Goal: Task Accomplishment & Management: Manage account settings

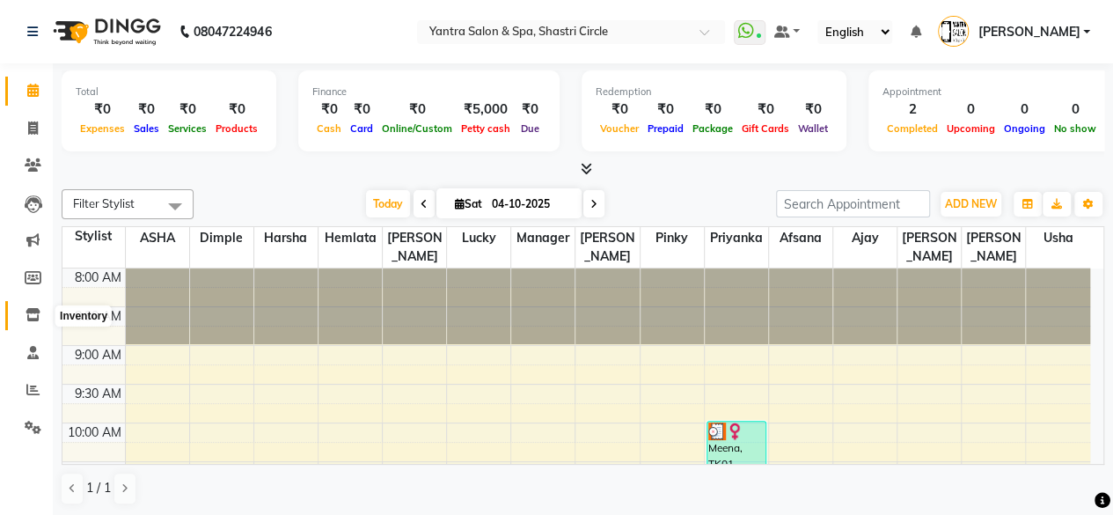
click at [21, 311] on span at bounding box center [33, 315] width 31 height 20
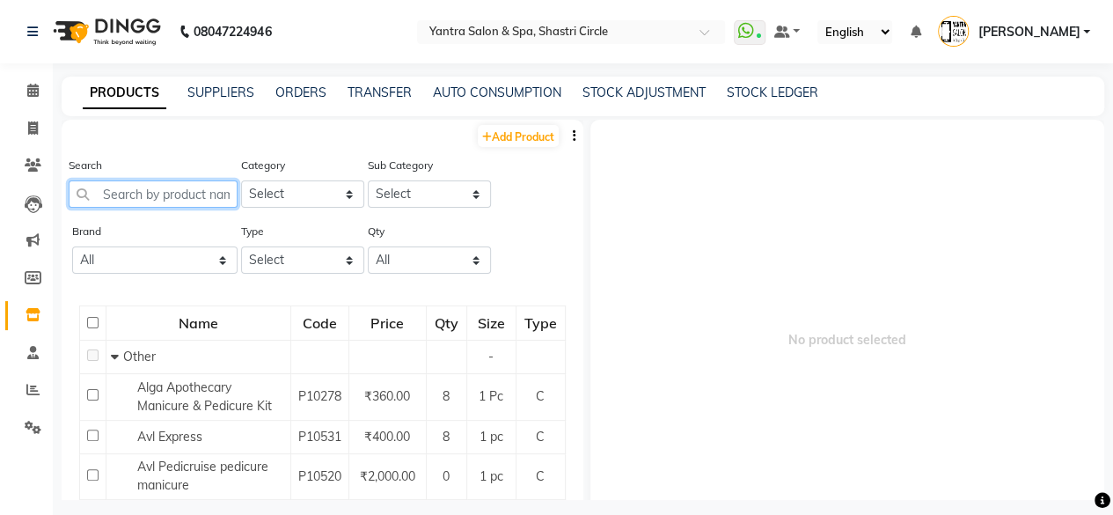
click at [159, 203] on input "text" at bounding box center [153, 193] width 169 height 27
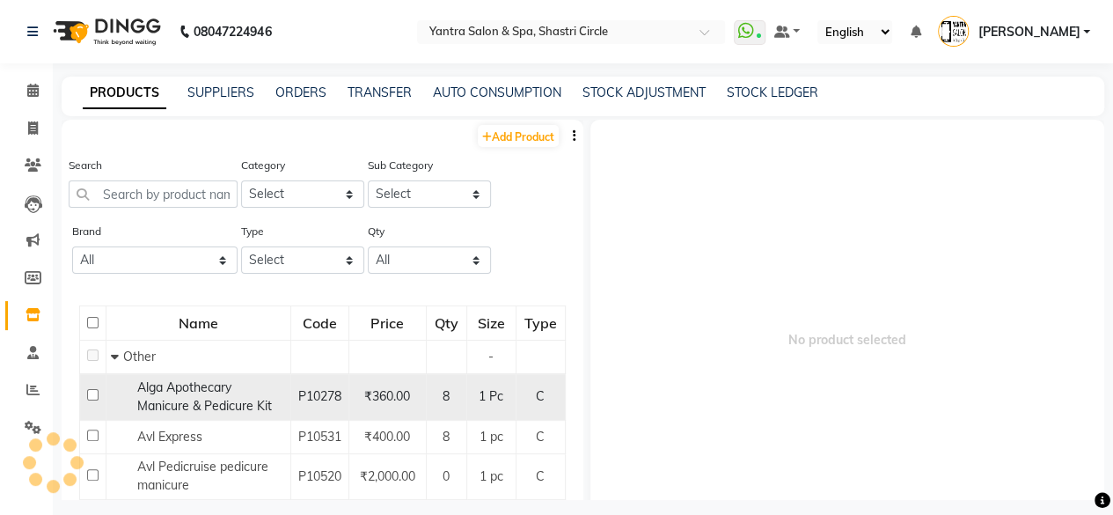
click at [191, 415] on div "Alga Apothecary Manicure & Pedicure Kit" at bounding box center [198, 396] width 175 height 37
select select
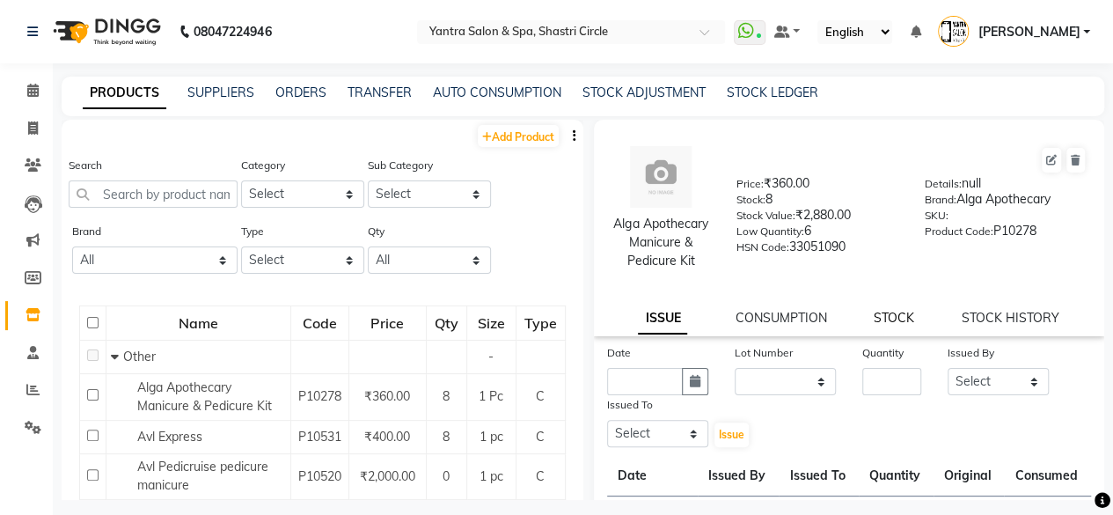
click at [890, 325] on link "STOCK" at bounding box center [893, 318] width 40 height 16
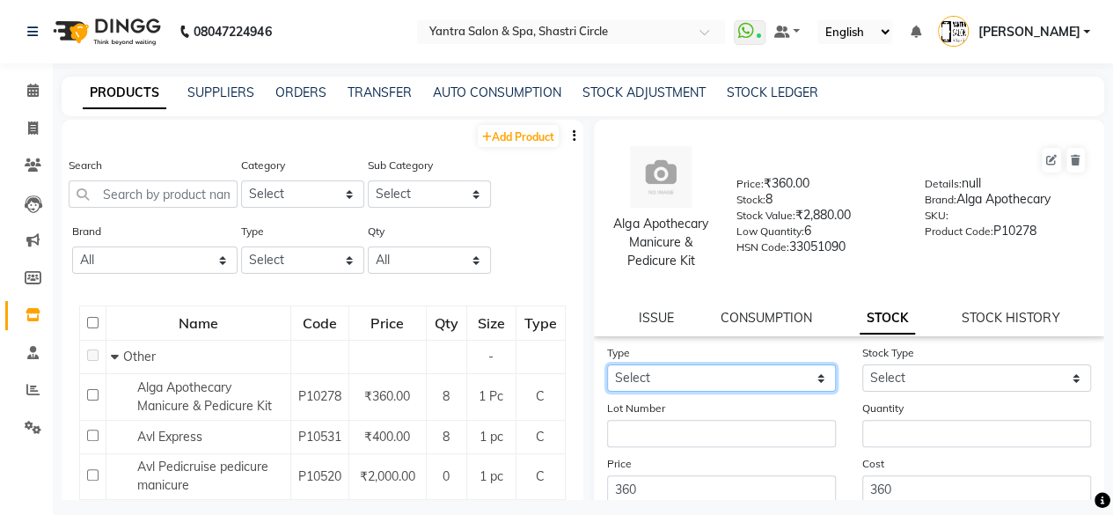
drag, startPoint x: 700, startPoint y: 397, endPoint x: 672, endPoint y: 409, distance: 30.7
click at [700, 391] on select "Select In Out" at bounding box center [721, 377] width 229 height 27
select select "in"
click at [607, 383] on select "Select In Out" at bounding box center [721, 377] width 229 height 27
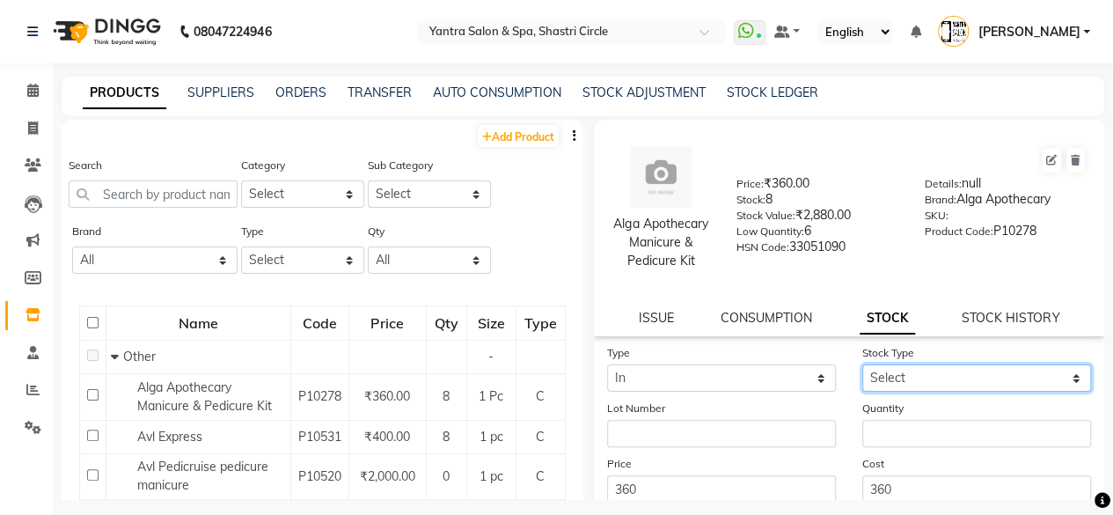
drag, startPoint x: 960, startPoint y: 404, endPoint x: 940, endPoint y: 414, distance: 22.8
click at [960, 391] on select "Select New Stock Adjustment Return Other" at bounding box center [976, 377] width 229 height 27
select select "new stock"
click at [862, 383] on select "Select New Stock Adjustment Return Other" at bounding box center [976, 377] width 229 height 27
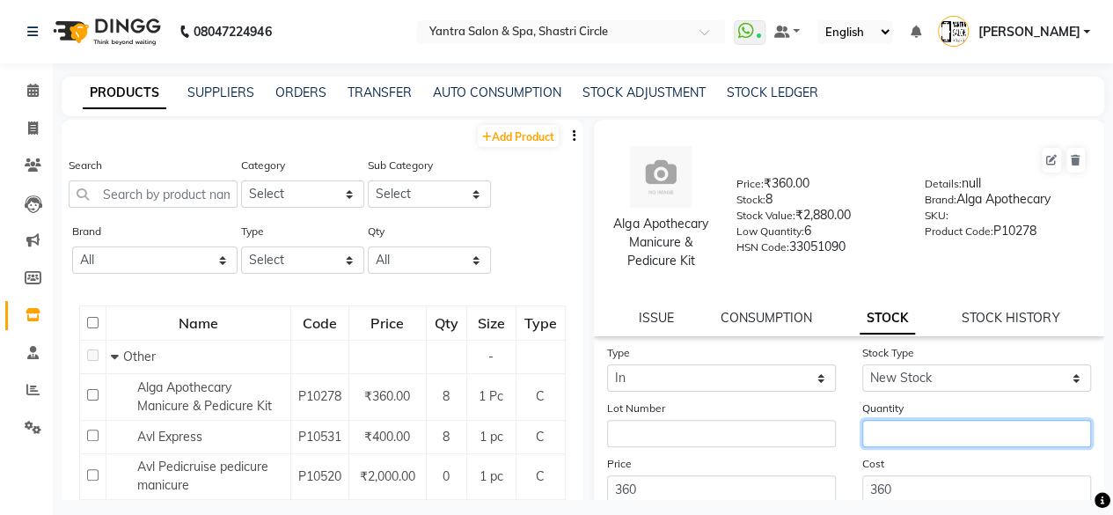
click at [909, 447] on input "number" at bounding box center [976, 433] width 229 height 27
type input "47"
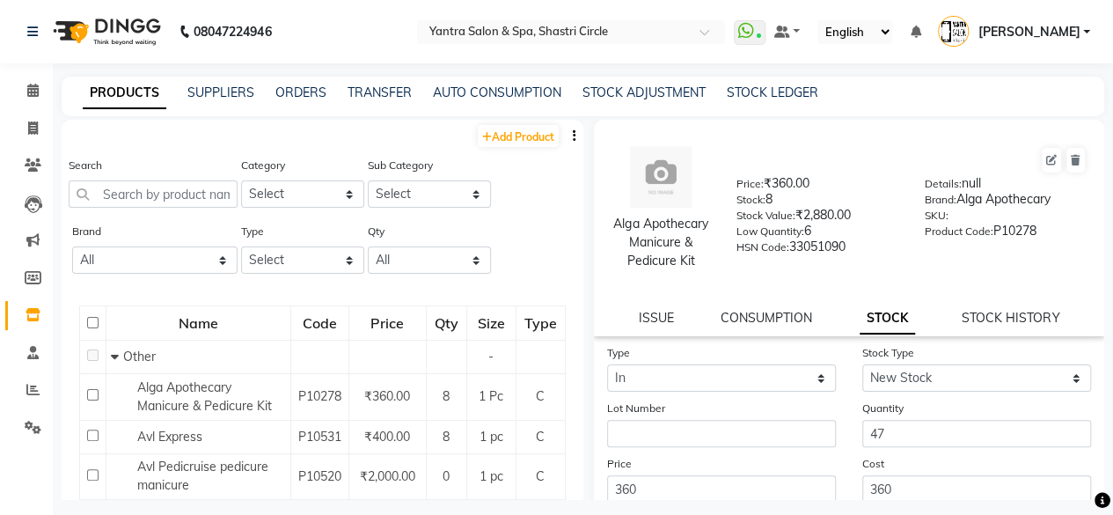
click at [915, 474] on div "Cost 360" at bounding box center [976, 478] width 255 height 48
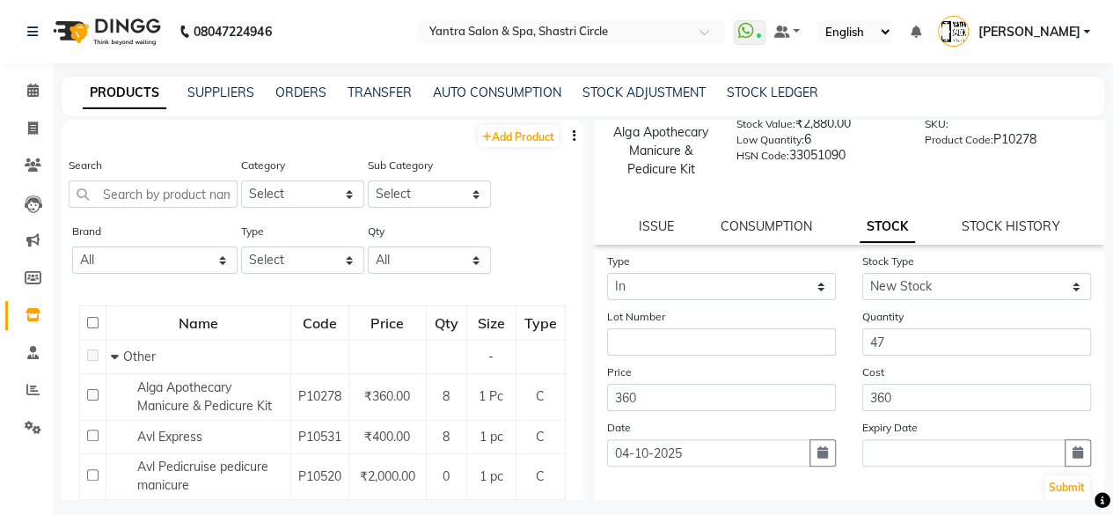
scroll to position [214, 0]
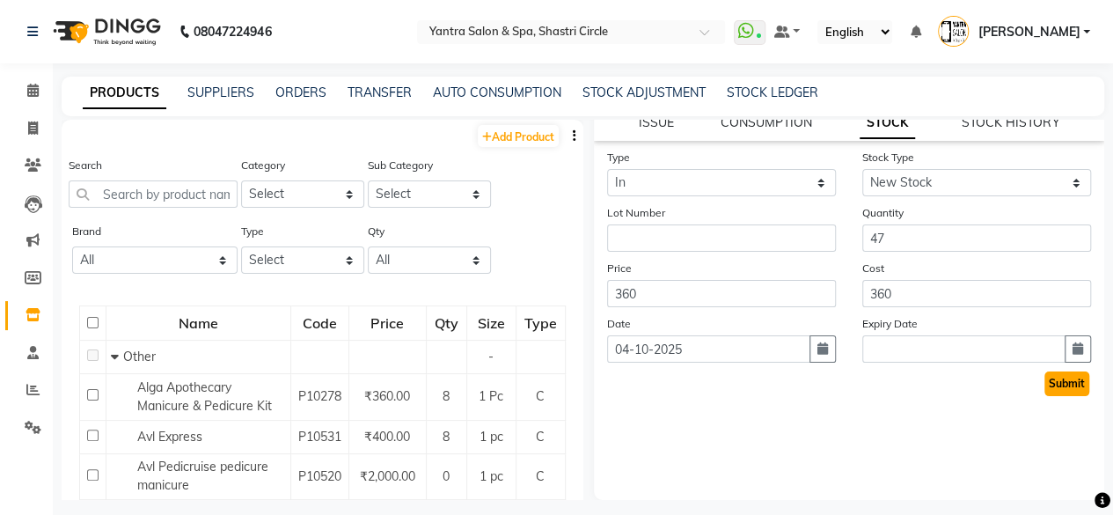
click at [1048, 390] on button "Submit" at bounding box center [1066, 383] width 45 height 25
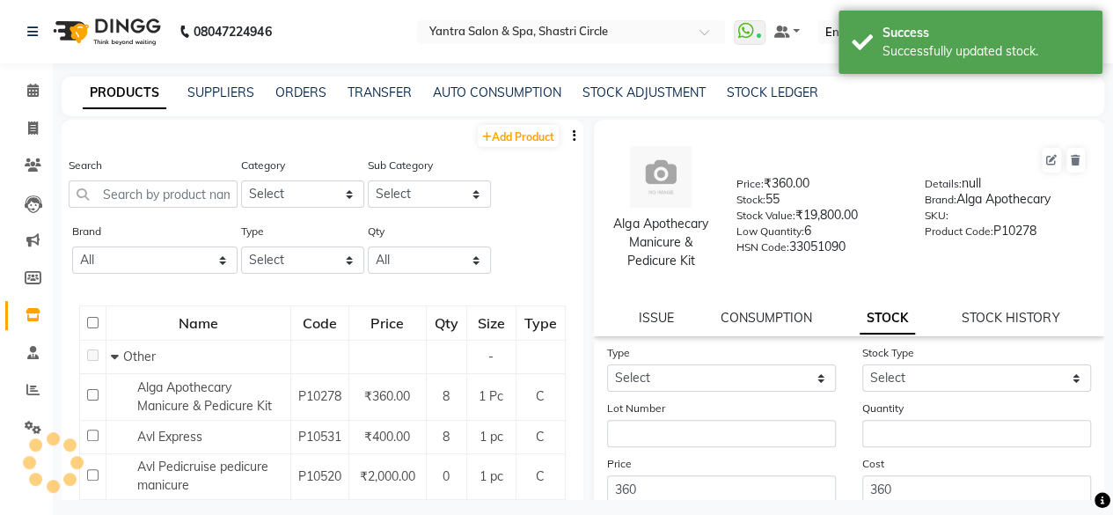
scroll to position [11, 0]
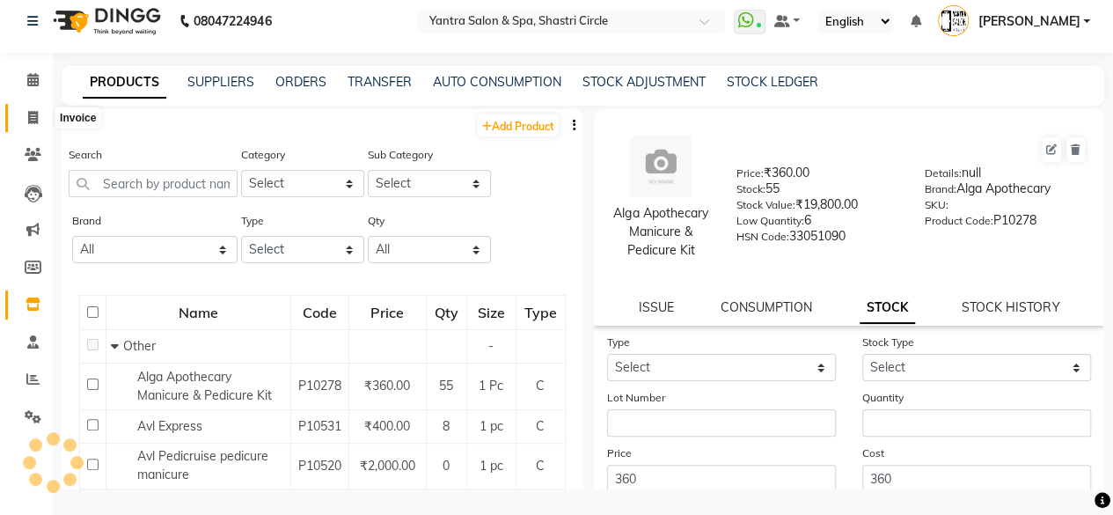
click at [35, 109] on span at bounding box center [33, 118] width 31 height 20
select select "service"
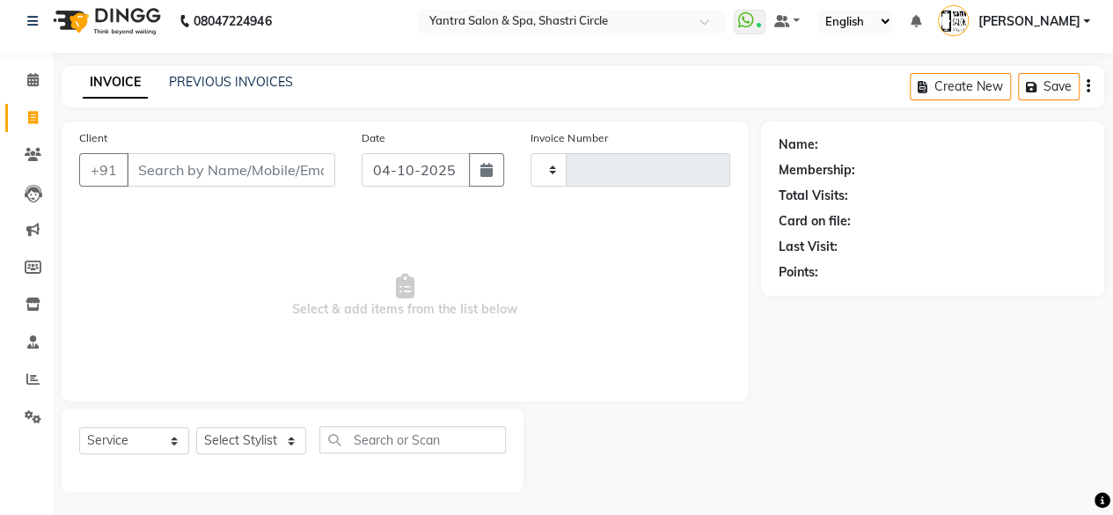
scroll to position [13, 0]
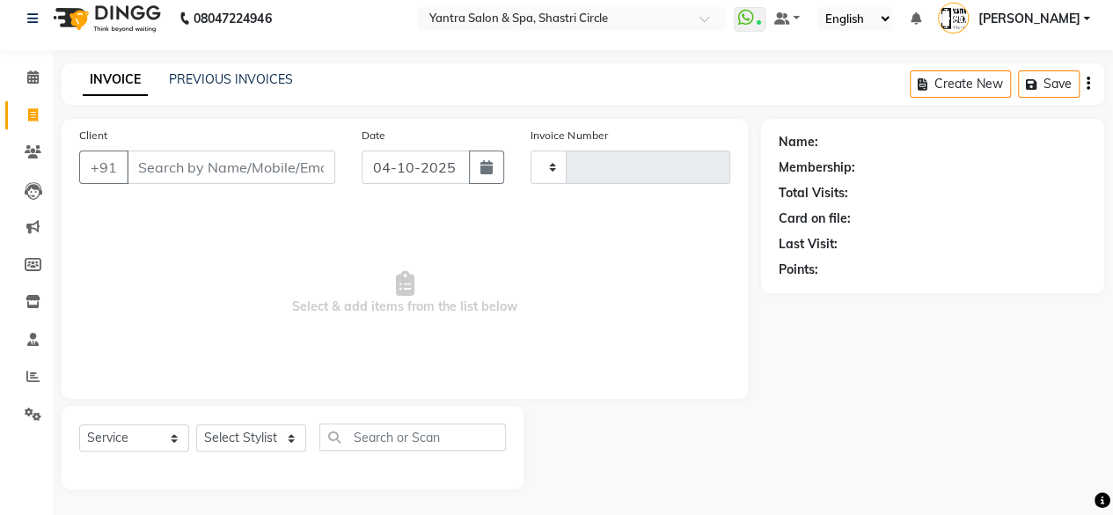
click at [185, 163] on input "Client" at bounding box center [231, 166] width 208 height 33
type input "4208"
select select "154"
type input "9449728352"
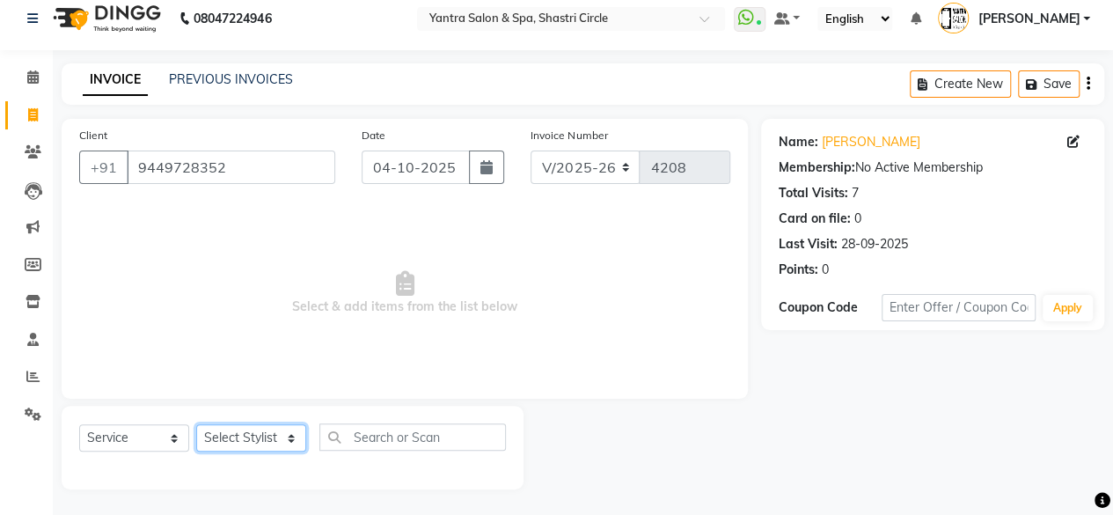
click at [267, 434] on select "Select Stylist Afsana Ajay Arvind ASHA Dimple Harsha Hemlata Latika lucky Manag…" at bounding box center [251, 437] width 110 height 27
select select "4414"
click at [196, 424] on select "Select Stylist Afsana Ajay Arvind ASHA Dimple Harsha Hemlata Latika lucky Manag…" at bounding box center [251, 437] width 110 height 27
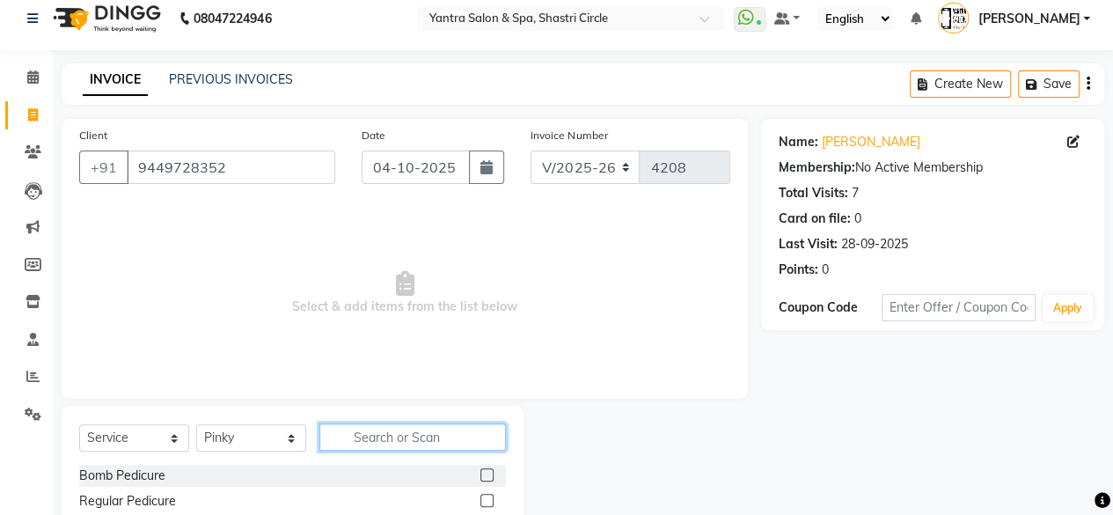
click at [396, 423] on input "text" at bounding box center [412, 436] width 186 height 27
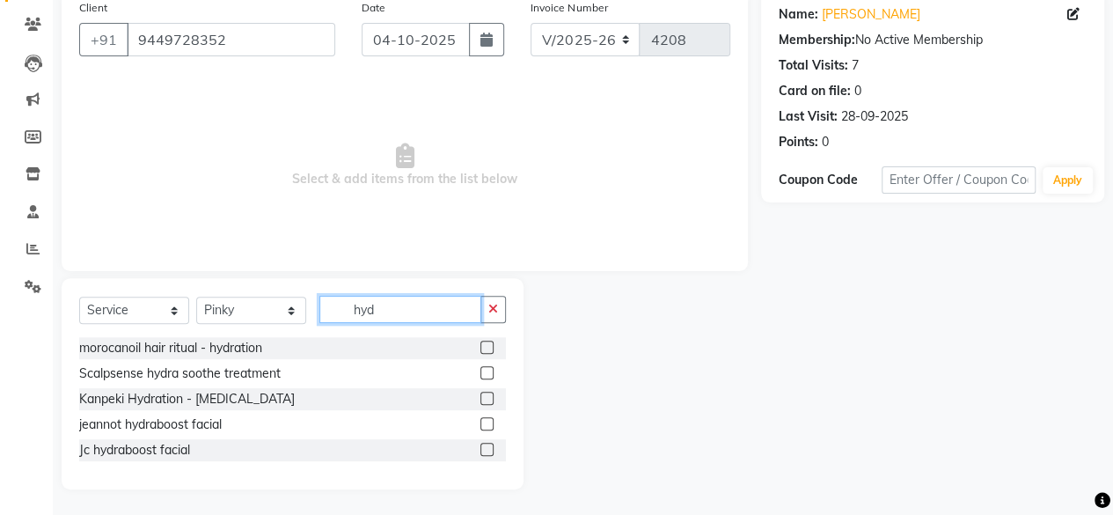
type input "hyd"
click at [491, 397] on label at bounding box center [486, 397] width 13 height 13
click at [491, 397] on input "checkbox" at bounding box center [485, 398] width 11 height 11
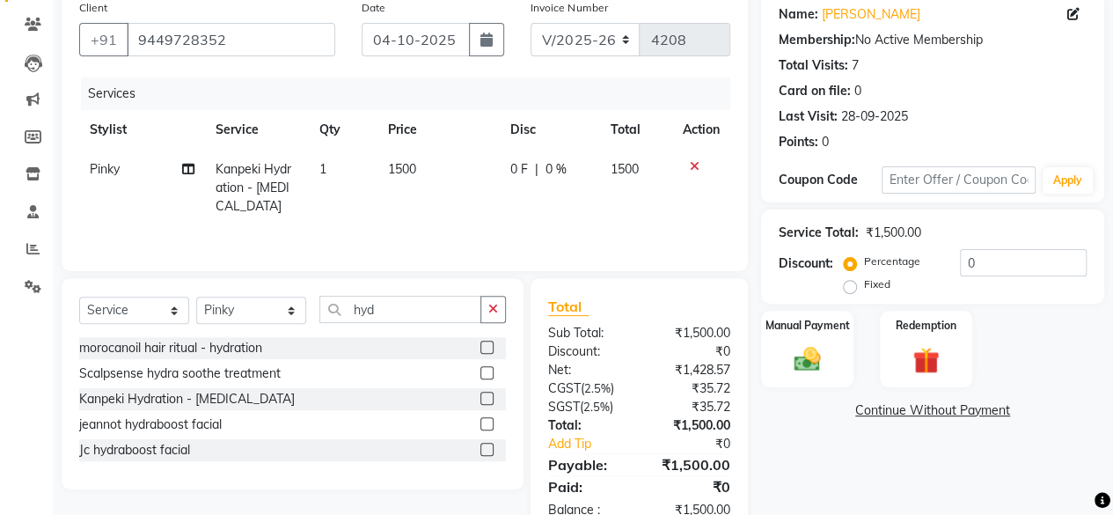
checkbox input "false"
click at [476, 175] on td "1500" at bounding box center [438, 188] width 122 height 77
select select "4414"
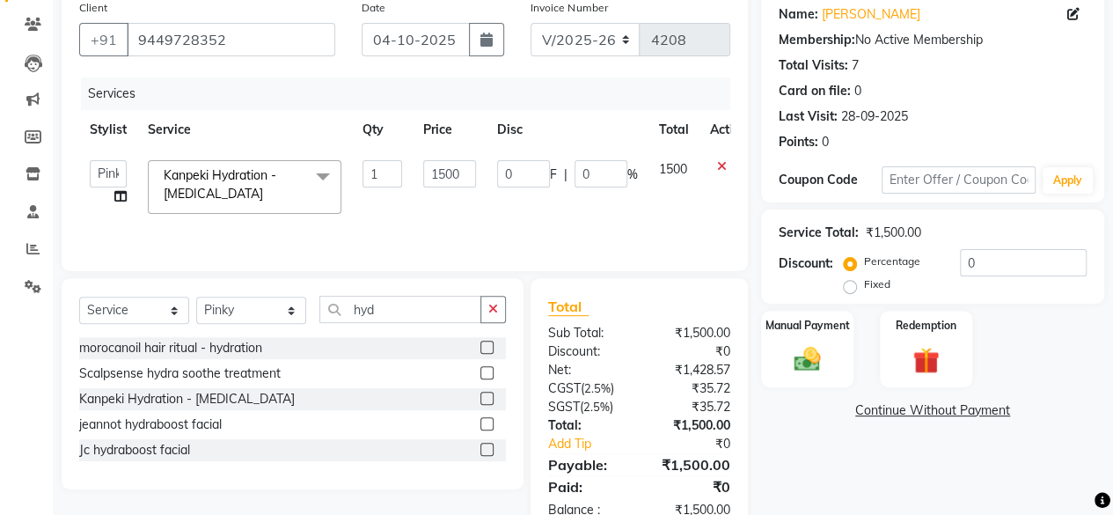
click at [476, 175] on td "1500" at bounding box center [450, 187] width 74 height 75
click at [435, 179] on input "1500" at bounding box center [449, 173] width 53 height 27
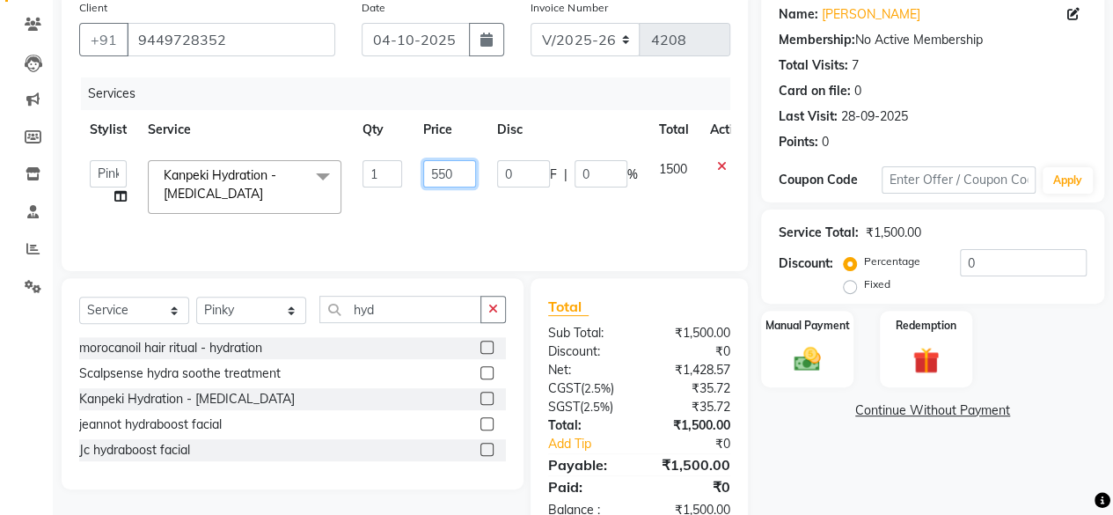
type input "5500"
click at [441, 210] on td "5500" at bounding box center [450, 187] width 74 height 75
select select "4414"
click at [258, 307] on select "Select Stylist Afsana Ajay Arvind ASHA Dimple Harsha Hemlata Latika lucky Manag…" at bounding box center [251, 309] width 110 height 27
select select "91688"
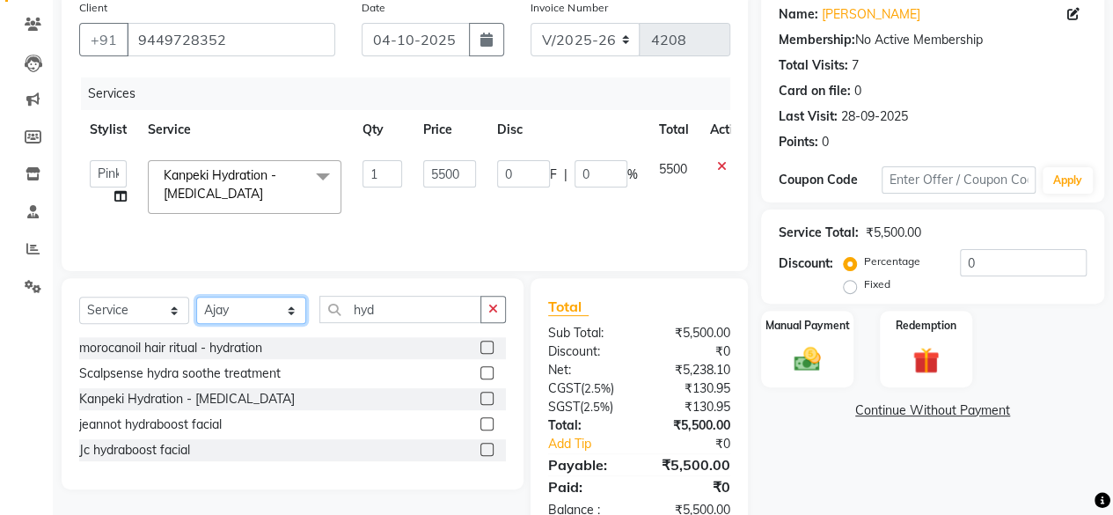
click at [196, 296] on select "Select Stylist Afsana Ajay Arvind ASHA Dimple Harsha Hemlata Latika lucky Manag…" at bounding box center [251, 309] width 110 height 27
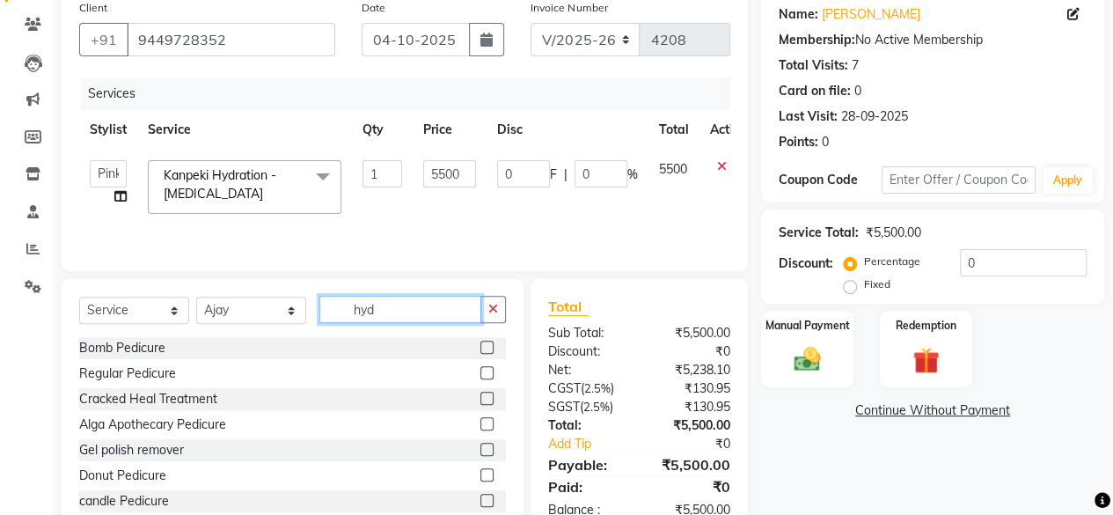
click at [392, 309] on input "hyd" at bounding box center [400, 309] width 162 height 27
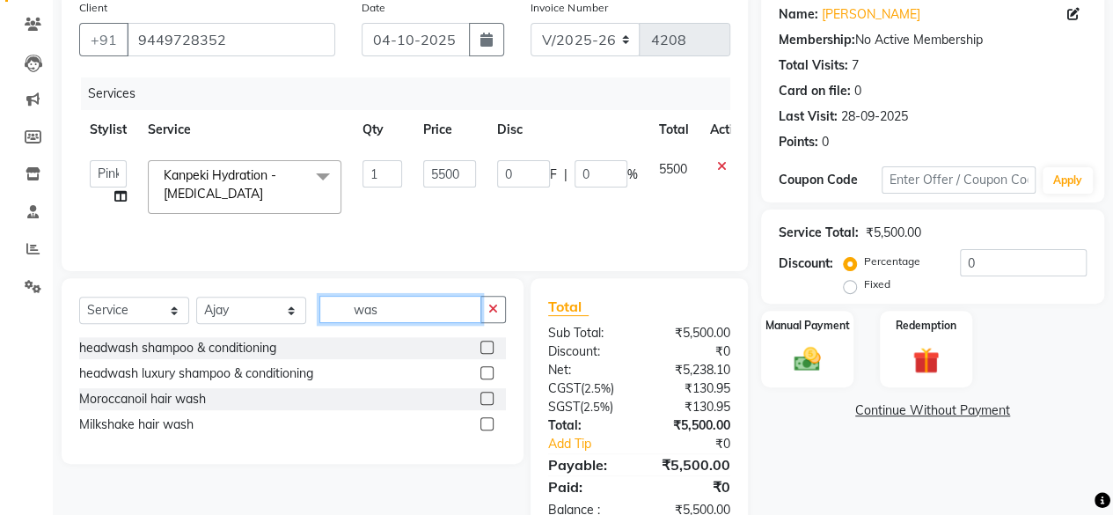
type input "was"
click at [487, 396] on label at bounding box center [486, 397] width 13 height 13
click at [487, 396] on input "checkbox" at bounding box center [485, 398] width 11 height 11
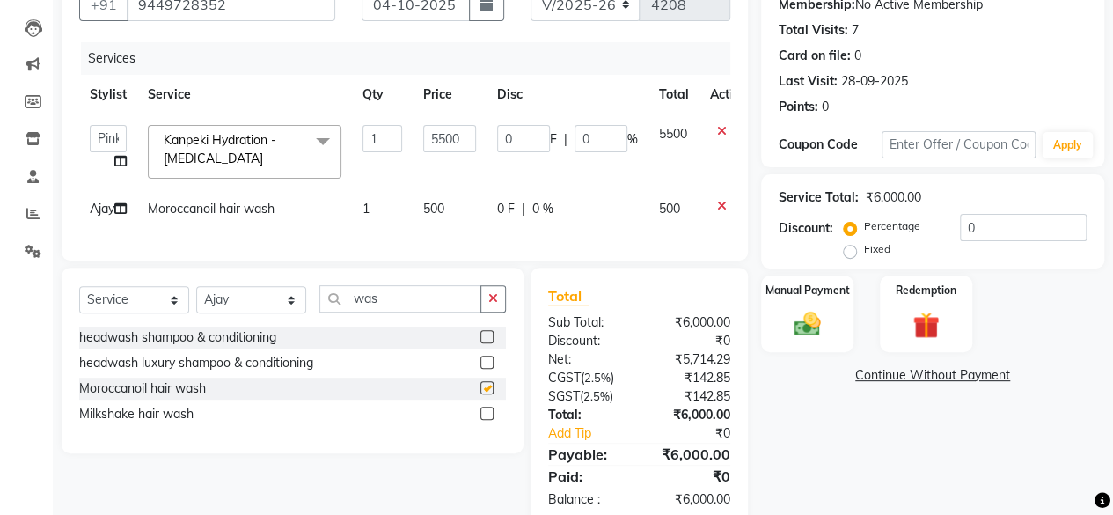
checkbox input "false"
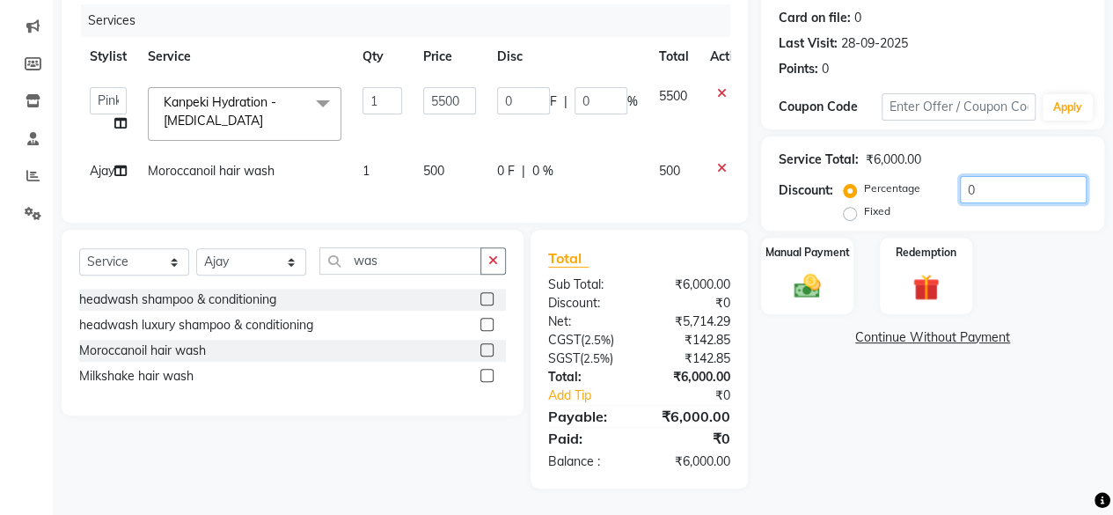
click at [1003, 176] on input "0" at bounding box center [1023, 189] width 127 height 27
type input "1"
type input "55"
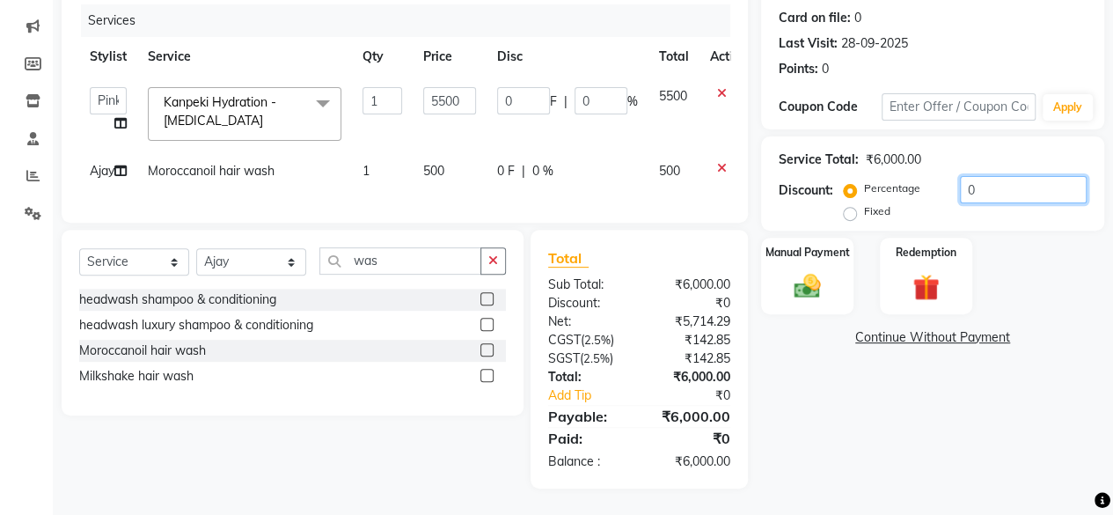
type input "1"
type input "10"
type input "550"
type input "10"
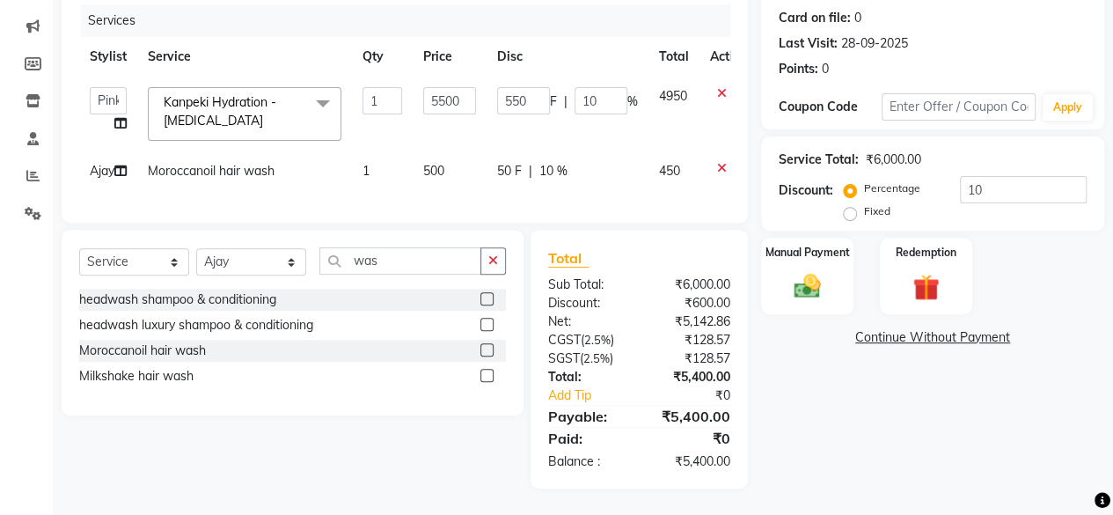
click at [1026, 254] on div "Manual Payment Redemption" at bounding box center [932, 275] width 369 height 77
click at [821, 270] on img at bounding box center [807, 286] width 45 height 32
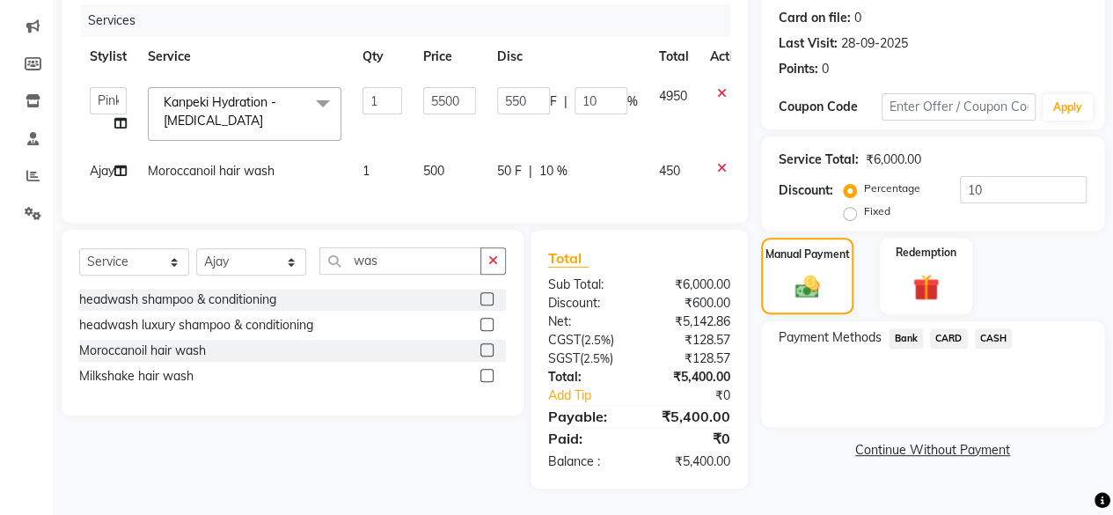
click at [975, 328] on span "CASH" at bounding box center [994, 338] width 38 height 20
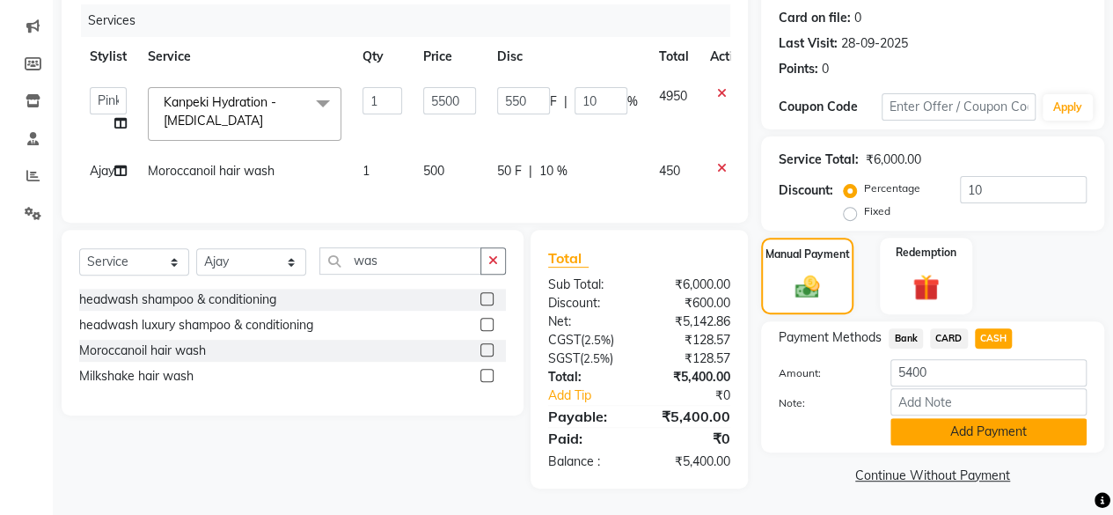
click at [960, 421] on button "Add Payment" at bounding box center [988, 431] width 196 height 27
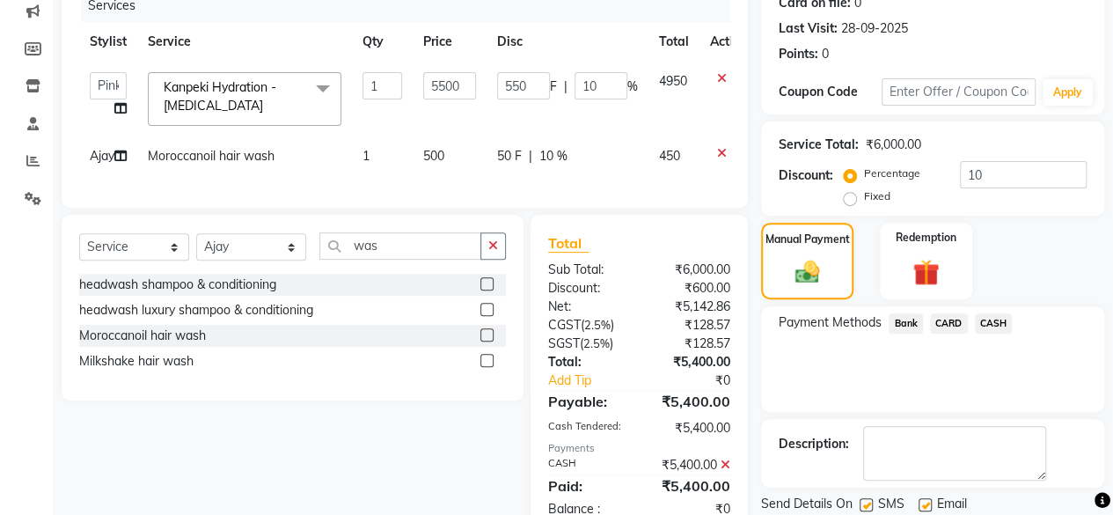
scroll to position [305, 0]
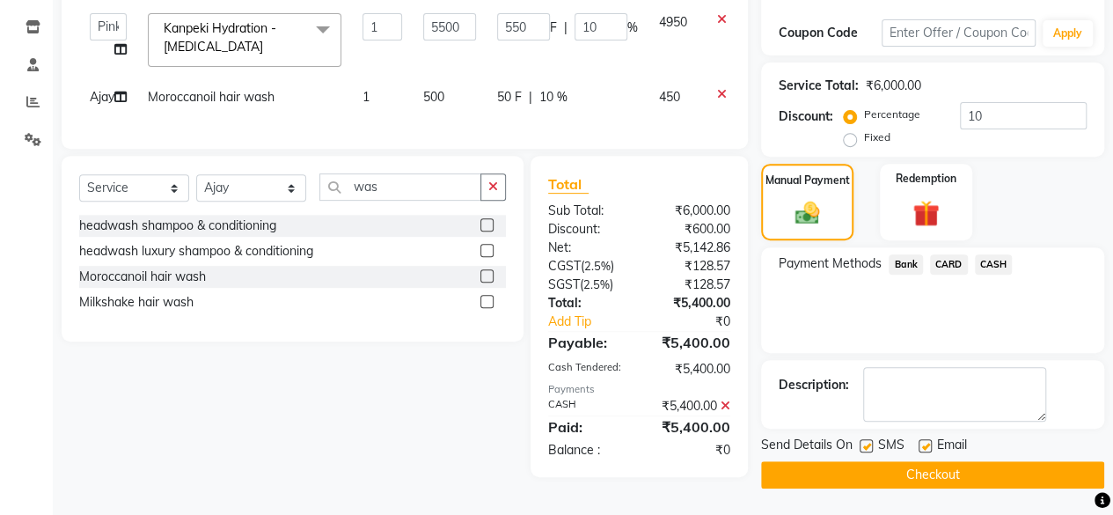
click at [960, 461] on button "Checkout" at bounding box center [932, 474] width 343 height 27
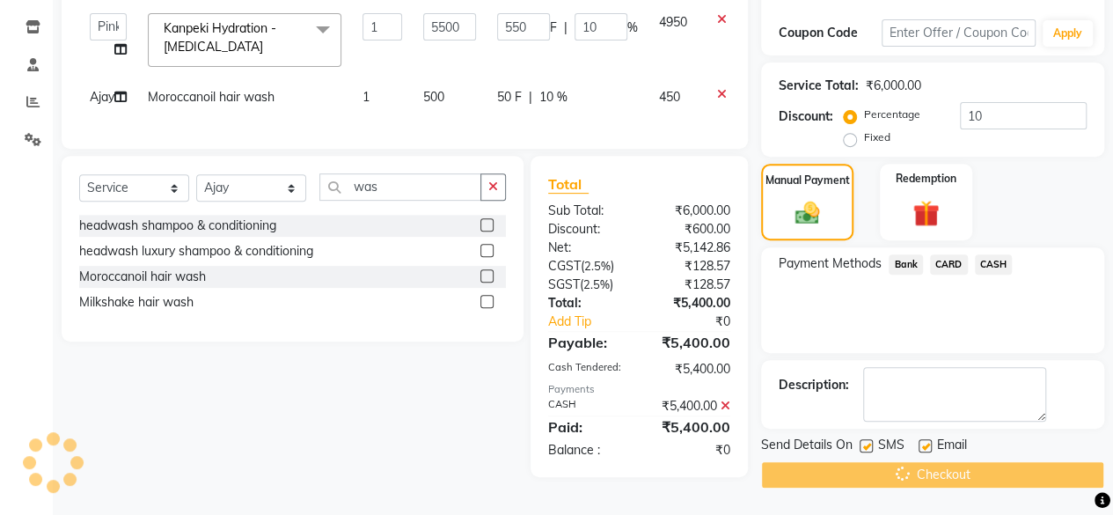
scroll to position [0, 0]
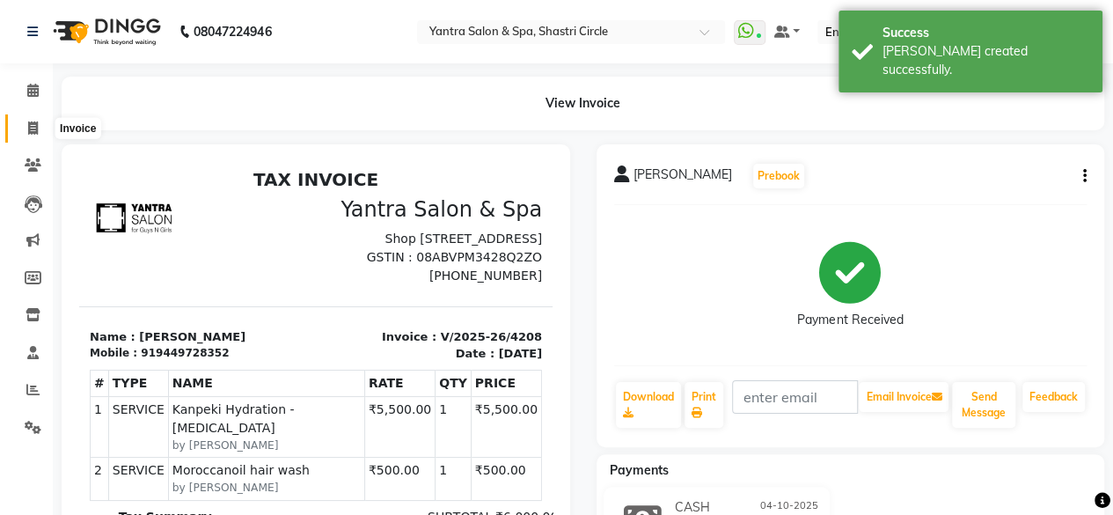
drag, startPoint x: 37, startPoint y: 125, endPoint x: 55, endPoint y: 142, distance: 24.3
click at [37, 125] on icon at bounding box center [33, 127] width 10 height 13
select select "service"
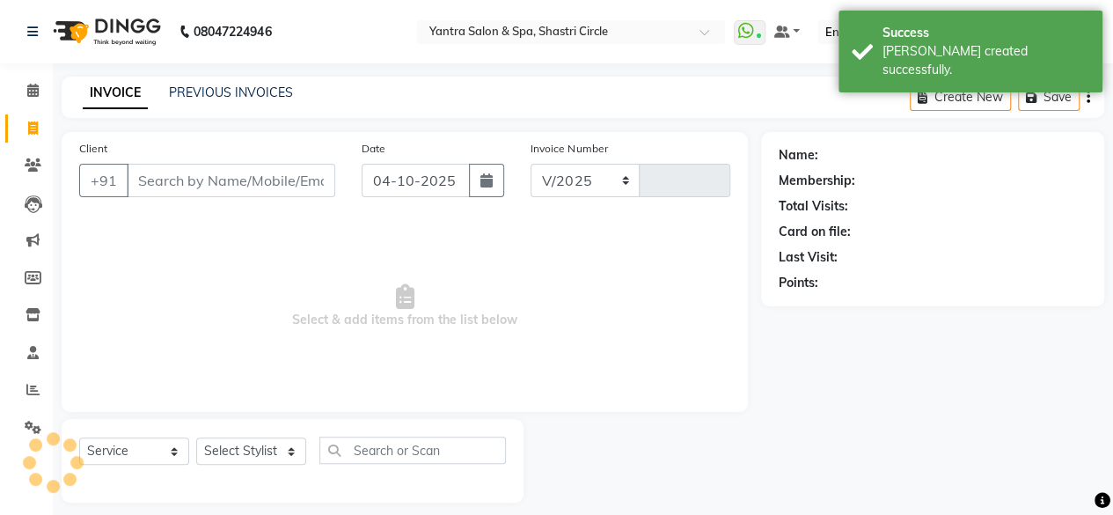
select select "154"
type input "4209"
click at [192, 168] on input "Client" at bounding box center [231, 180] width 208 height 33
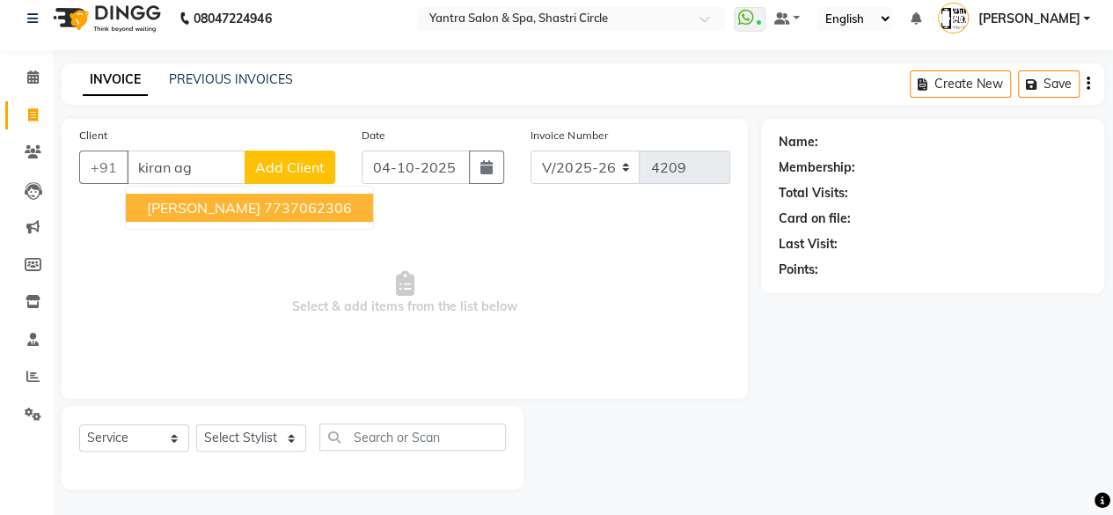
click at [194, 206] on span "kiran agarwal" at bounding box center [203, 208] width 113 height 18
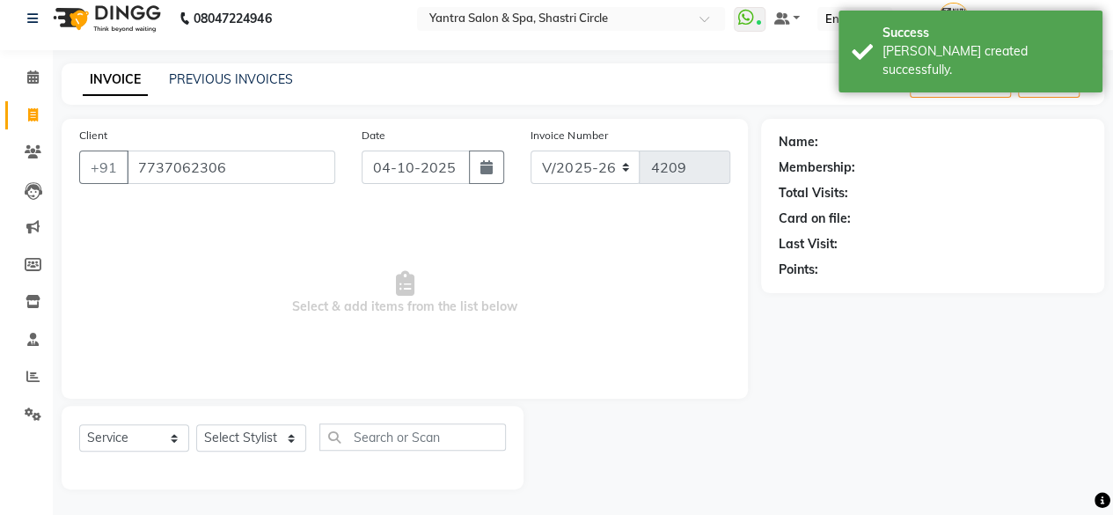
type input "7737062306"
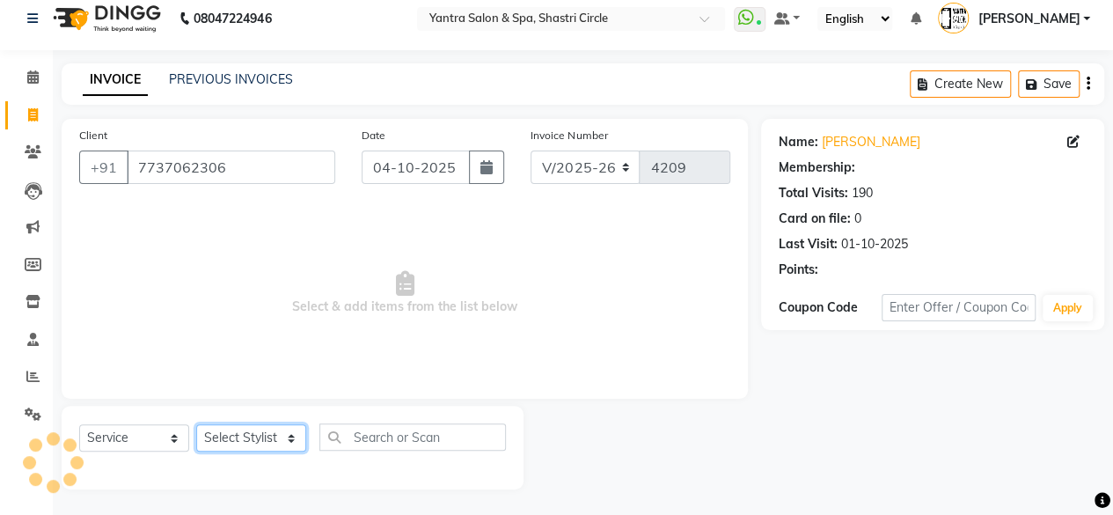
click at [274, 447] on select "Select Stylist Afsana Ajay Arvind ASHA Dimple Harsha Hemlata Latika lucky Manag…" at bounding box center [251, 437] width 110 height 27
select select "4416"
click at [196, 424] on select "Select Stylist Afsana Ajay Arvind ASHA Dimple Harsha Hemlata Latika lucky Manag…" at bounding box center [251, 437] width 110 height 27
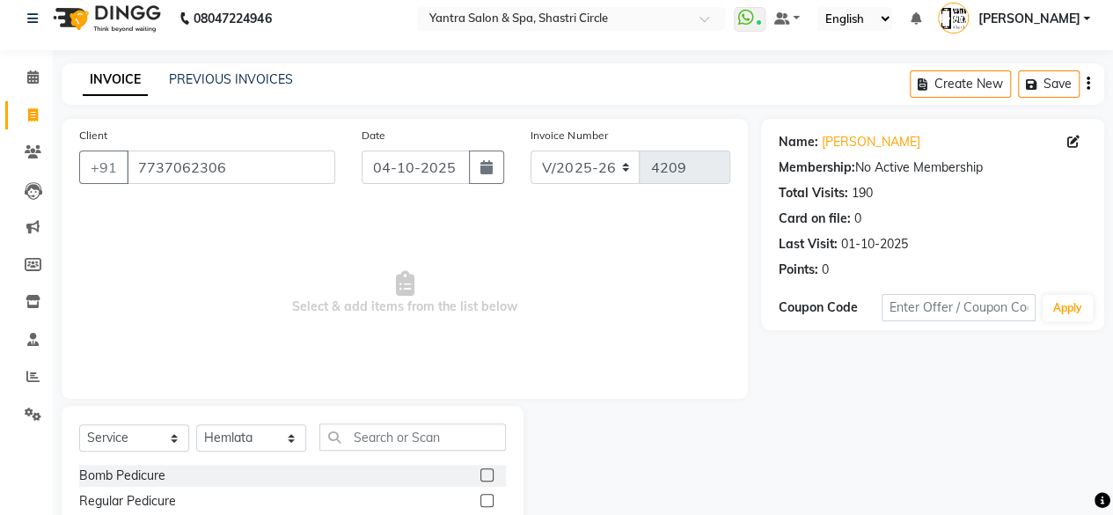
drag, startPoint x: 373, startPoint y: 416, endPoint x: 368, endPoint y: 427, distance: 12.6
click at [368, 427] on input "text" at bounding box center [412, 436] width 186 height 27
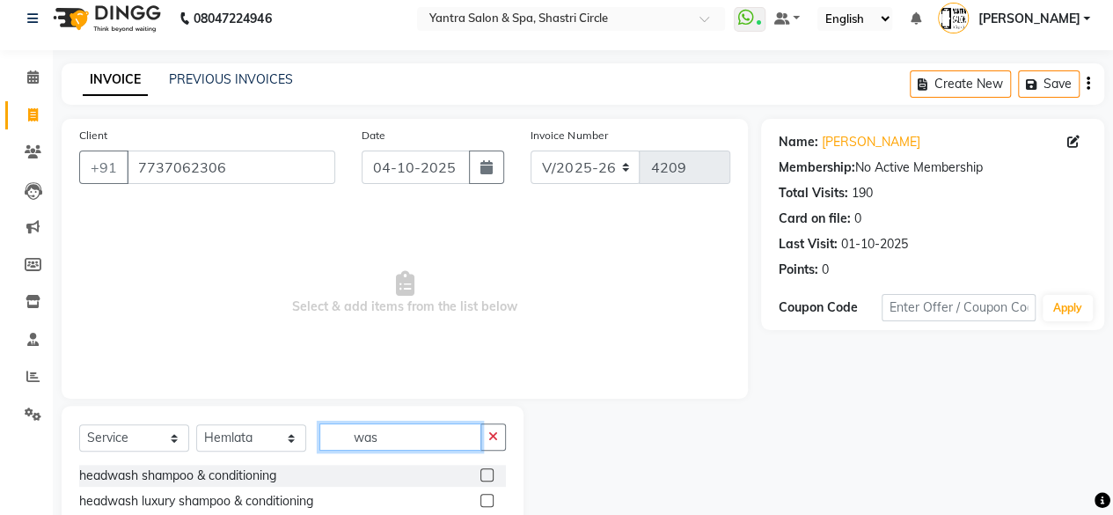
scroll to position [115, 0]
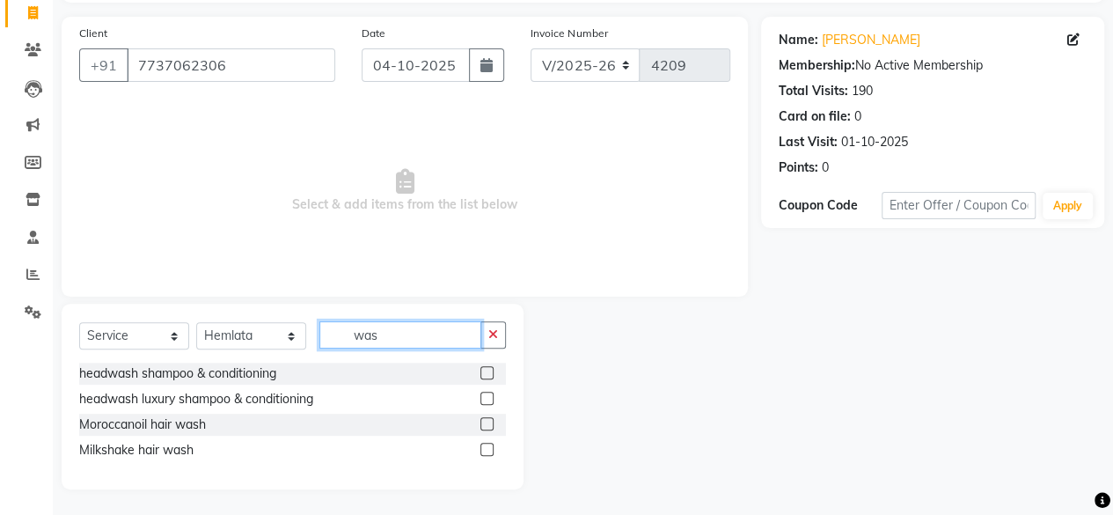
type input "was"
click at [492, 422] on label at bounding box center [486, 423] width 13 height 13
click at [492, 422] on input "checkbox" at bounding box center [485, 424] width 11 height 11
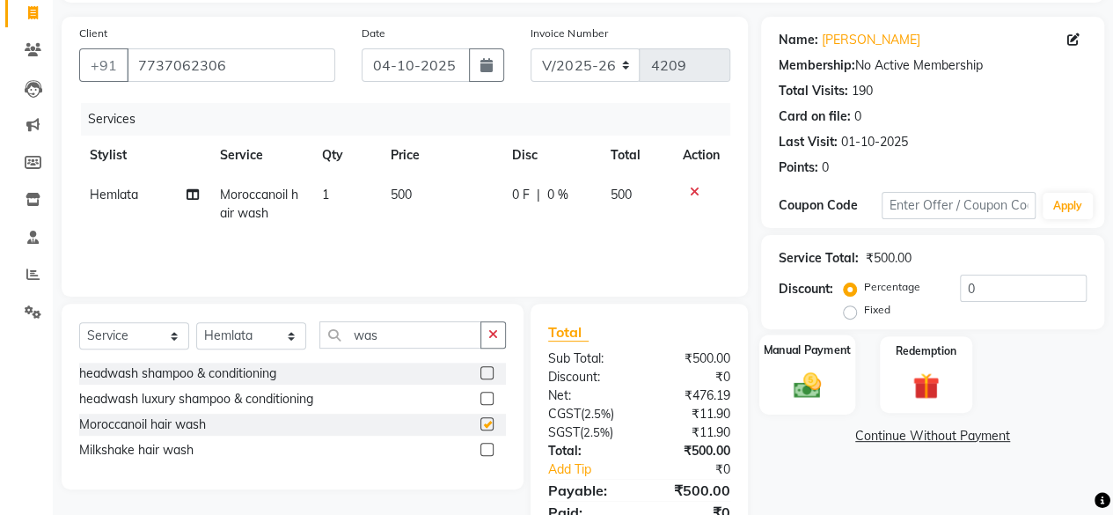
checkbox input "false"
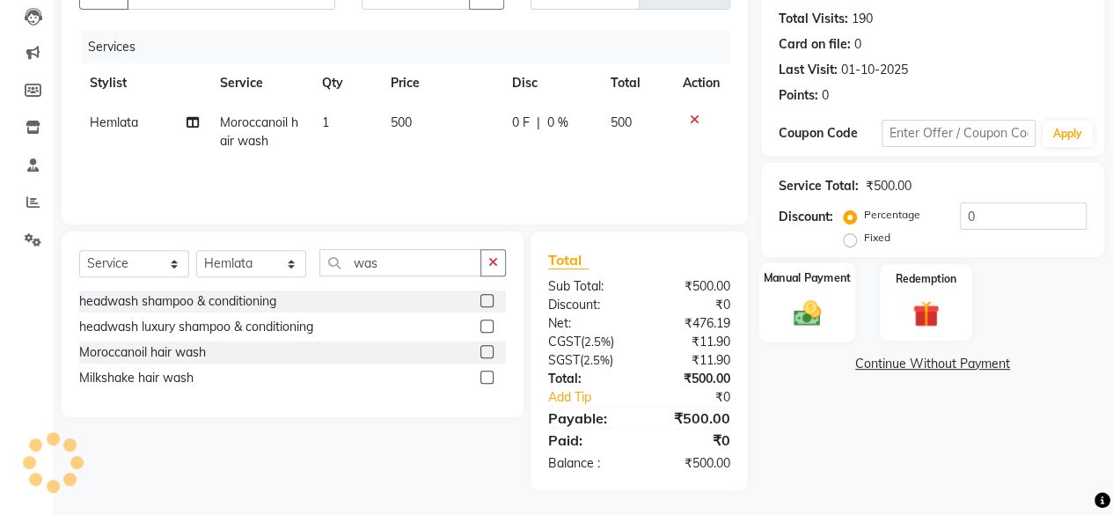
drag, startPoint x: 819, startPoint y: 318, endPoint x: 831, endPoint y: 321, distance: 12.8
click at [820, 318] on img at bounding box center [807, 312] width 45 height 32
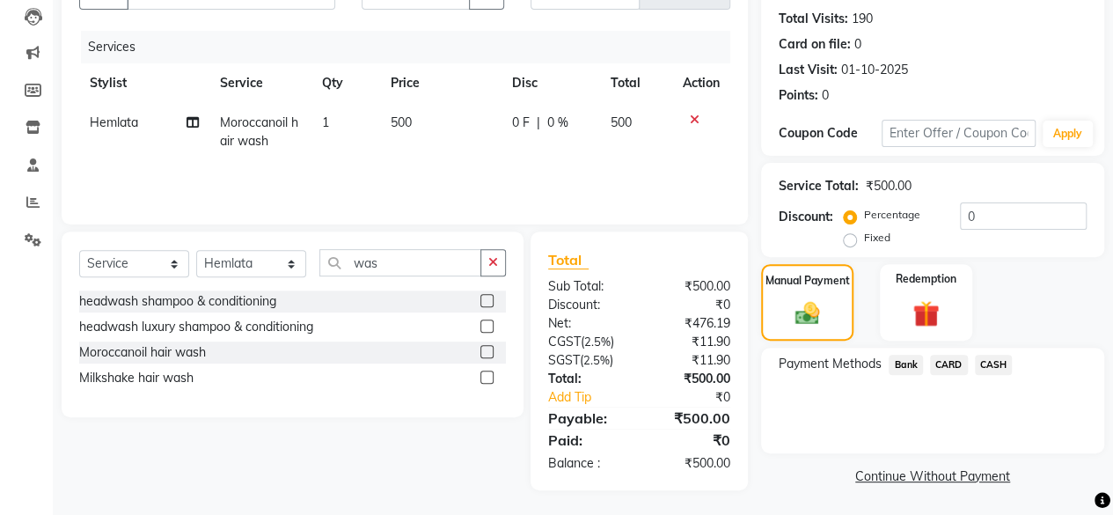
click at [963, 367] on span "CARD" at bounding box center [949, 364] width 38 height 20
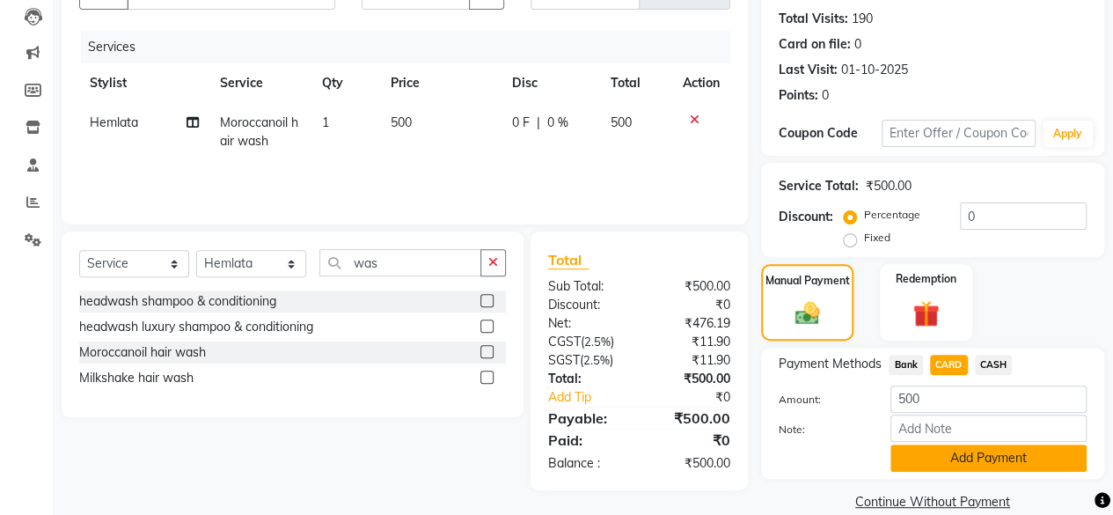
click at [929, 447] on button "Add Payment" at bounding box center [988, 457] width 196 height 27
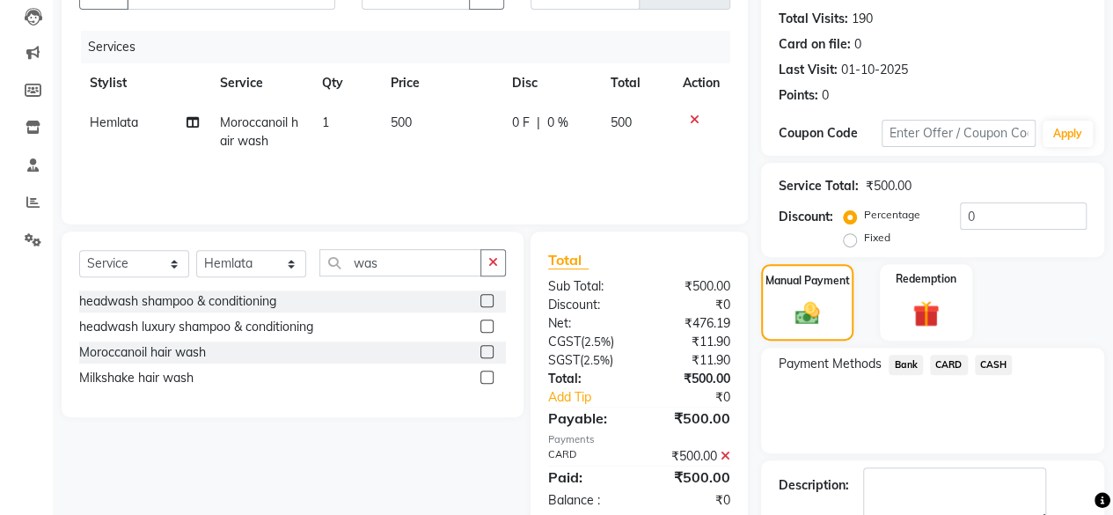
scroll to position [285, 0]
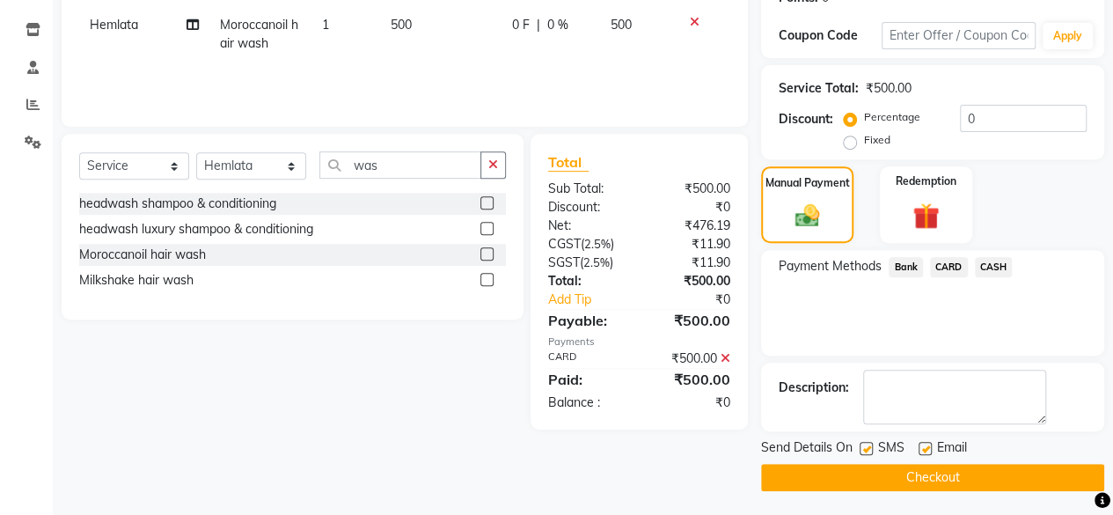
click at [950, 475] on button "Checkout" at bounding box center [932, 477] width 343 height 27
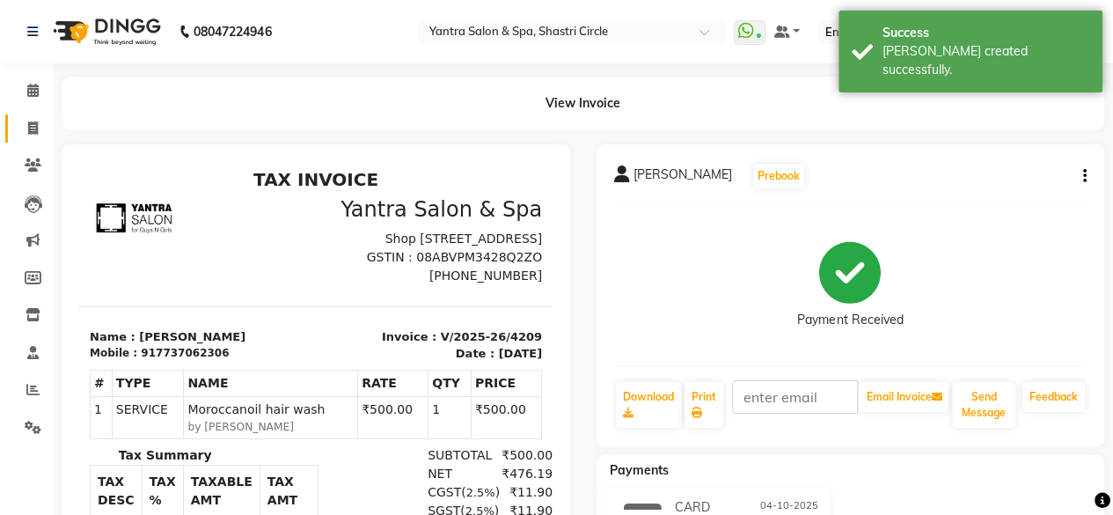
click at [35, 127] on icon at bounding box center [33, 127] width 10 height 13
select select "service"
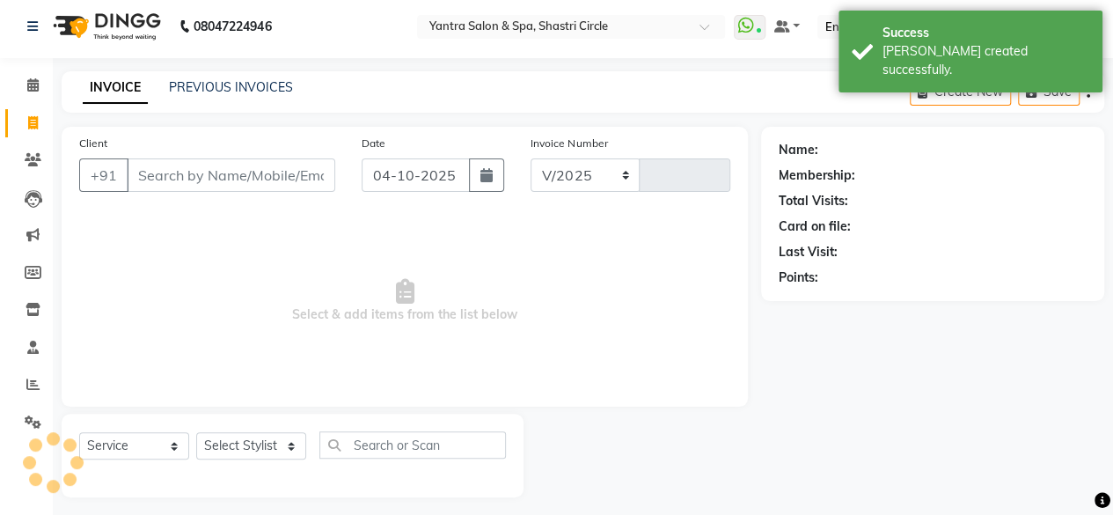
select select "154"
type input "4210"
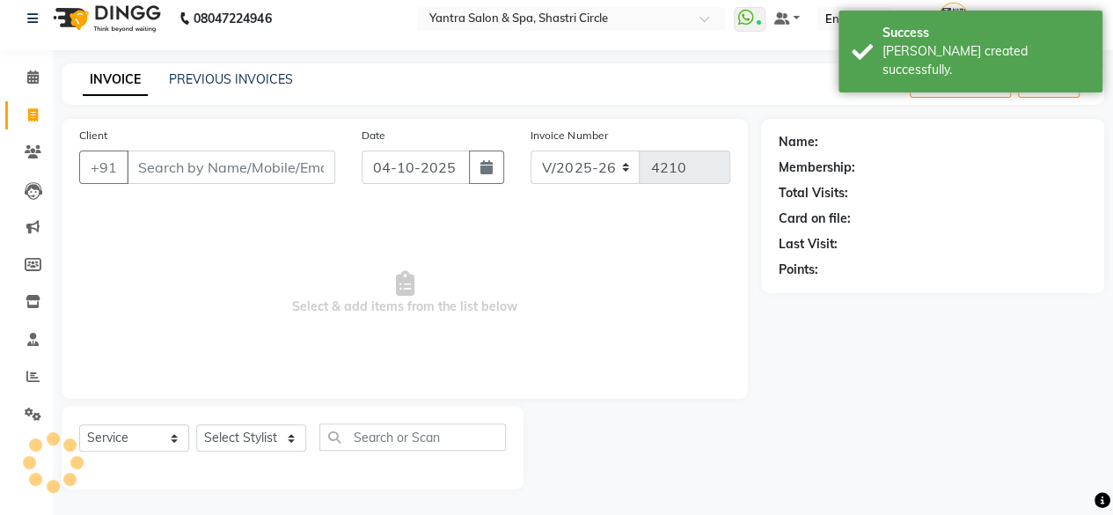
click at [171, 167] on input "Client" at bounding box center [231, 166] width 208 height 33
type input "abh"
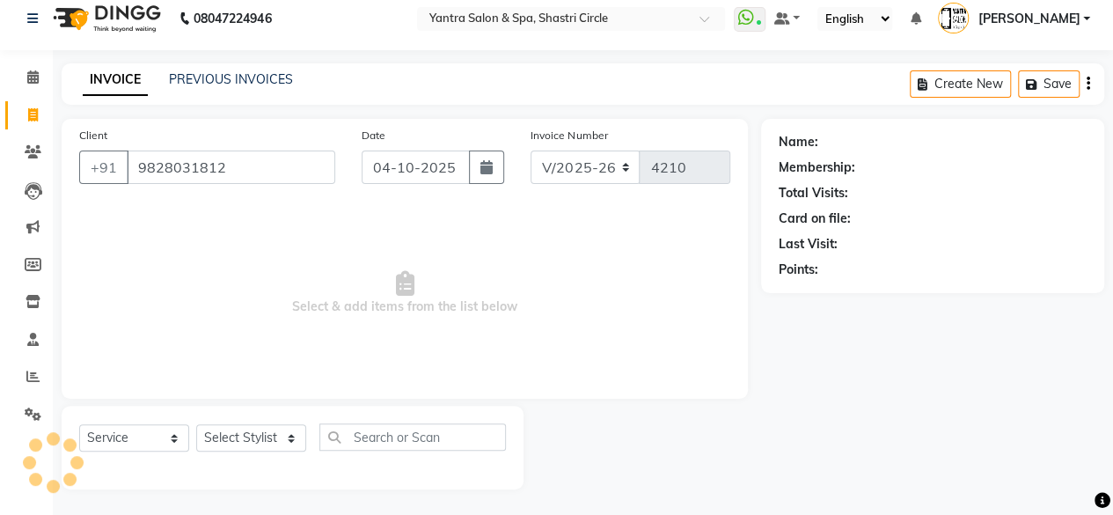
type input "9828031812"
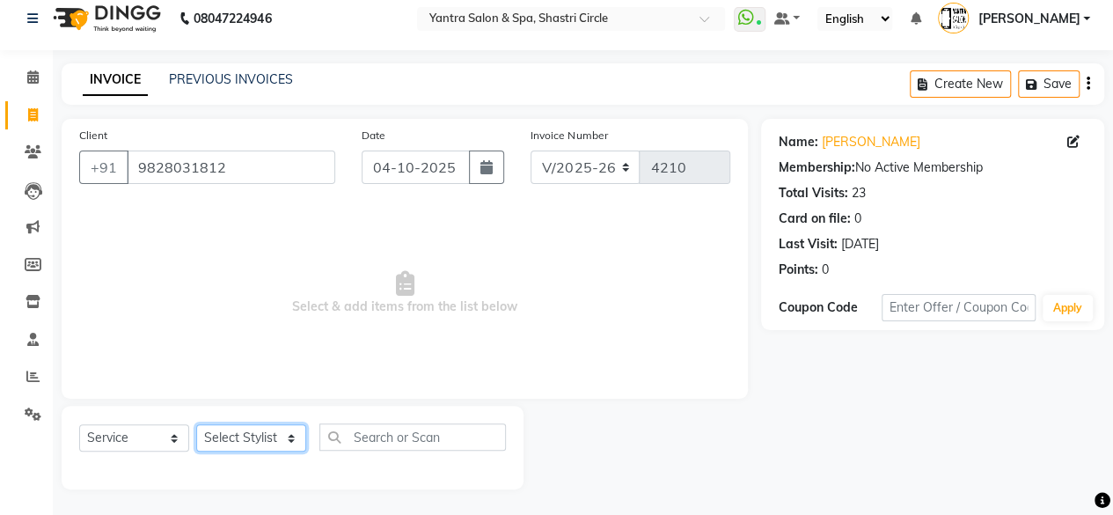
click at [224, 433] on select "Select Stylist Afsana Ajay Arvind ASHA Dimple Harsha Hemlata Latika lucky Manag…" at bounding box center [251, 437] width 110 height 27
select select "8429"
click at [196, 424] on select "Select Stylist Afsana Ajay Arvind ASHA Dimple Harsha Hemlata Latika lucky Manag…" at bounding box center [251, 437] width 110 height 27
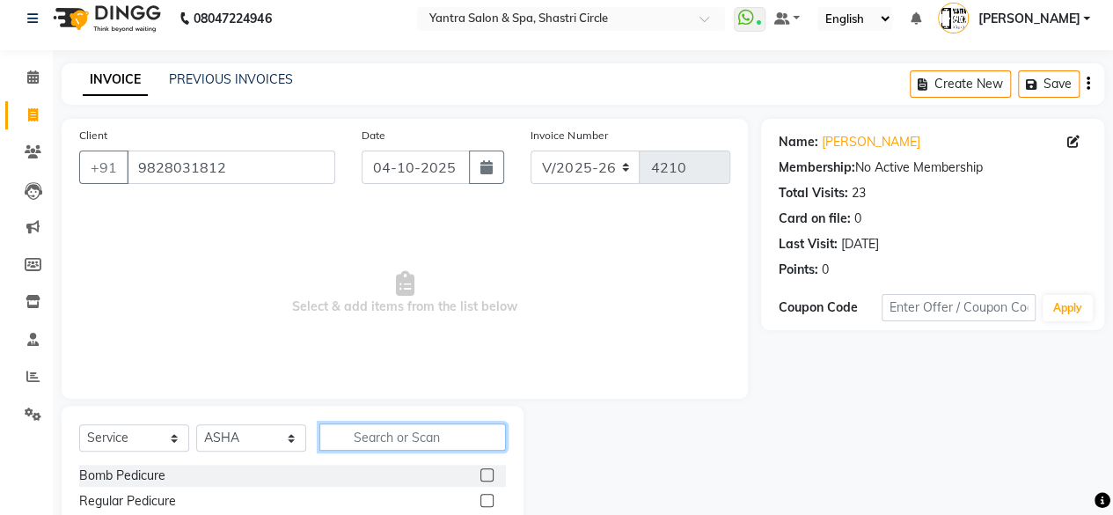
click at [383, 437] on input "text" at bounding box center [412, 436] width 186 height 27
type input "colo"
click at [486, 471] on label at bounding box center [486, 474] width 13 height 13
click at [486, 471] on input "checkbox" at bounding box center [485, 475] width 11 height 11
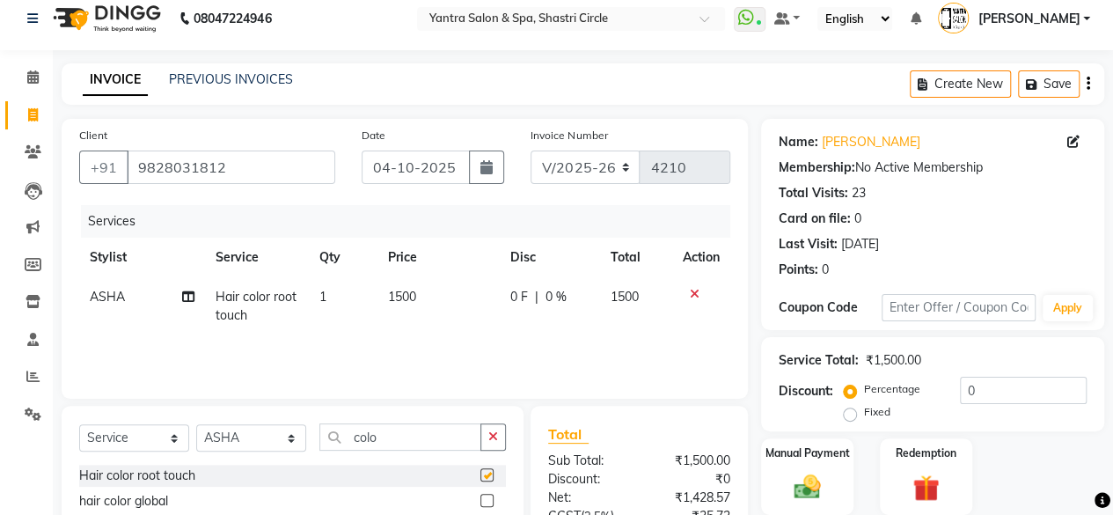
checkbox input "false"
click at [413, 300] on span "1500" at bounding box center [402, 296] width 28 height 16
click at [413, 300] on td "1500" at bounding box center [438, 306] width 122 height 58
select select "8429"
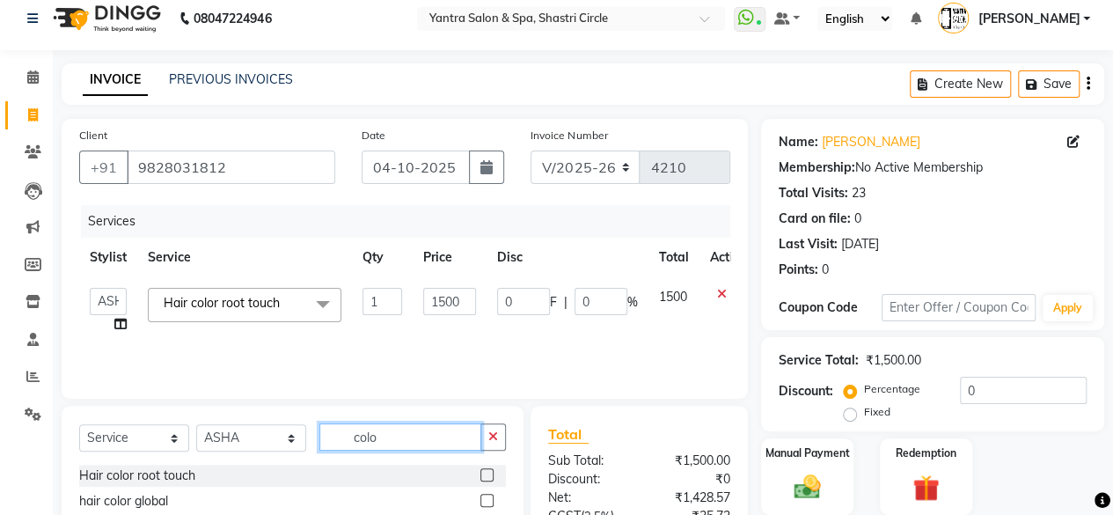
click at [388, 439] on input "colo" at bounding box center [400, 436] width 162 height 27
type input "cut"
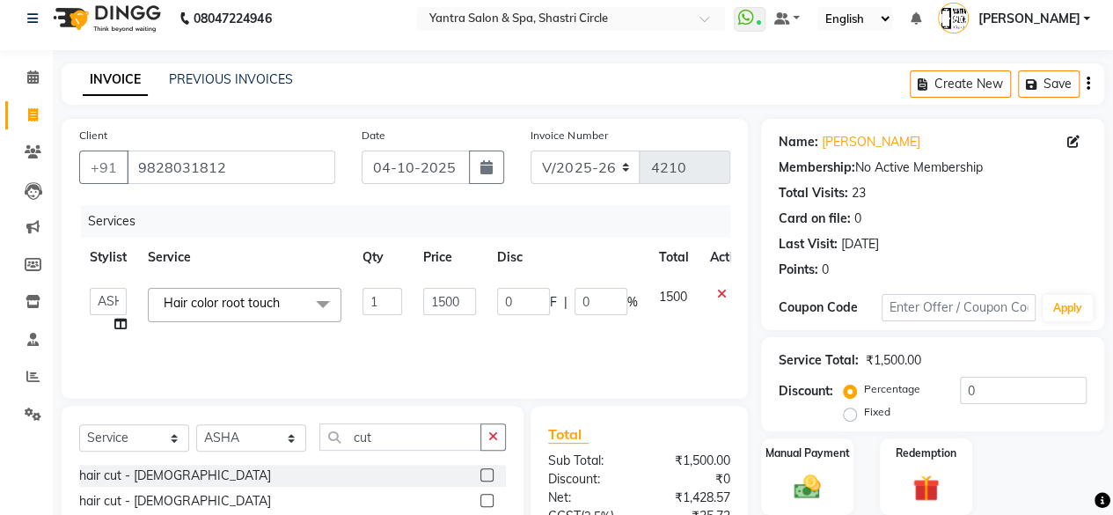
click at [482, 469] on label at bounding box center [486, 474] width 13 height 13
click at [482, 470] on input "checkbox" at bounding box center [485, 475] width 11 height 11
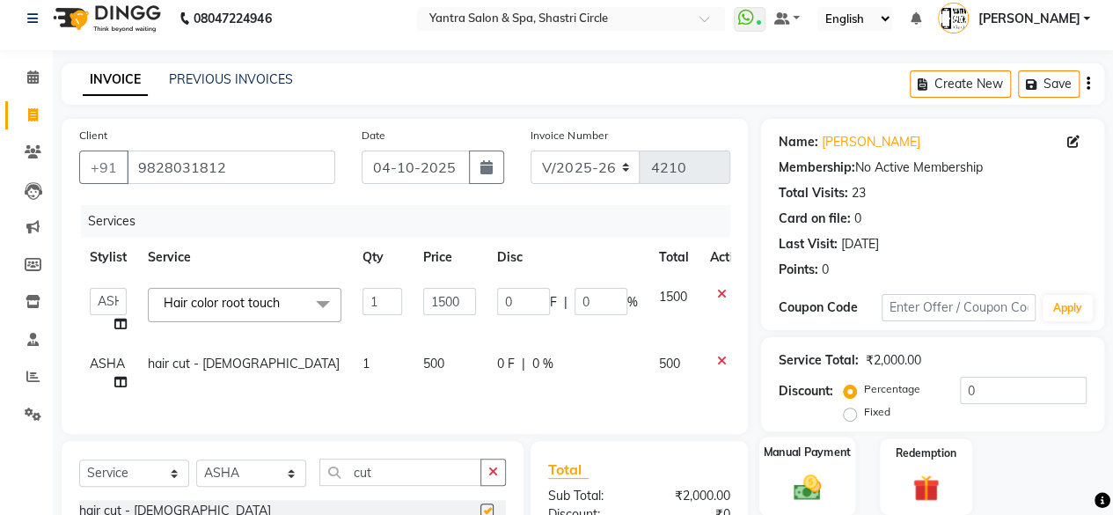
checkbox input "false"
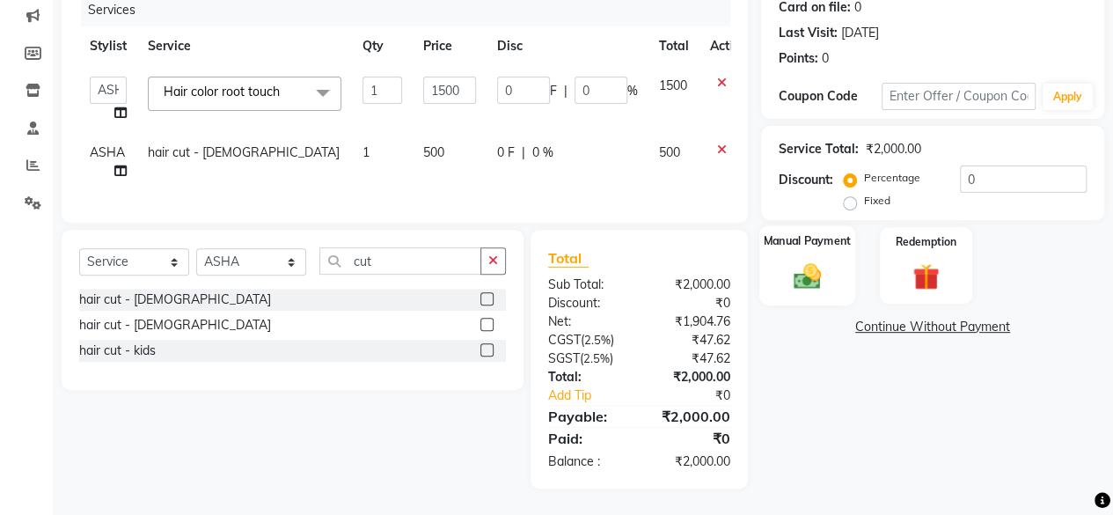
click at [790, 242] on div "Manual Payment" at bounding box center [807, 265] width 96 height 80
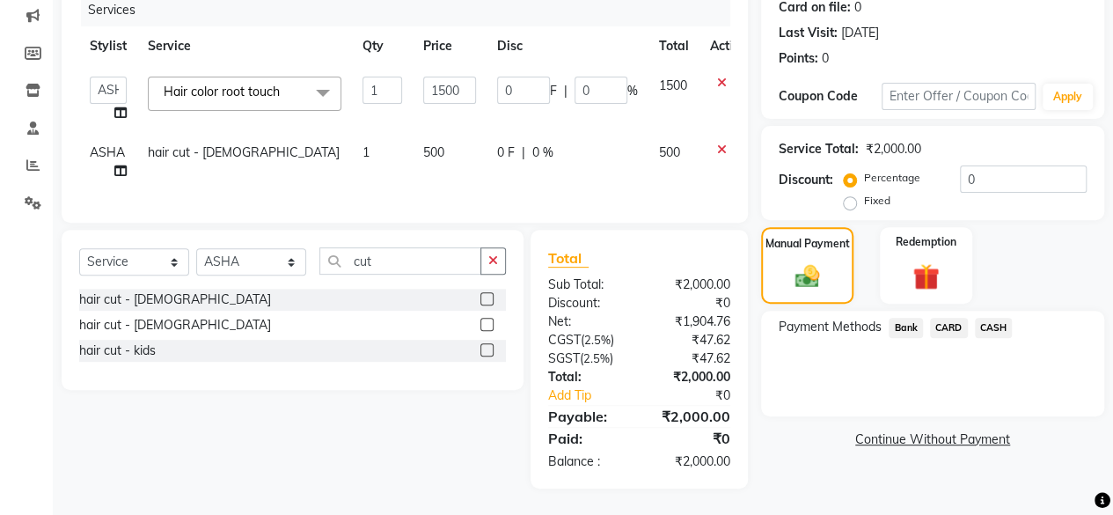
click at [909, 318] on span "Bank" at bounding box center [905, 328] width 34 height 20
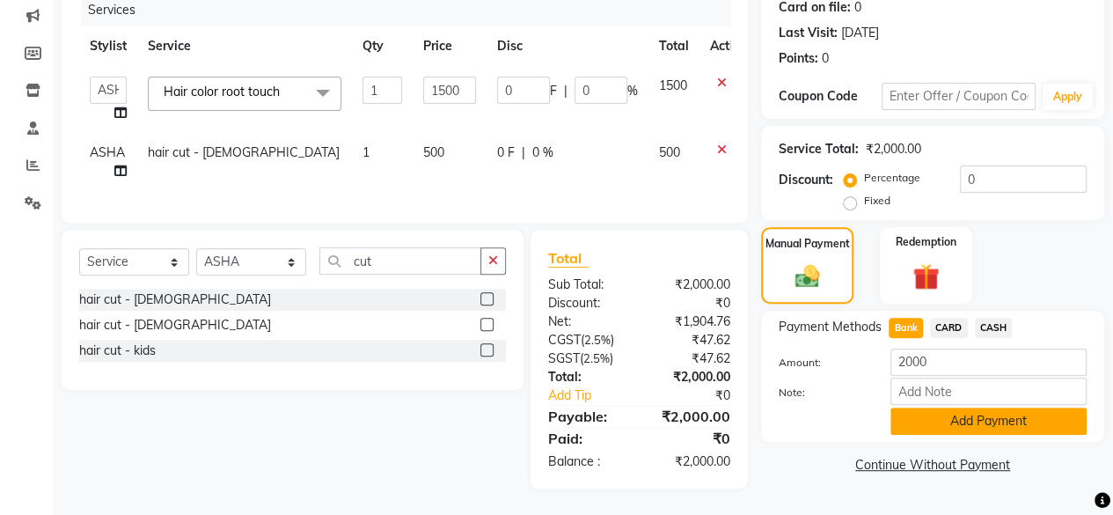
click at [969, 407] on button "Add Payment" at bounding box center [988, 420] width 196 height 27
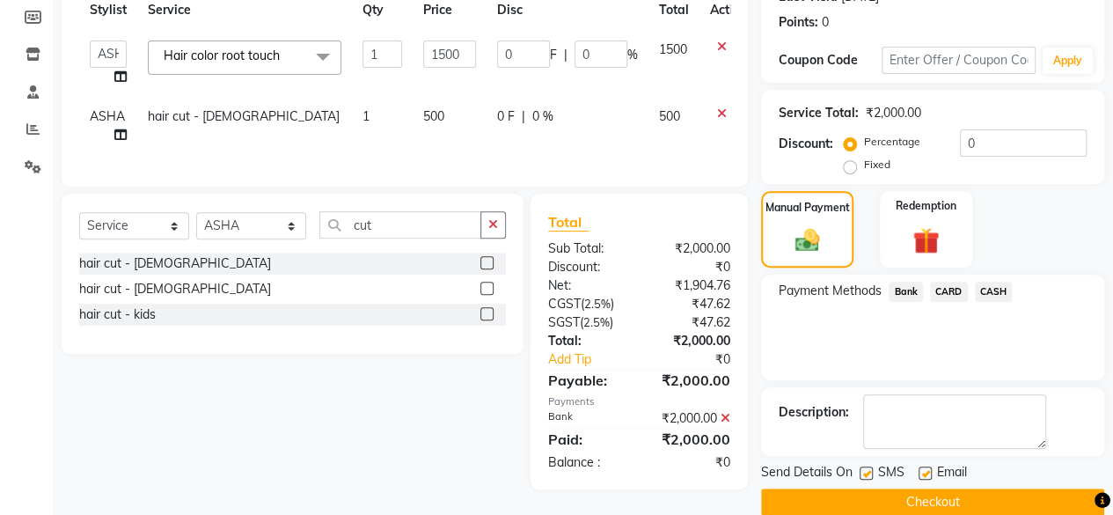
scroll to position [285, 0]
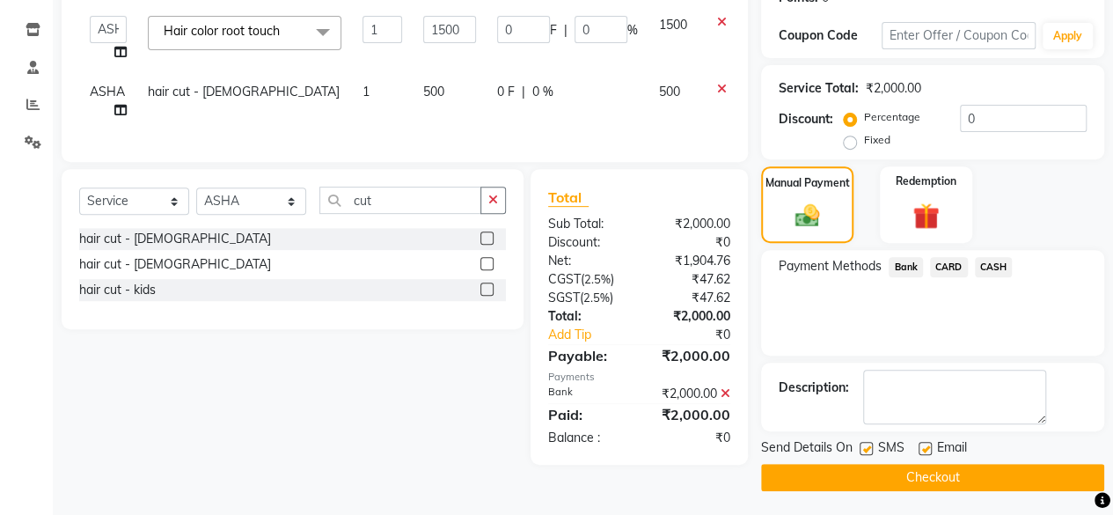
click at [979, 471] on button "Checkout" at bounding box center [932, 477] width 343 height 27
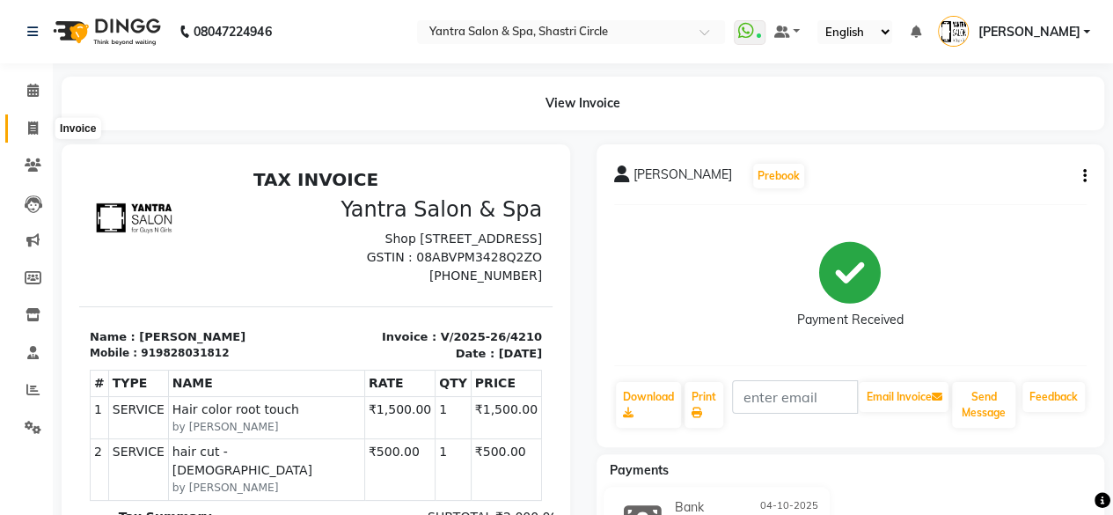
click at [28, 127] on icon at bounding box center [33, 127] width 10 height 13
select select "service"
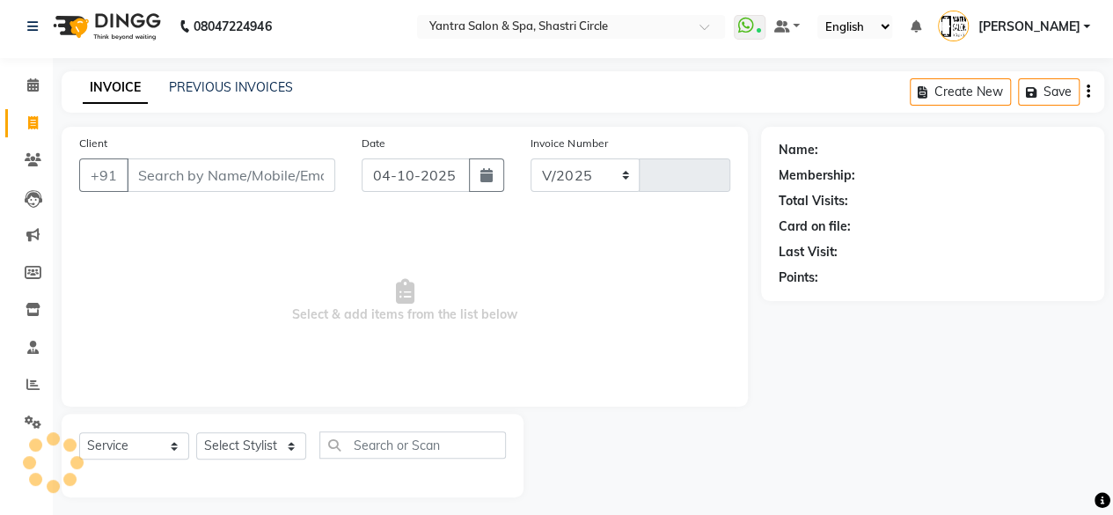
select select "154"
type input "4211"
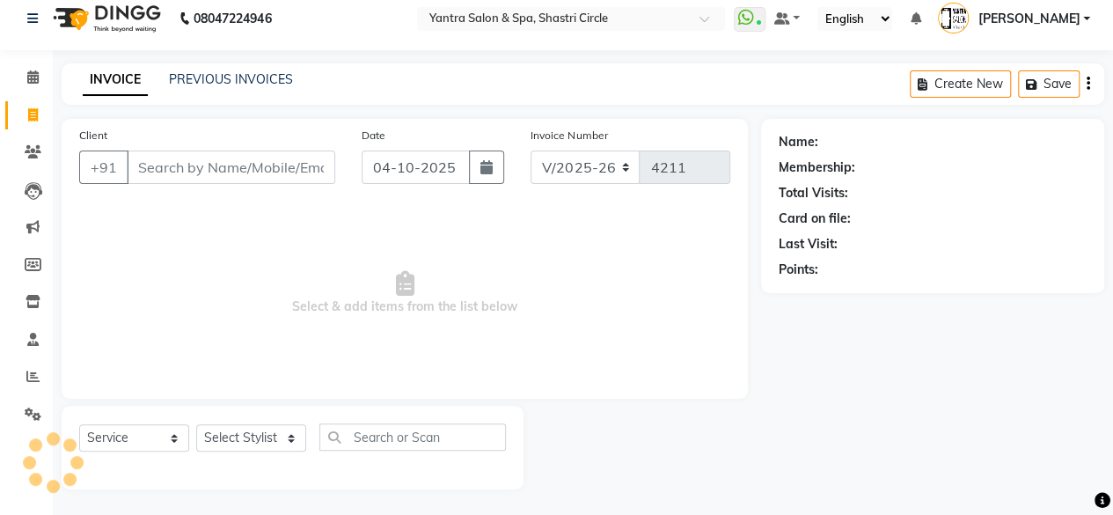
click at [232, 157] on input "Client" at bounding box center [231, 166] width 208 height 33
click at [233, 166] on input "Client" at bounding box center [231, 166] width 208 height 33
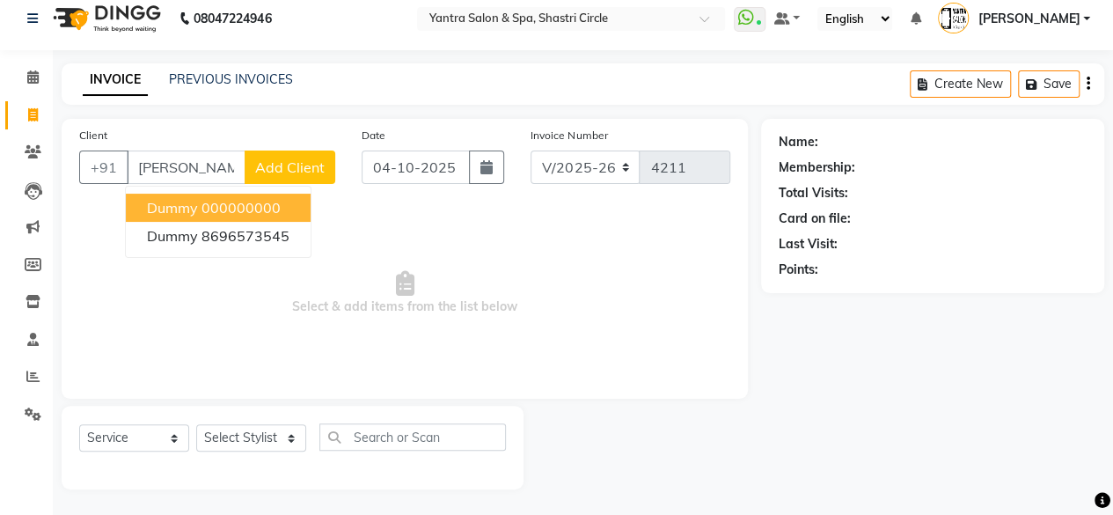
click at [273, 212] on ngb-highlight "000000000" at bounding box center [240, 208] width 79 height 18
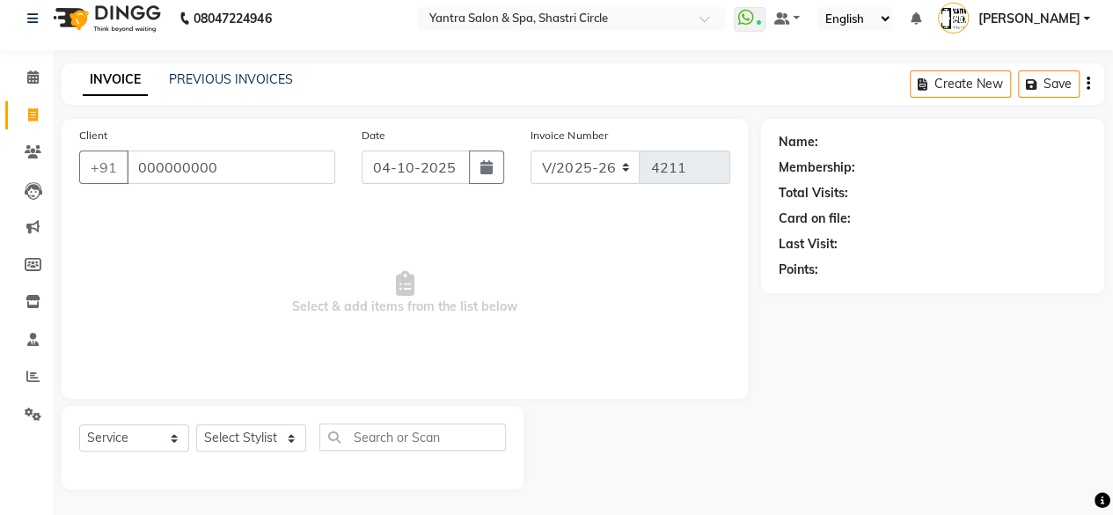
type input "000000000"
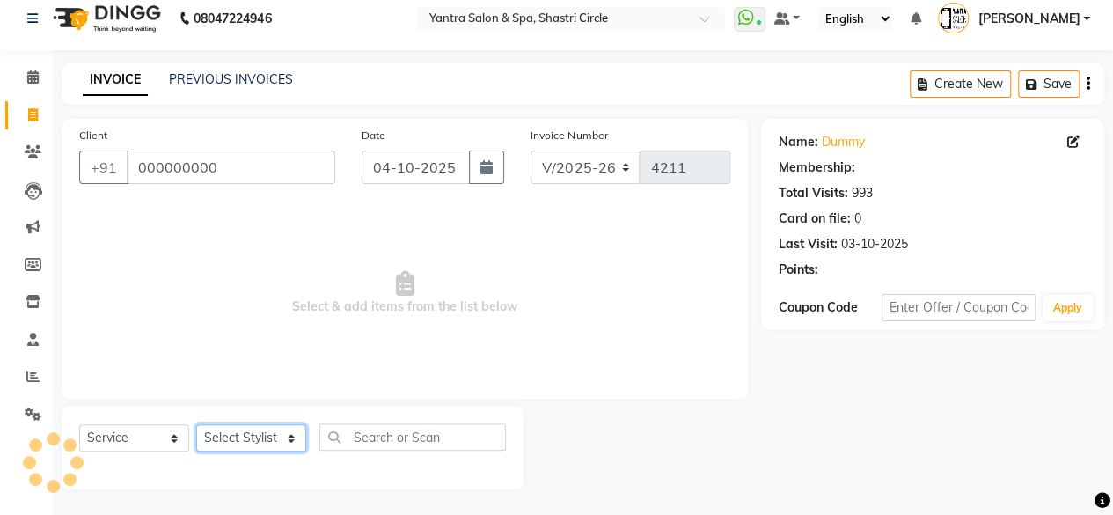
click at [285, 431] on select "Select Stylist Afsana Ajay Arvind ASHA Dimple Harsha Hemlata Latika lucky Manag…" at bounding box center [251, 437] width 110 height 27
select select "91688"
click at [196, 424] on select "Select Stylist Afsana Ajay Arvind ASHA Dimple Harsha Hemlata Latika lucky Manag…" at bounding box center [251, 437] width 110 height 27
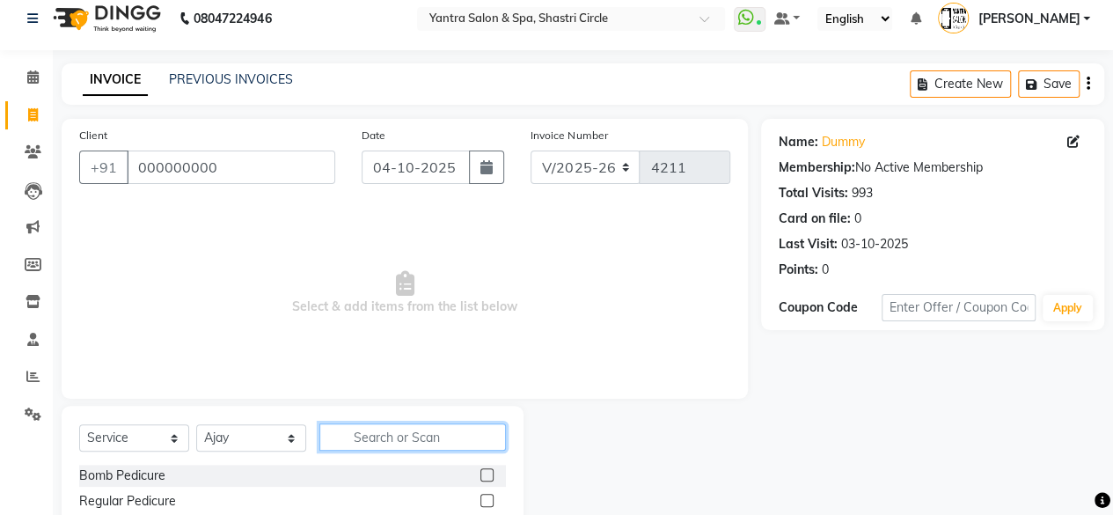
click at [413, 437] on input "text" at bounding box center [412, 436] width 186 height 27
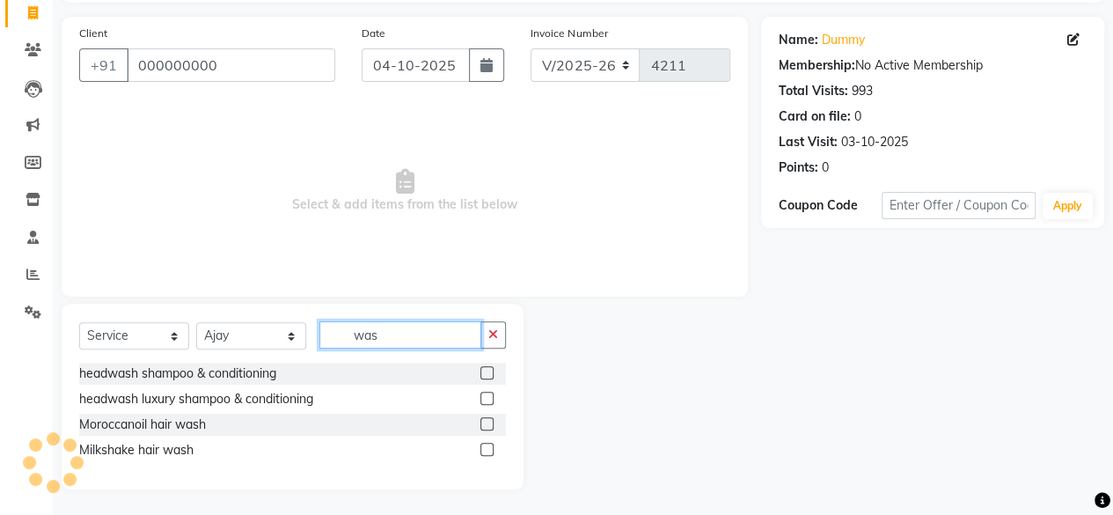
type input "was"
click at [493, 420] on label at bounding box center [486, 423] width 13 height 13
click at [492, 420] on input "checkbox" at bounding box center [485, 424] width 11 height 11
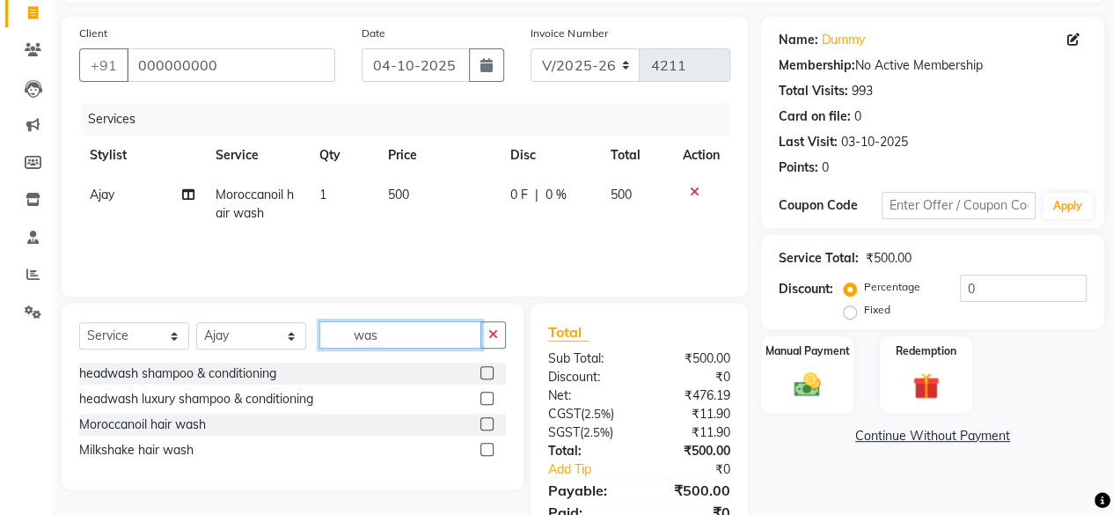
checkbox input "false"
click at [417, 335] on input "was" at bounding box center [400, 334] width 162 height 27
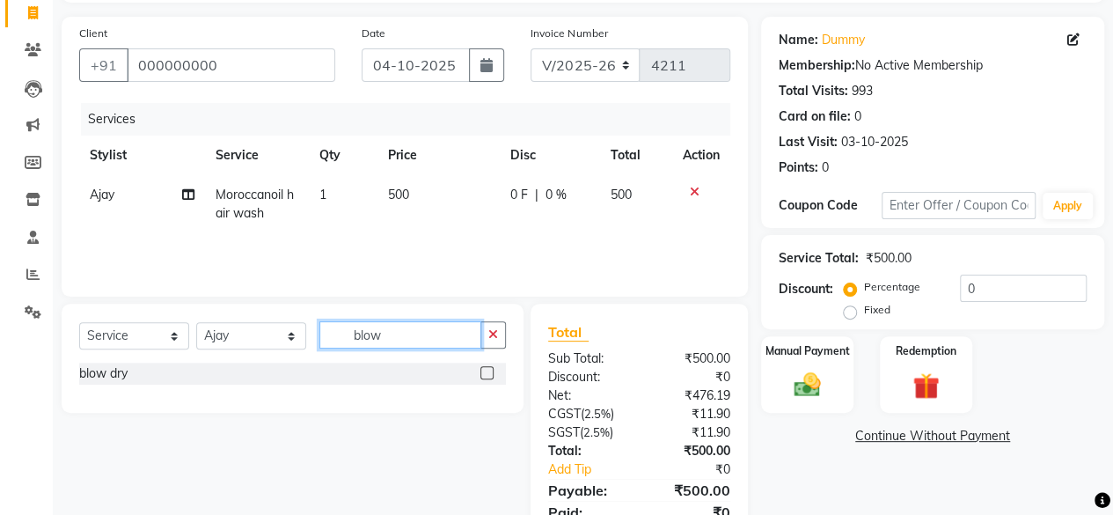
type input "blow"
click at [483, 370] on label at bounding box center [486, 372] width 13 height 13
click at [483, 370] on input "checkbox" at bounding box center [485, 373] width 11 height 11
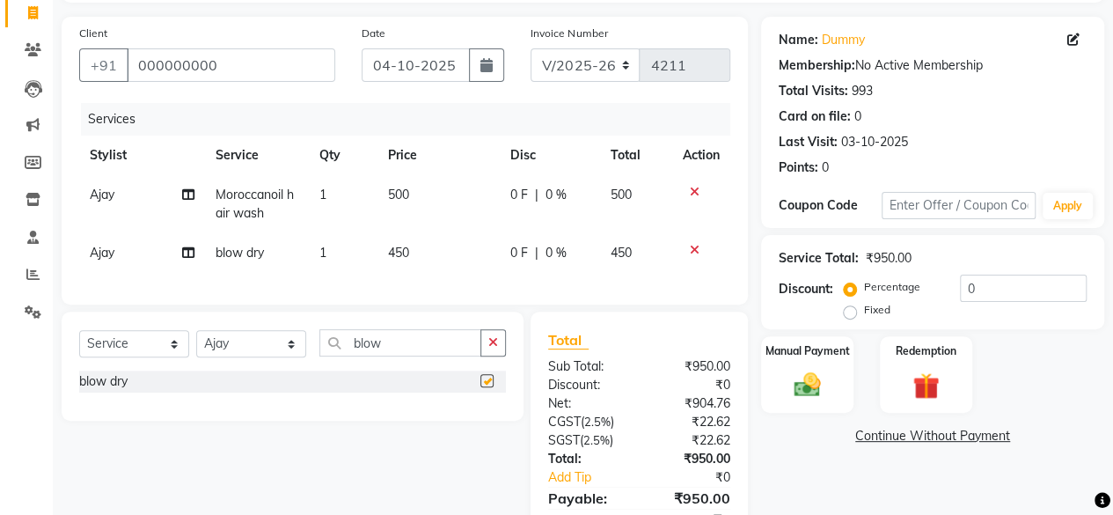
checkbox input "false"
click at [232, 357] on select "Select Stylist Afsana Ajay Arvind ASHA Dimple Harsha Hemlata Latika lucky Manag…" at bounding box center [251, 343] width 110 height 27
select select "44022"
click at [196, 343] on select "Select Stylist Afsana Ajay Arvind ASHA Dimple Harsha Hemlata Latika lucky Manag…" at bounding box center [251, 343] width 110 height 27
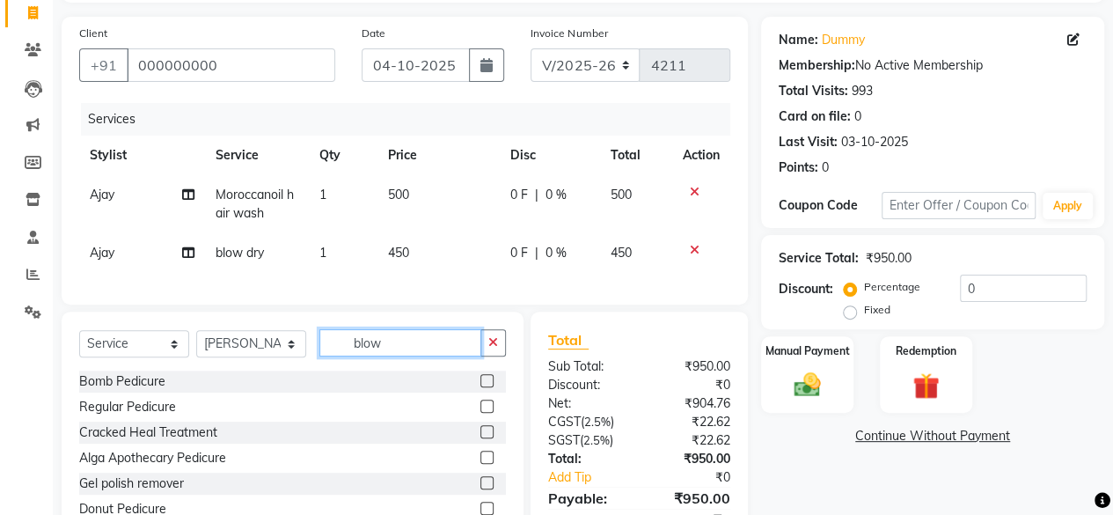
click at [401, 356] on input "blow" at bounding box center [400, 342] width 162 height 27
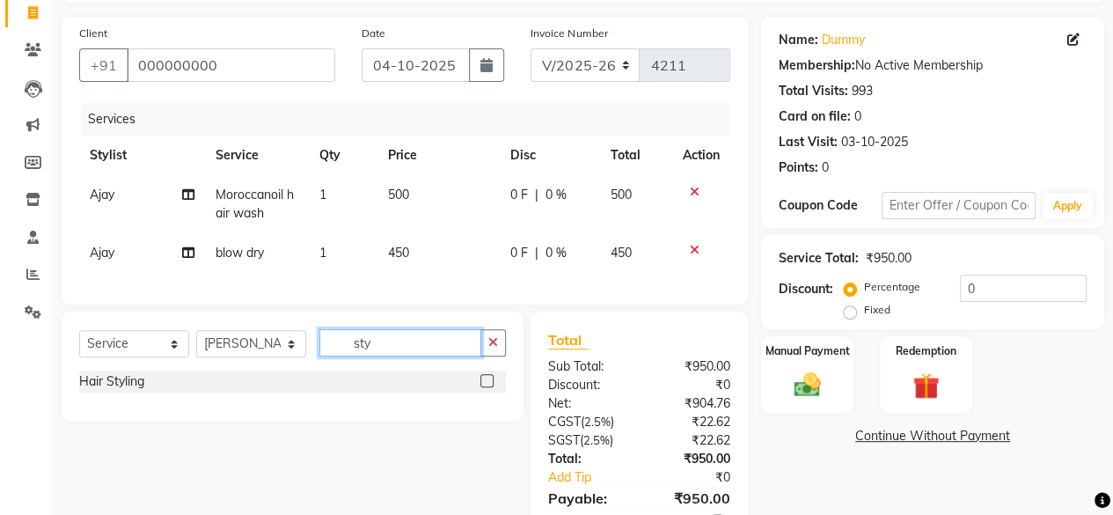
type input "sty"
click at [491, 387] on label at bounding box center [486, 380] width 13 height 13
click at [491, 387] on input "checkbox" at bounding box center [485, 381] width 11 height 11
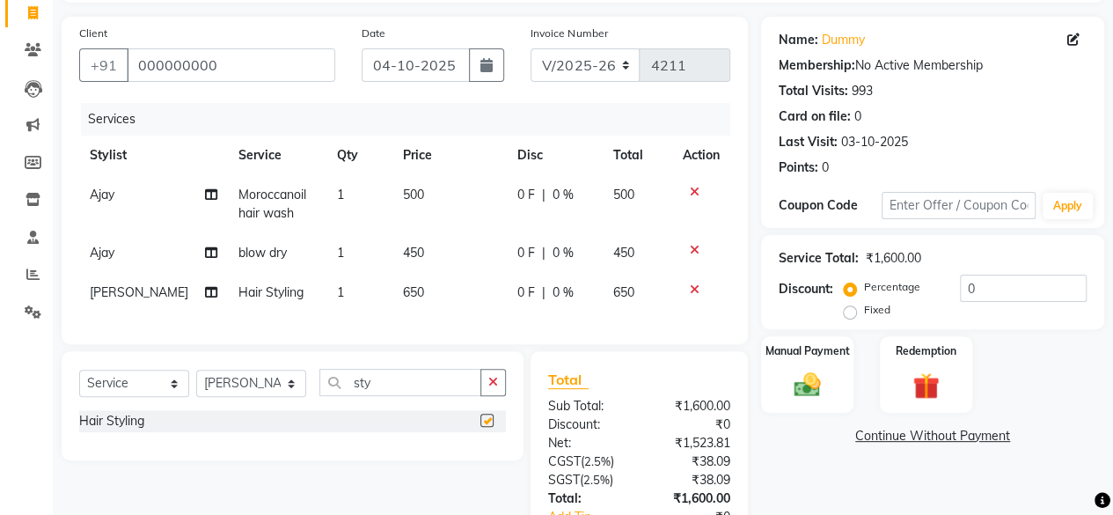
click at [442, 299] on td "650" at bounding box center [449, 293] width 114 height 40
checkbox input "false"
select select "44022"
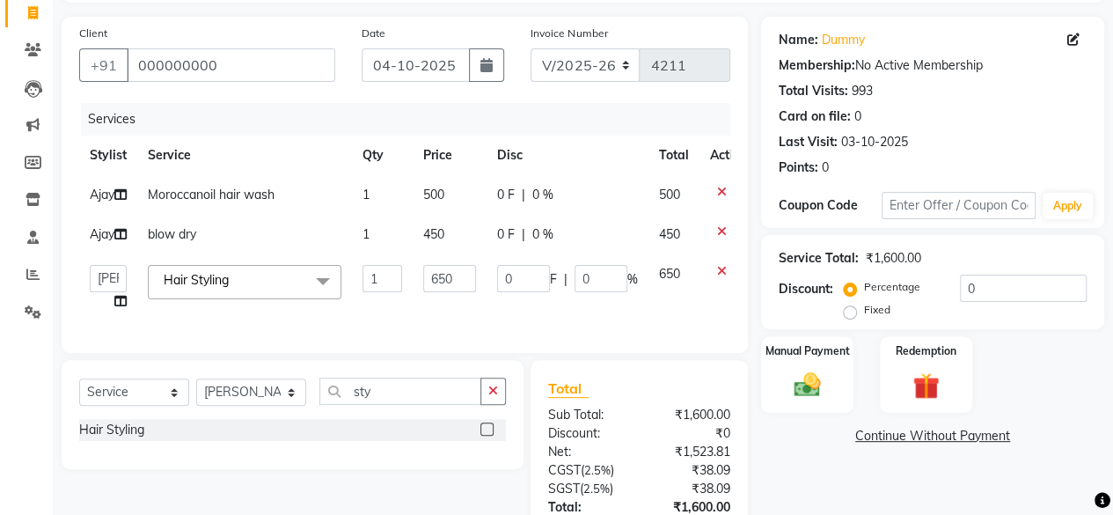
click at [441, 300] on td "650" at bounding box center [450, 287] width 74 height 67
click at [442, 292] on input "650" at bounding box center [449, 278] width 53 height 27
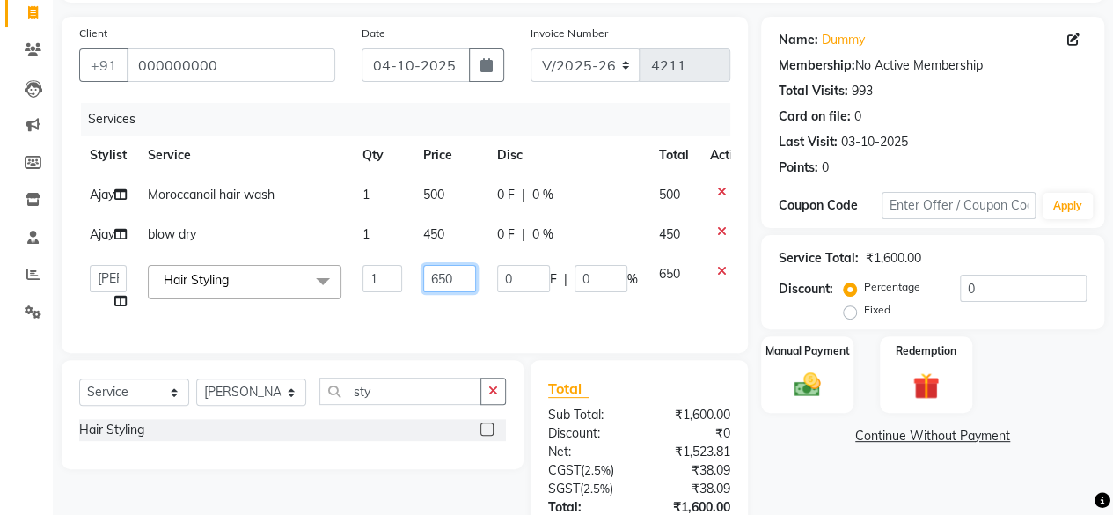
click at [442, 292] on input "650" at bounding box center [449, 278] width 53 height 27
type input "500"
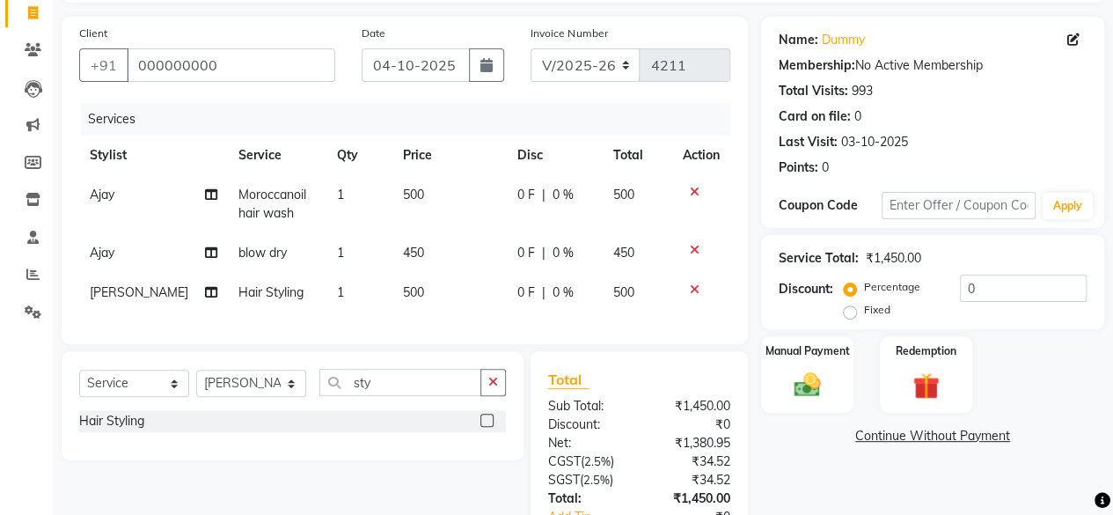
click at [450, 344] on div "Client +91 000000000 Date 04-10-2025 Invoice Number V/2025 V/2025-26 4211 Servi…" at bounding box center [405, 180] width 686 height 327
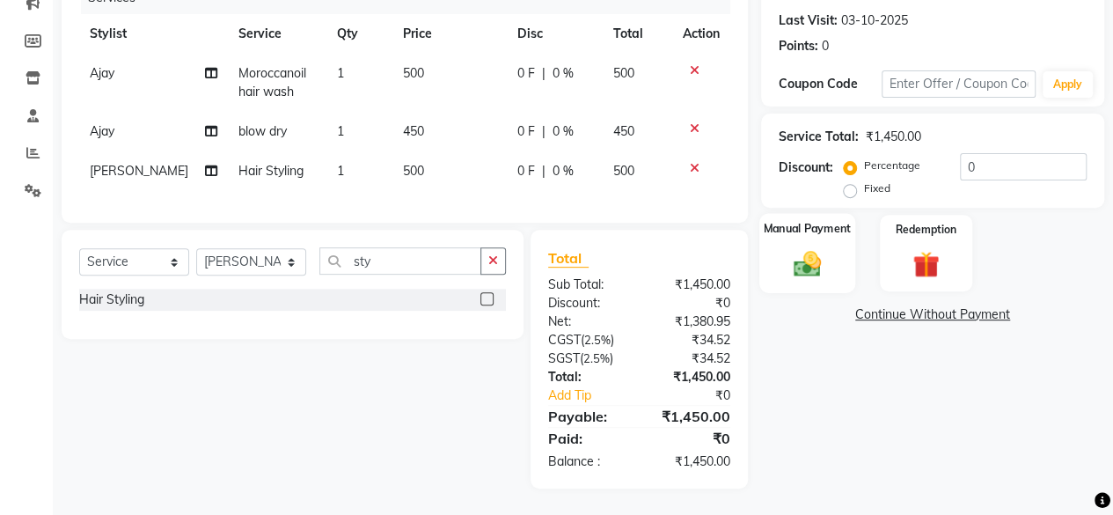
click at [797, 251] on img at bounding box center [807, 263] width 45 height 32
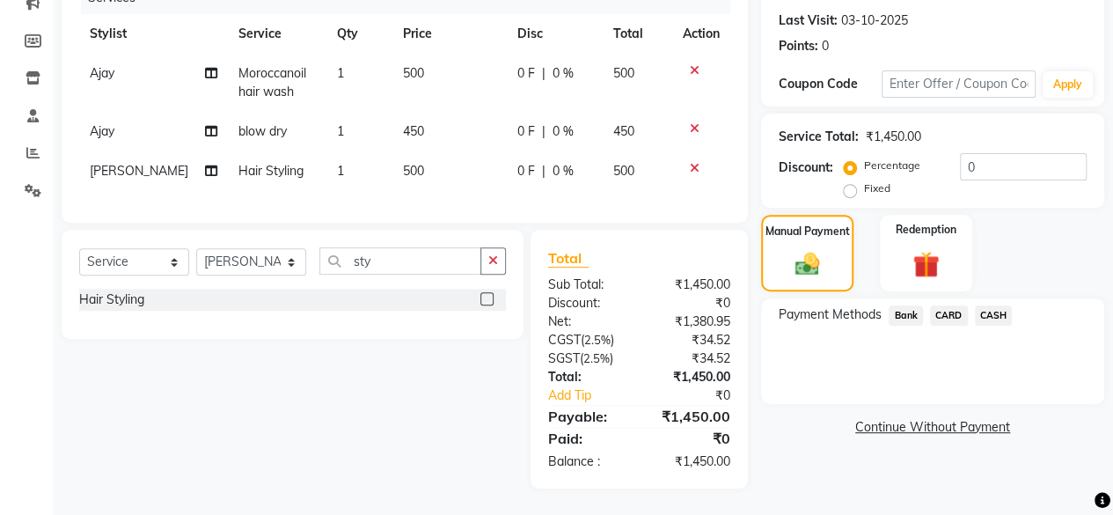
click at [911, 305] on span "Bank" at bounding box center [905, 315] width 34 height 20
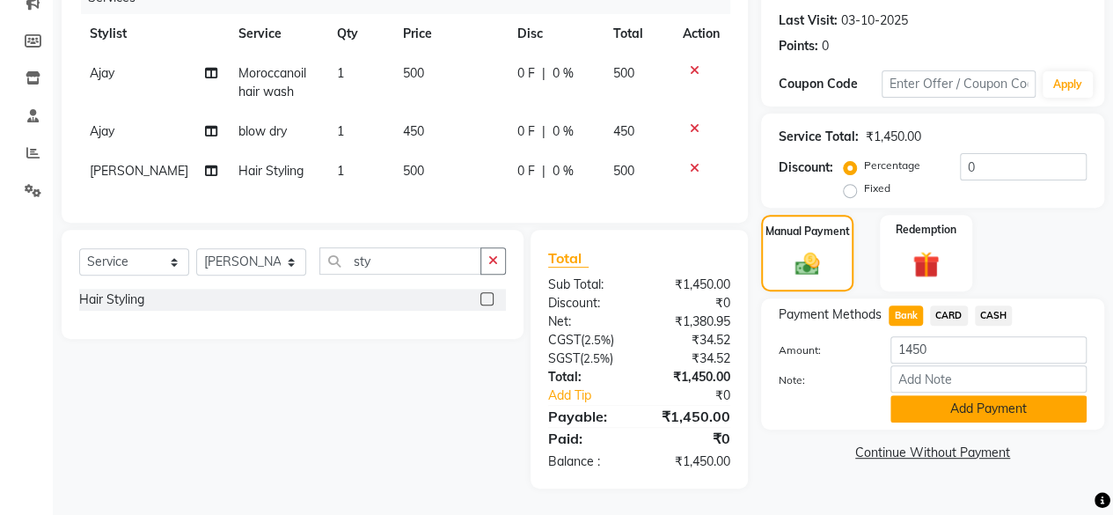
click at [969, 404] on button "Add Payment" at bounding box center [988, 408] width 196 height 27
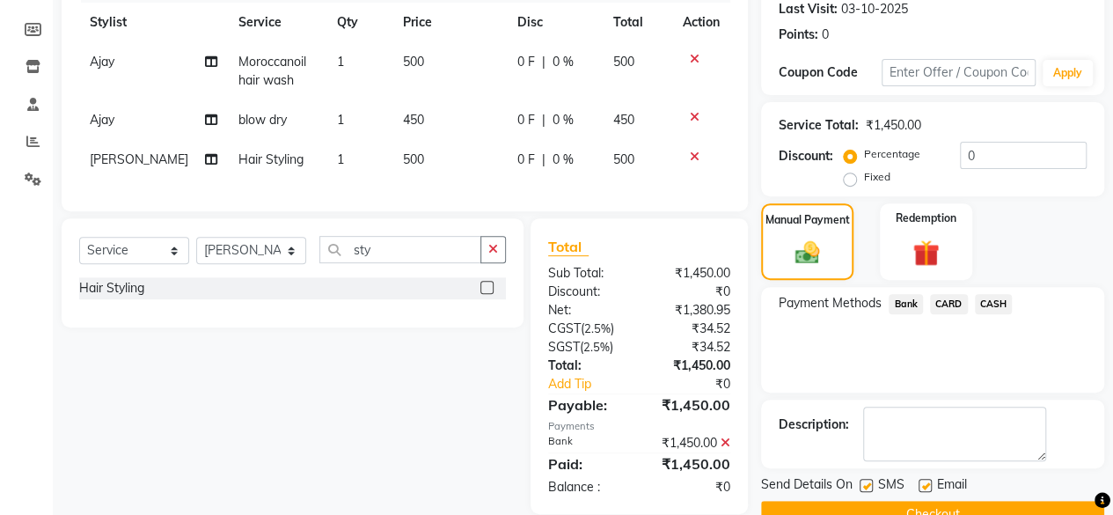
scroll to position [285, 0]
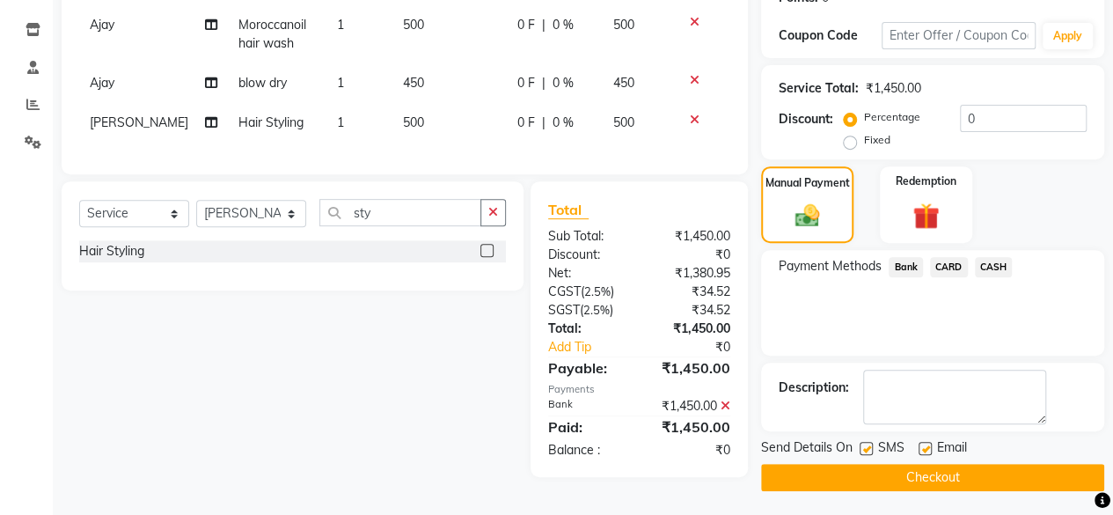
click at [980, 464] on button "Checkout" at bounding box center [932, 477] width 343 height 27
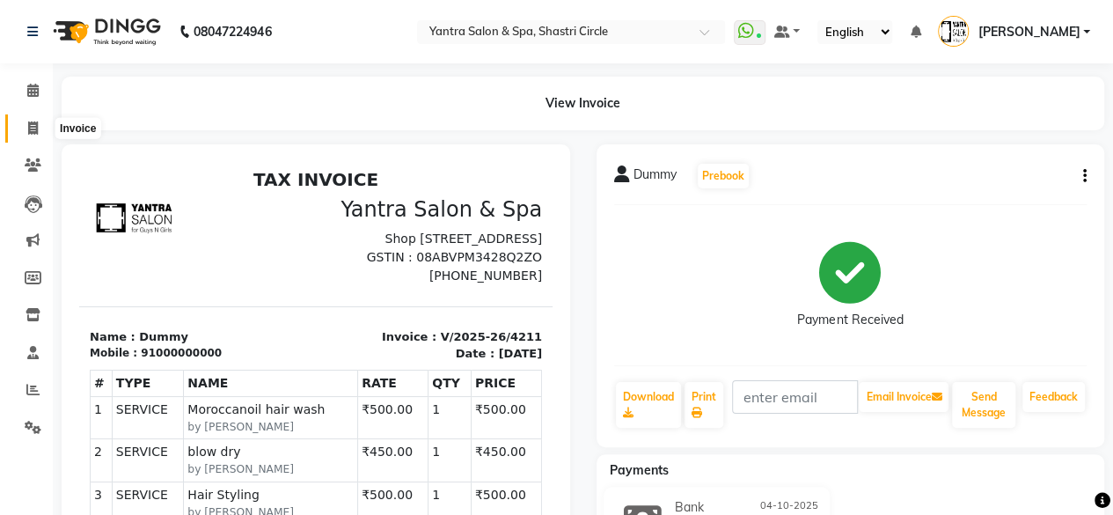
click at [27, 135] on span at bounding box center [33, 129] width 31 height 20
select select "154"
select select "service"
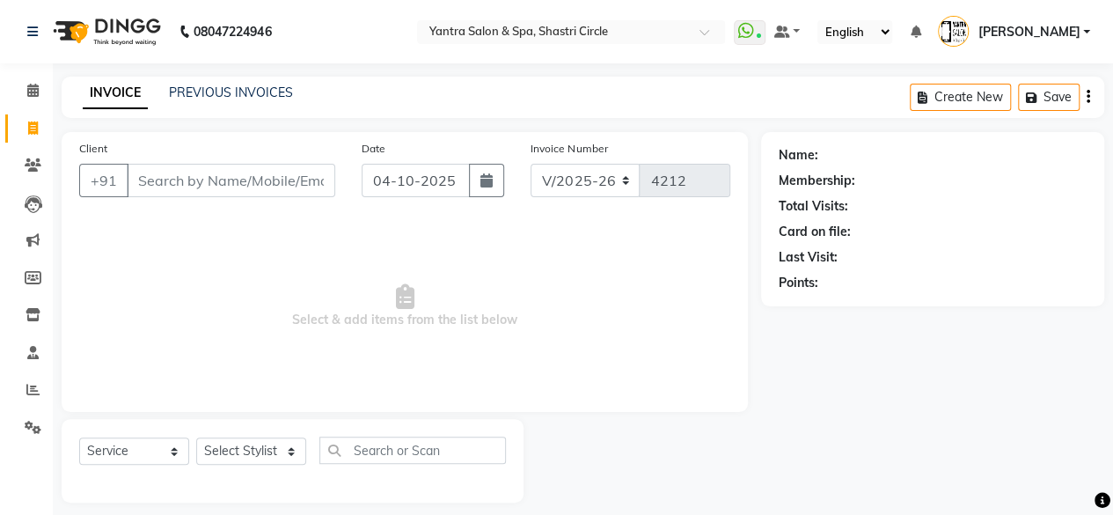
scroll to position [13, 0]
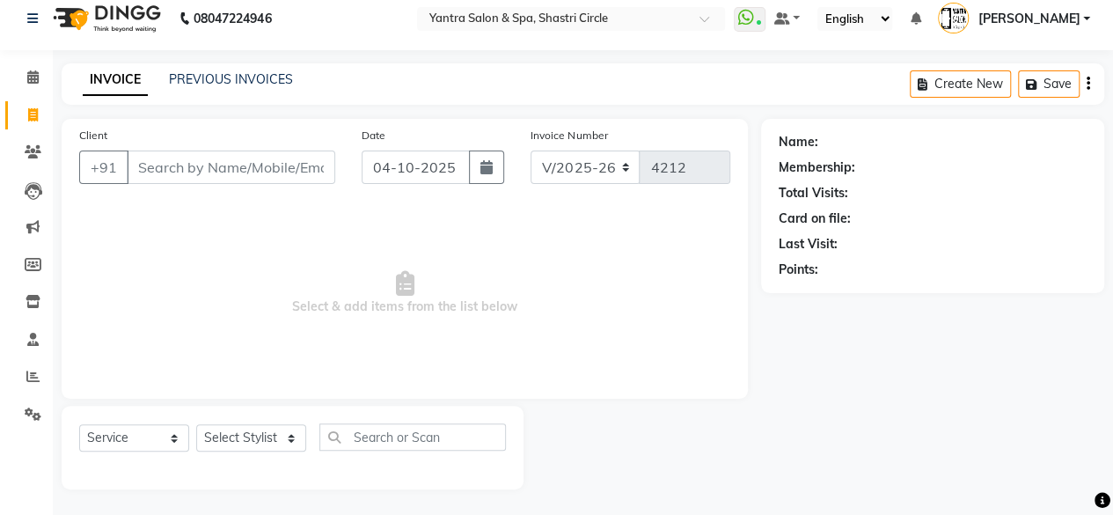
click at [239, 163] on input "Client" at bounding box center [231, 166] width 208 height 33
type input "800308q243q1`996"
click at [247, 167] on input "800308q243q1`996" at bounding box center [231, 166] width 208 height 33
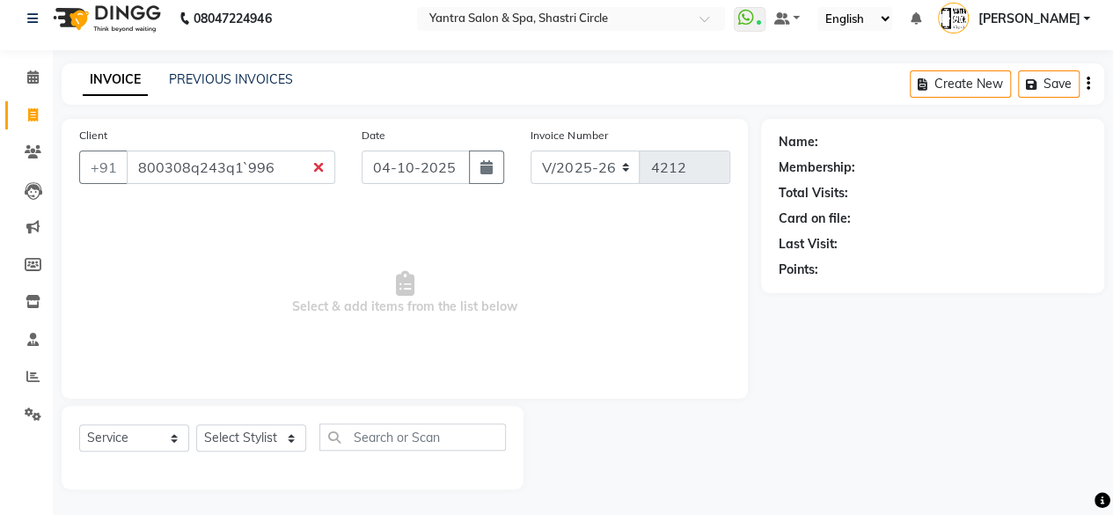
click at [247, 167] on input "800308q243q1`996" at bounding box center [231, 166] width 208 height 33
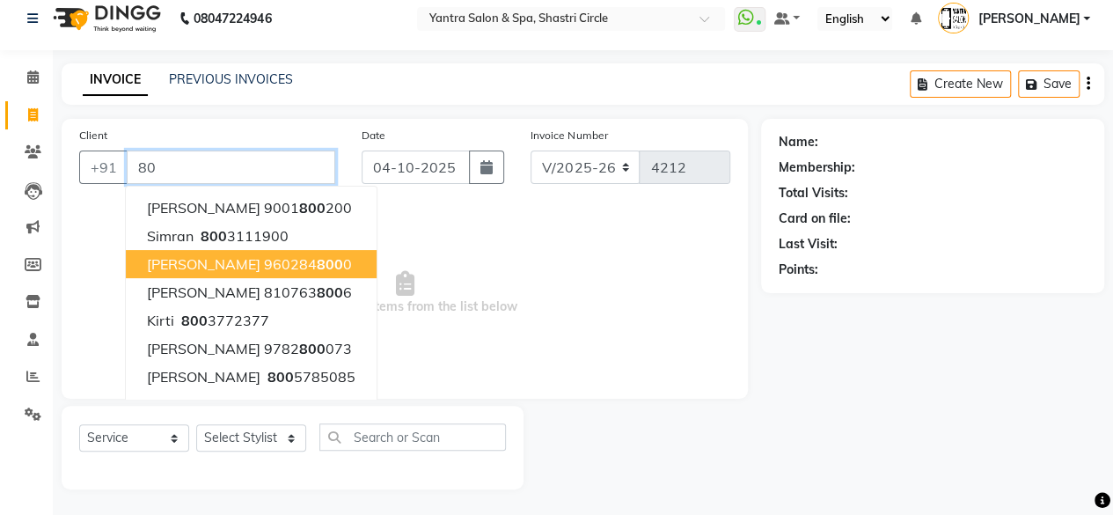
type input "8"
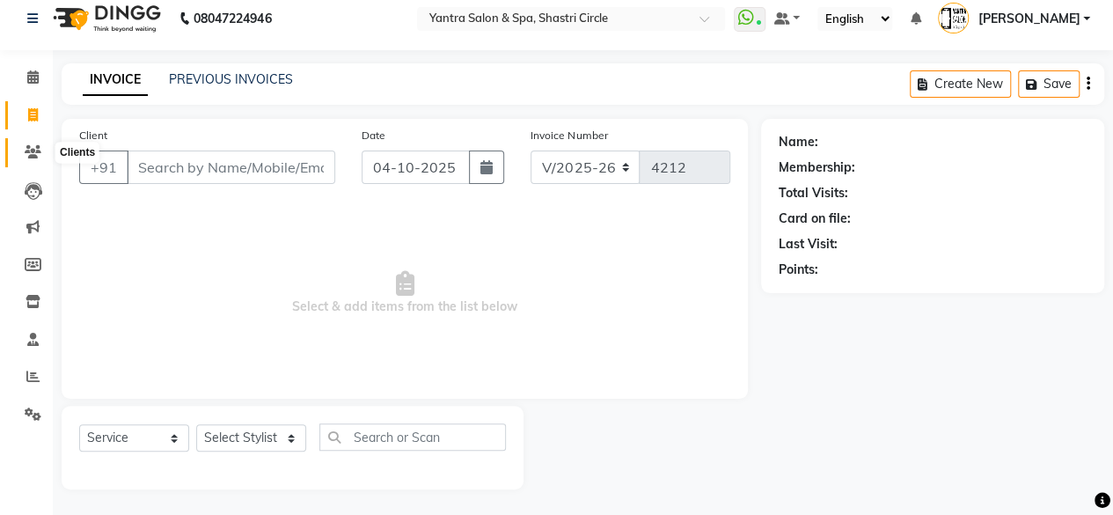
click at [29, 154] on icon at bounding box center [33, 151] width 17 height 13
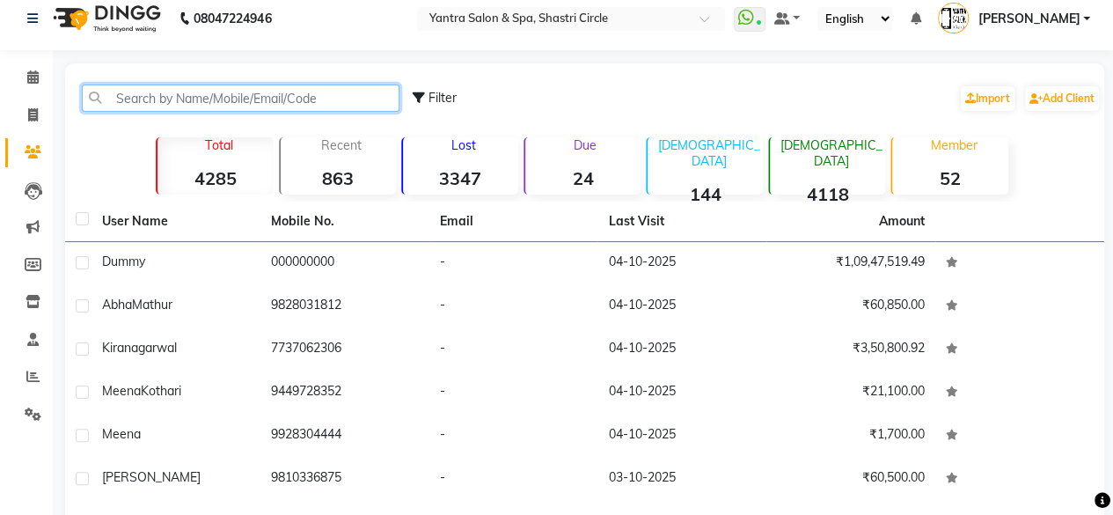
click at [282, 98] on input "text" at bounding box center [241, 97] width 318 height 27
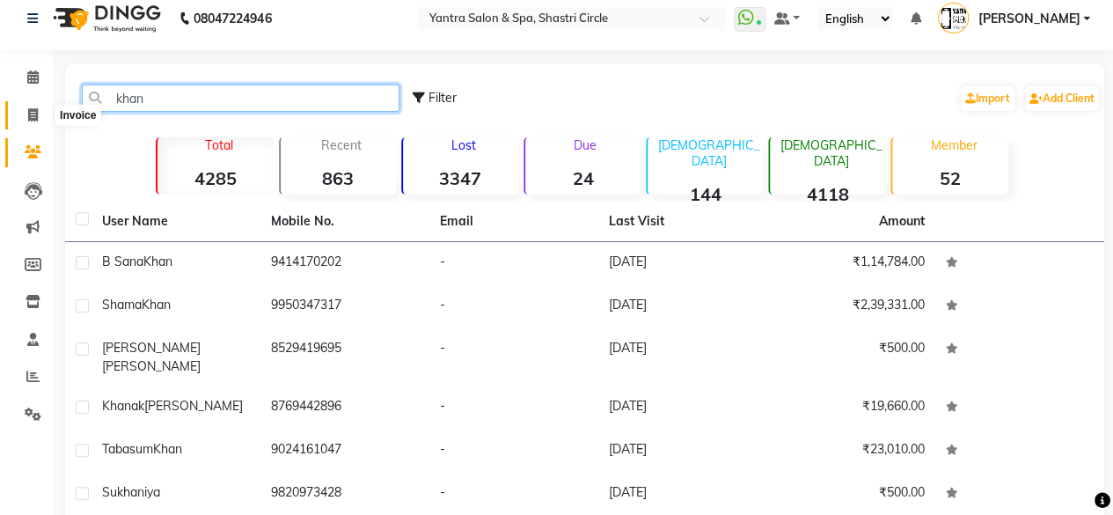
type input "khan"
click at [21, 118] on span at bounding box center [33, 116] width 31 height 20
select select "service"
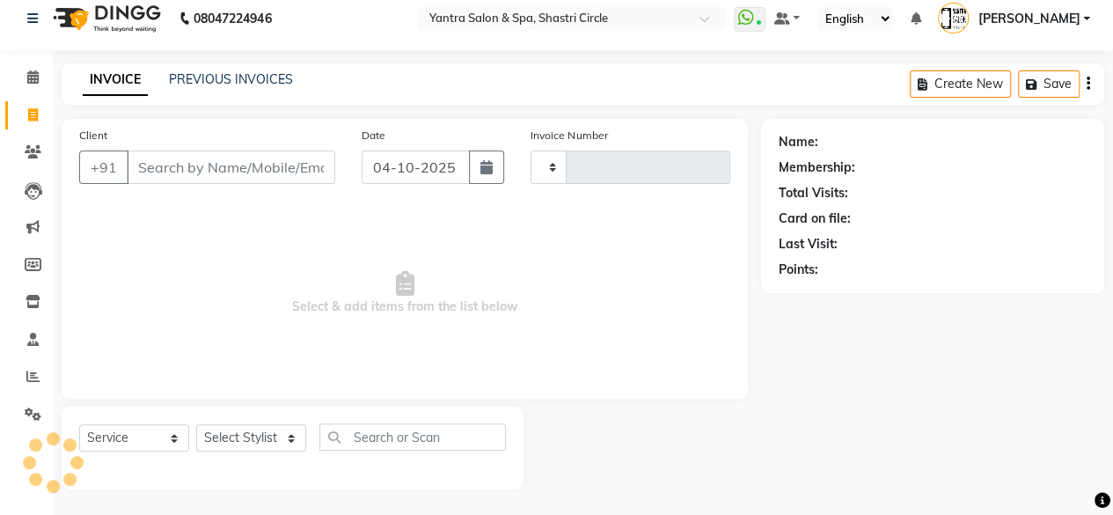
type input "4212"
select select "154"
click at [237, 170] on input "Client" at bounding box center [231, 166] width 208 height 33
click at [245, 163] on input "Client" at bounding box center [231, 166] width 208 height 33
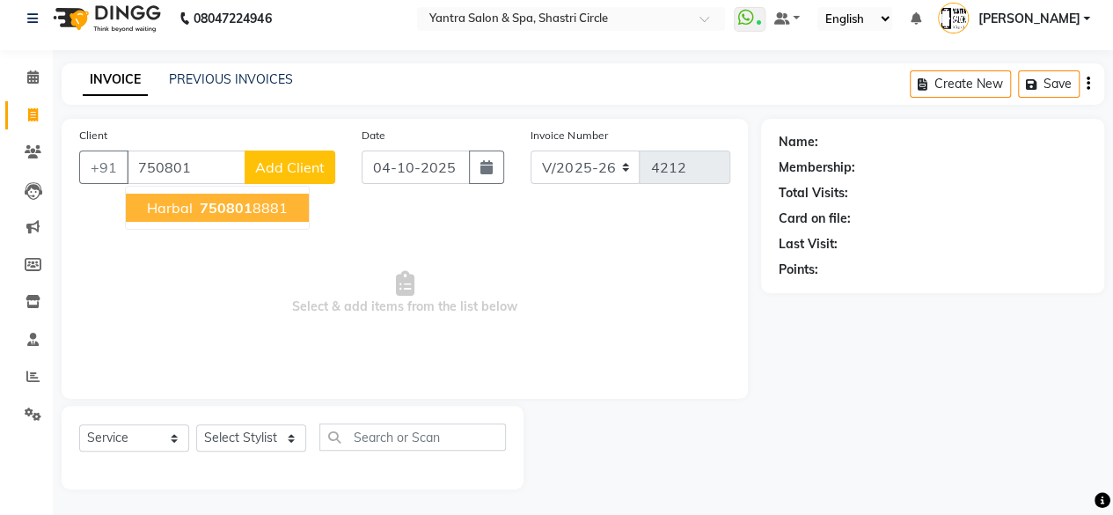
click at [262, 199] on ngb-highlight "750801 8881" at bounding box center [241, 208] width 91 height 18
type input "7508018881"
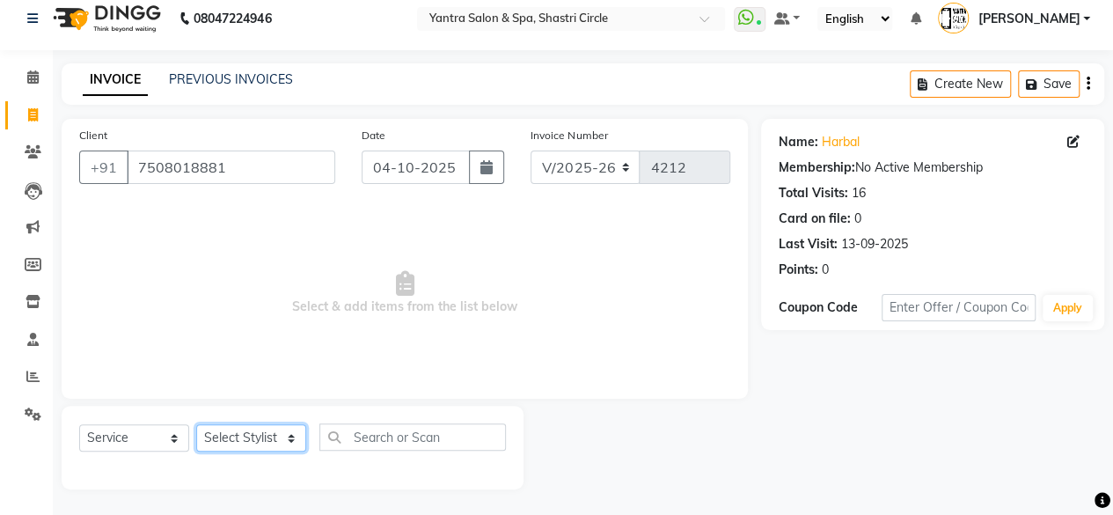
click at [259, 449] on select "Select Stylist Afsana Ajay Arvind ASHA Dimple Harsha Hemlata Latika lucky Manag…" at bounding box center [251, 437] width 110 height 27
select select "15716"
click at [196, 424] on select "Select Stylist Afsana Ajay Arvind ASHA Dimple Harsha Hemlata Latika lucky Manag…" at bounding box center [251, 437] width 110 height 27
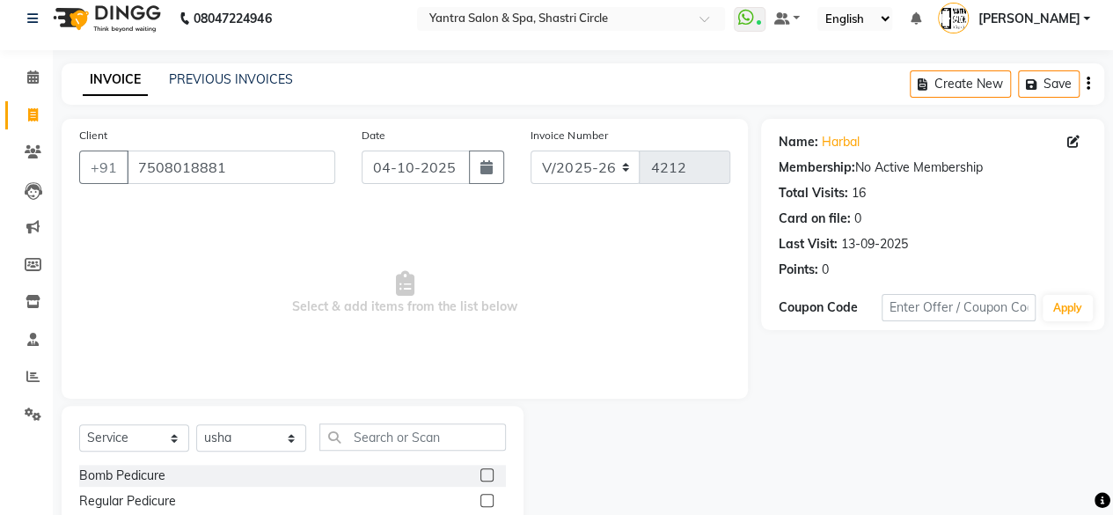
click at [440, 453] on div "Select Service Product Membership Package Voucher Prepaid Gift Card Select Styl…" at bounding box center [292, 443] width 427 height 41
click at [437, 443] on input "text" at bounding box center [412, 436] width 186 height 27
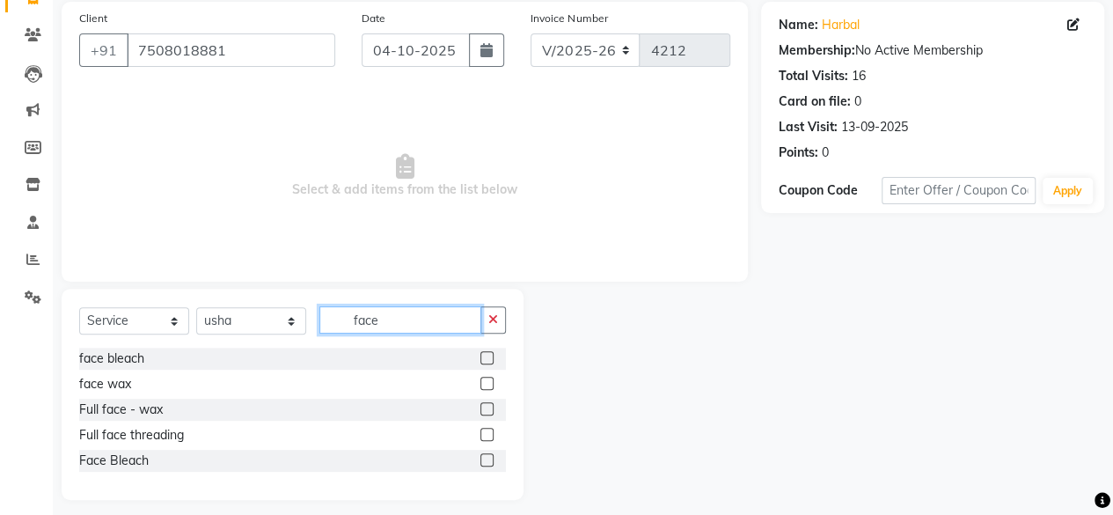
scroll to position [141, 0]
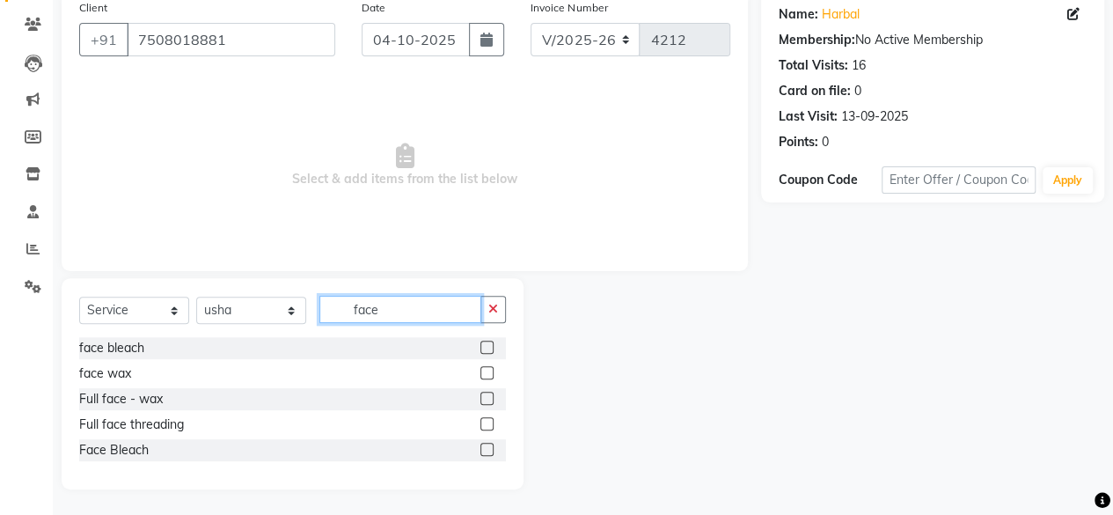
type input "face"
click at [486, 370] on label at bounding box center [486, 372] width 13 height 13
click at [486, 370] on input "checkbox" at bounding box center [485, 373] width 11 height 11
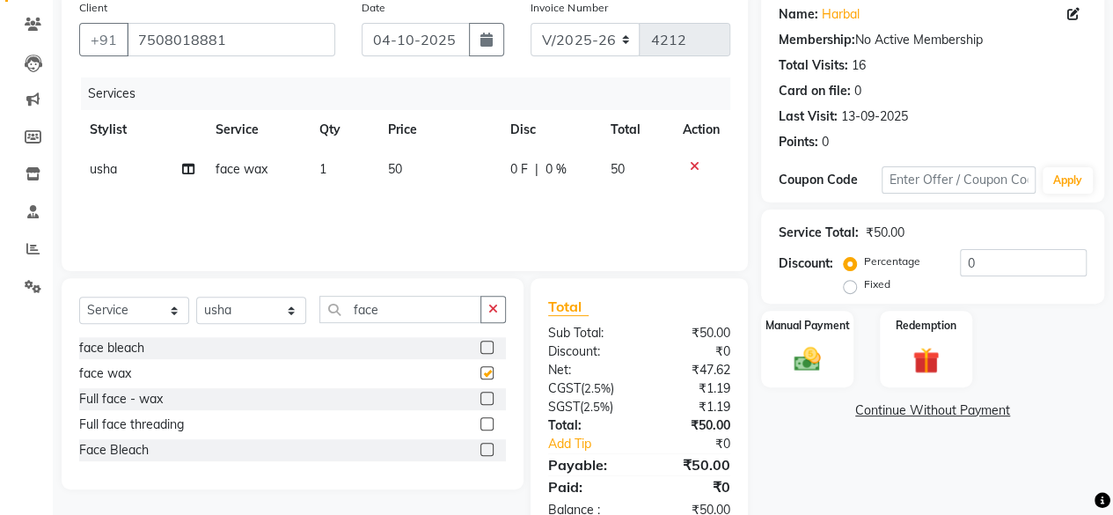
checkbox input "false"
click at [461, 184] on td "50" at bounding box center [438, 170] width 122 height 40
select select "15716"
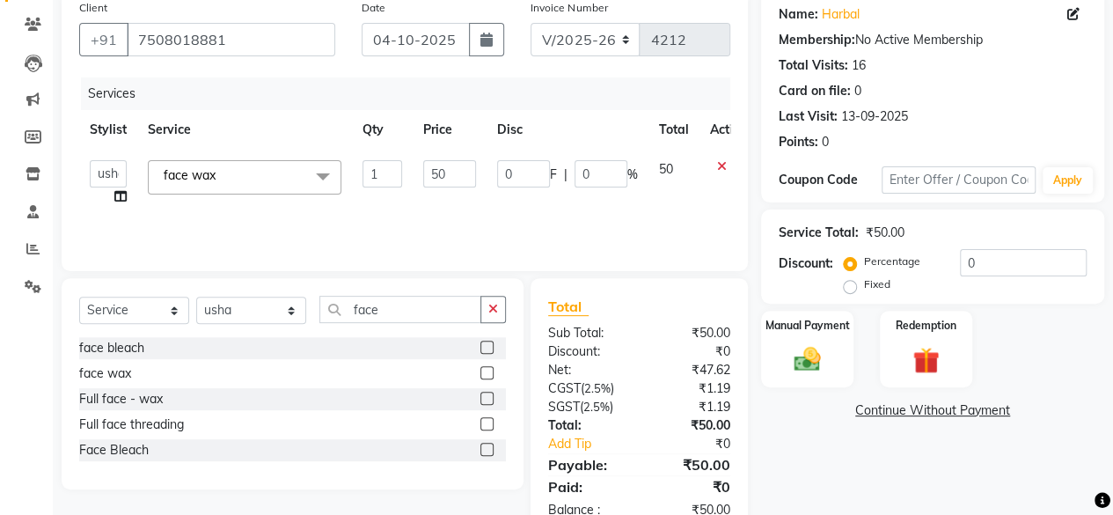
click at [461, 184] on input "50" at bounding box center [449, 173] width 53 height 27
type input "200"
click at [473, 216] on div "Services Stylist Service Qty Price Disc Total Action Afsana Ajay Arvind ASHA Di…" at bounding box center [404, 165] width 651 height 176
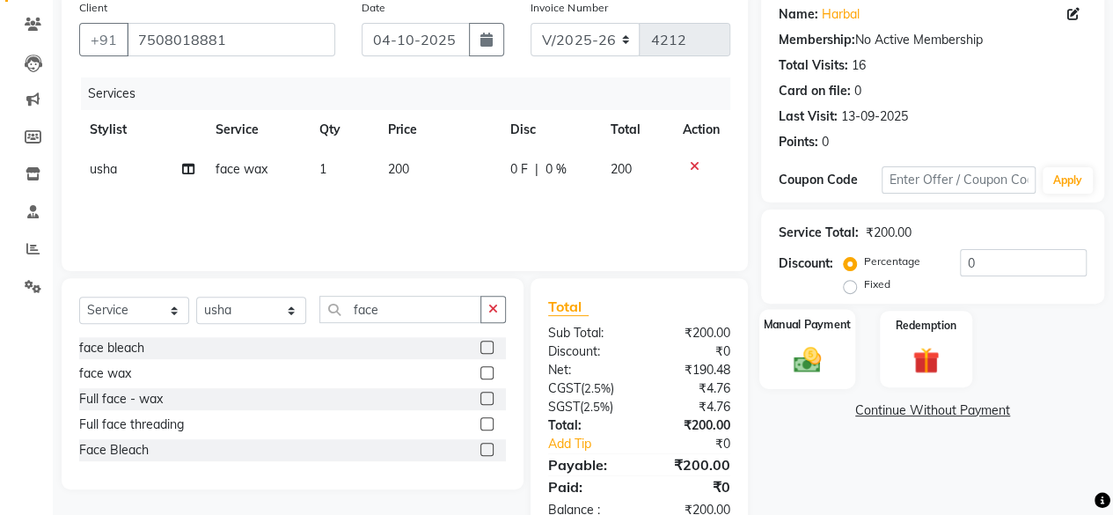
scroll to position [187, 0]
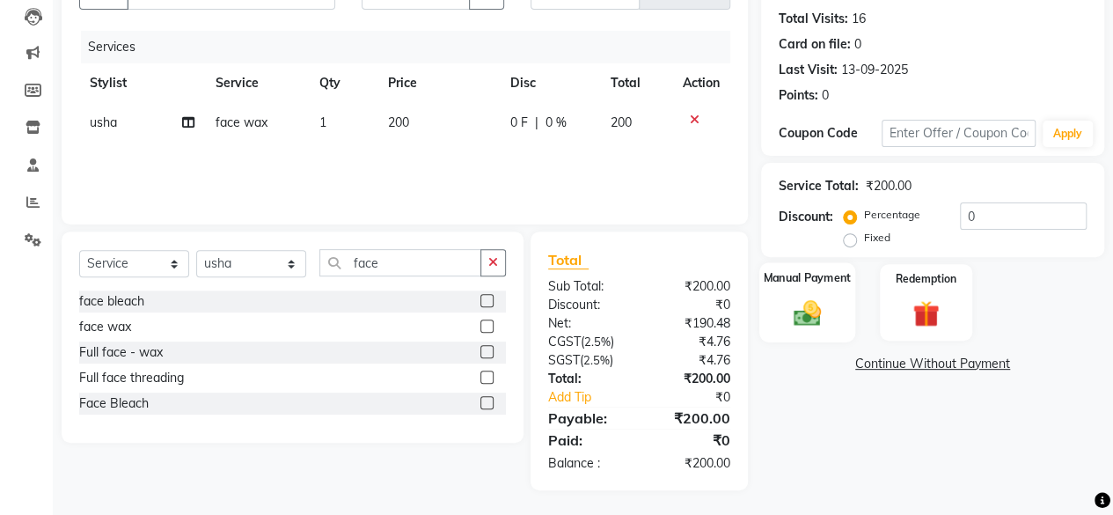
click at [783, 309] on div "Manual Payment" at bounding box center [807, 302] width 96 height 80
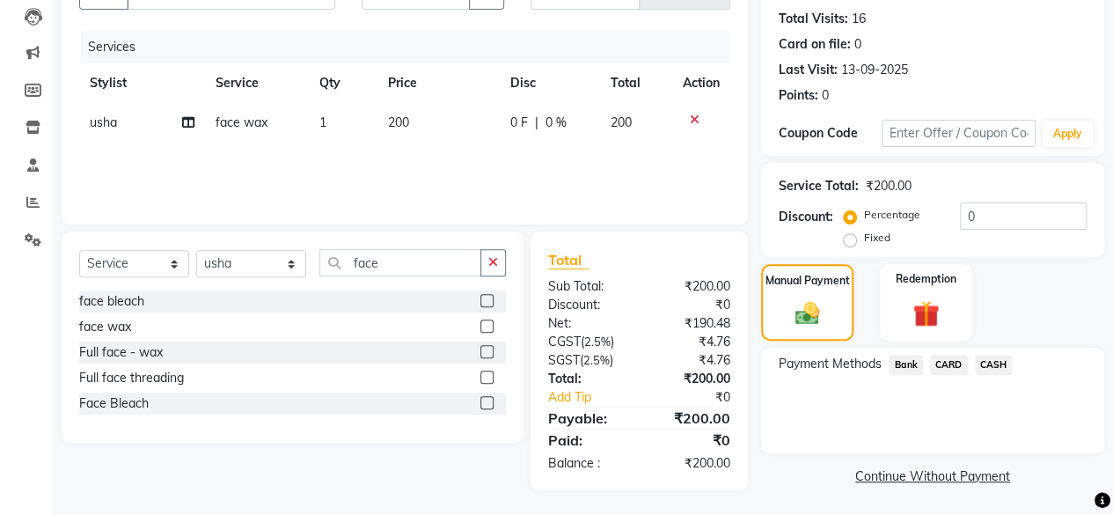
click at [891, 363] on span "Bank" at bounding box center [905, 364] width 34 height 20
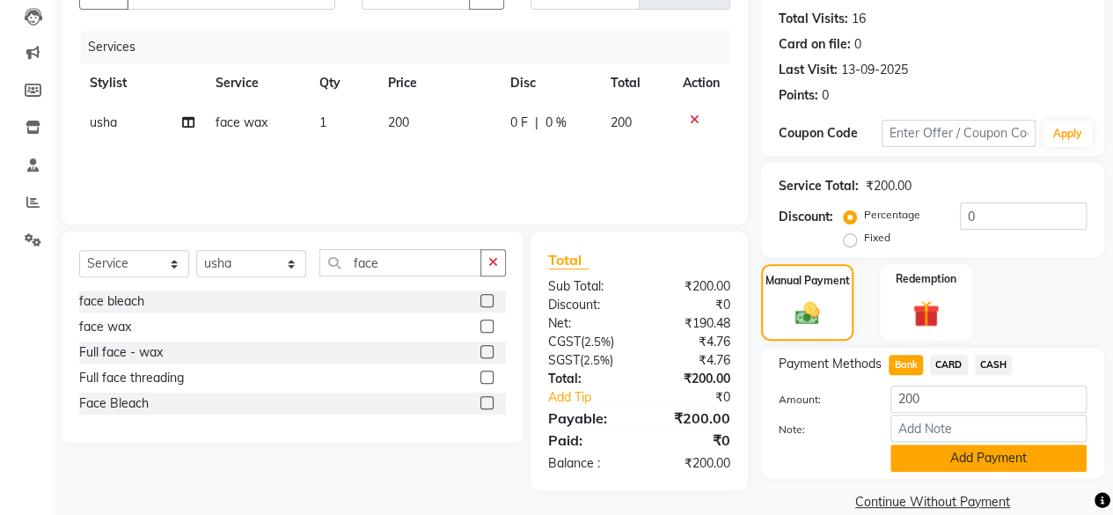
click at [931, 450] on button "Add Payment" at bounding box center [988, 457] width 196 height 27
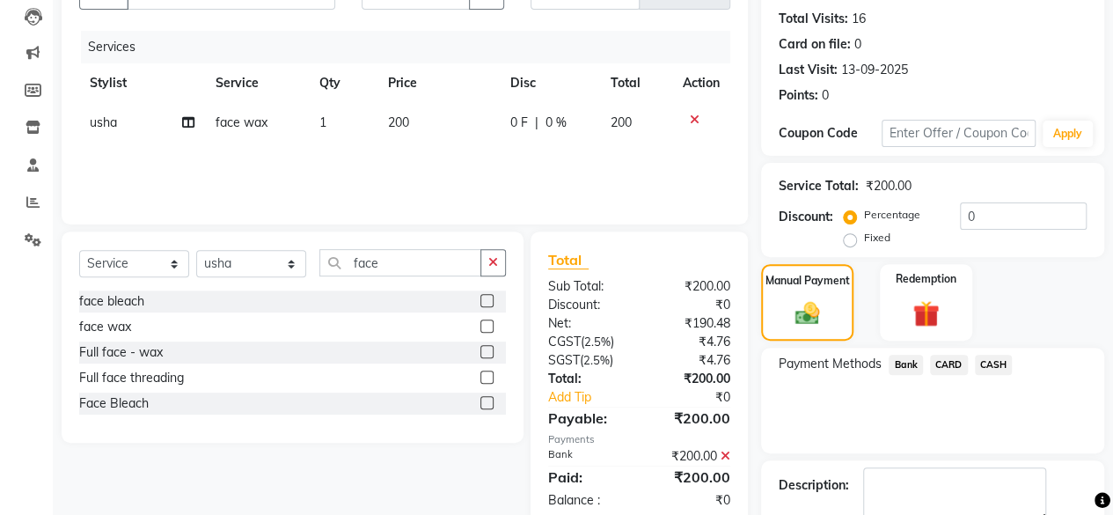
scroll to position [285, 0]
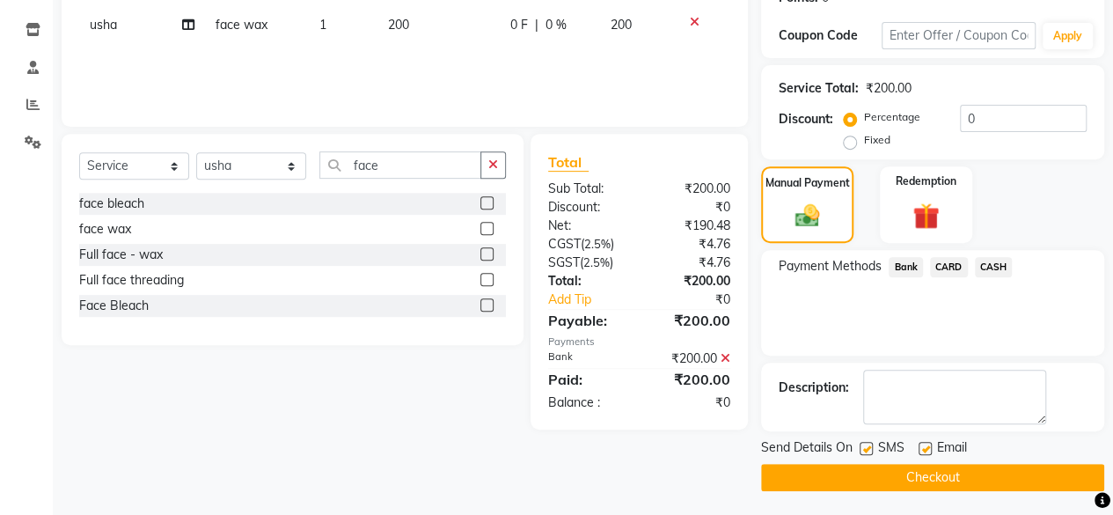
click at [944, 480] on button "Checkout" at bounding box center [932, 477] width 343 height 27
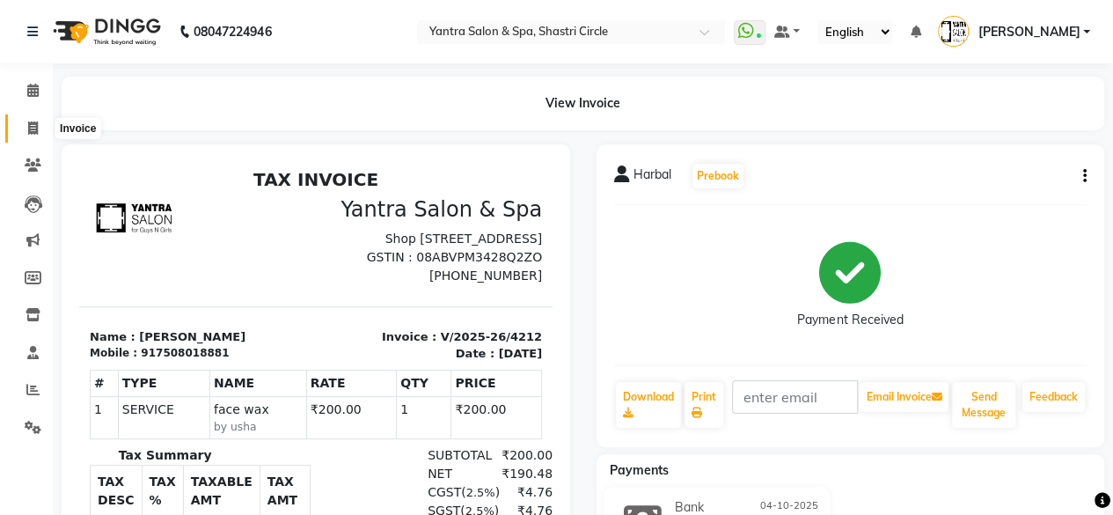
click at [34, 128] on icon at bounding box center [33, 127] width 10 height 13
select select "service"
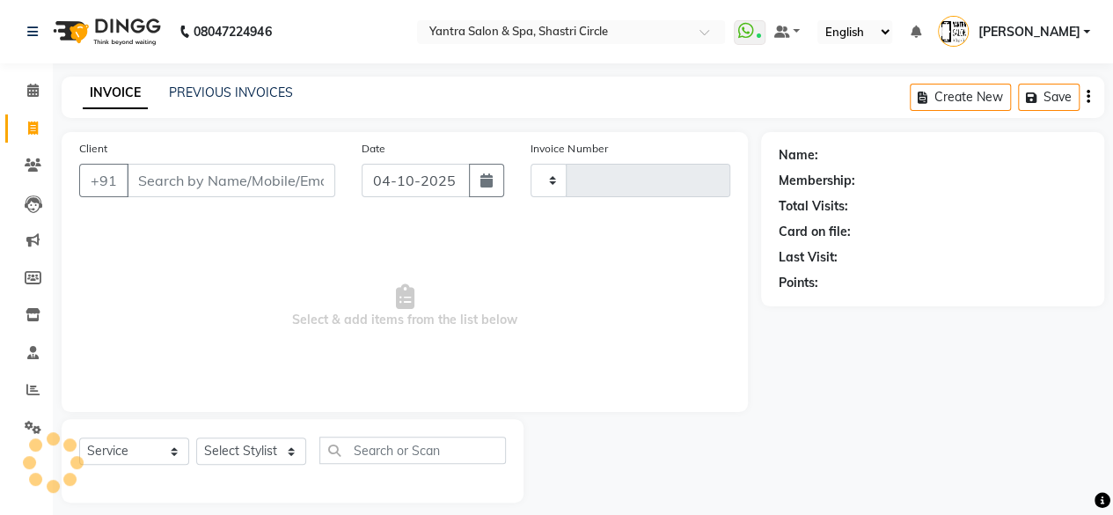
type input "4213"
select select "154"
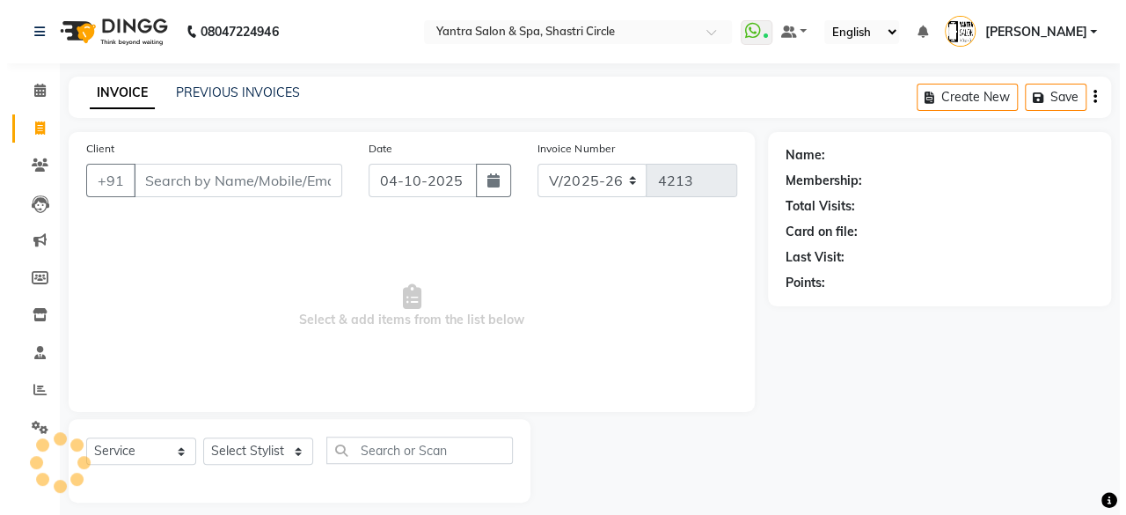
scroll to position [13, 0]
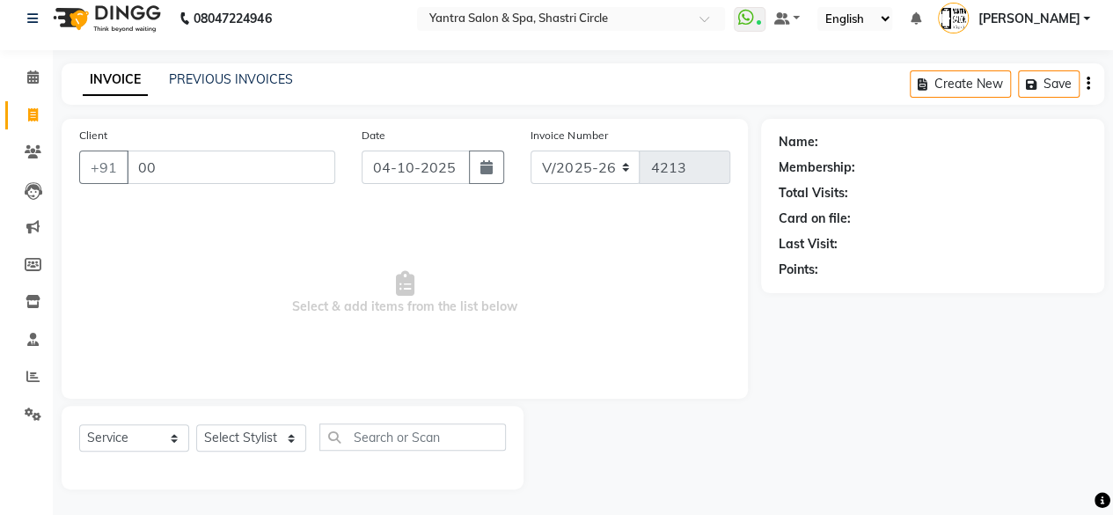
type input "0"
type input "8003084996"
click at [289, 168] on span "Add Client" at bounding box center [289, 167] width 69 height 18
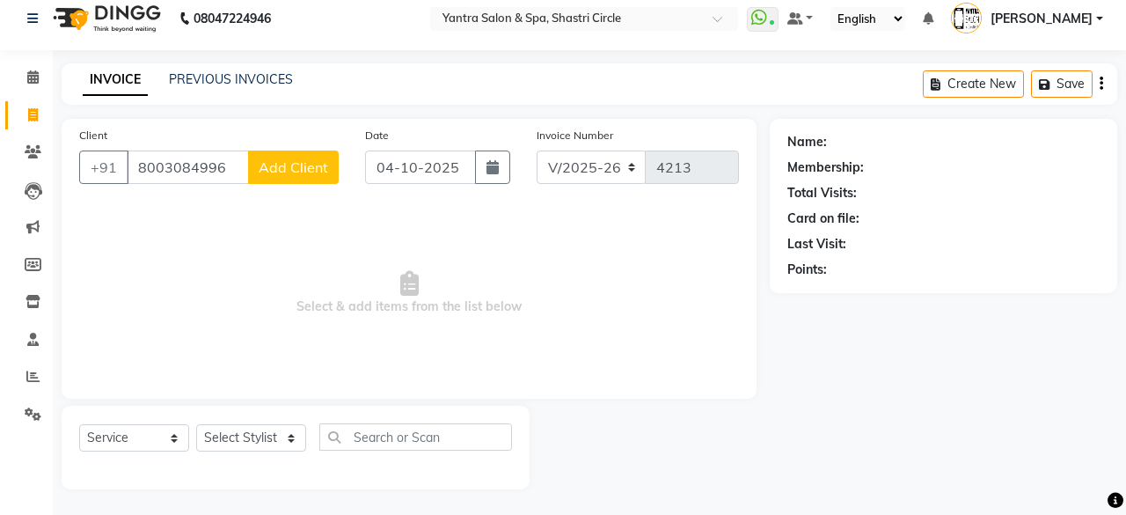
select select "33"
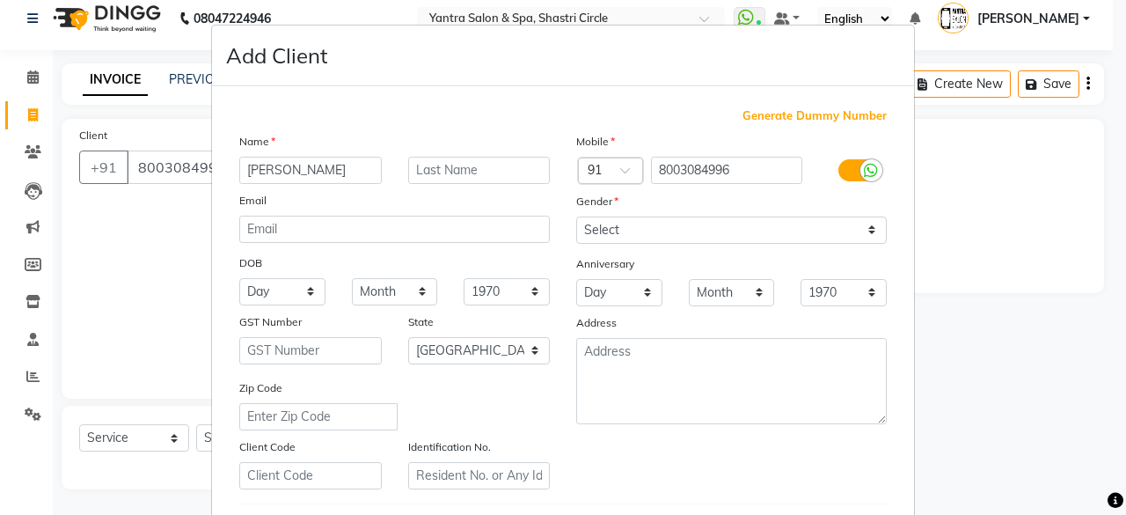
type input "Himani"
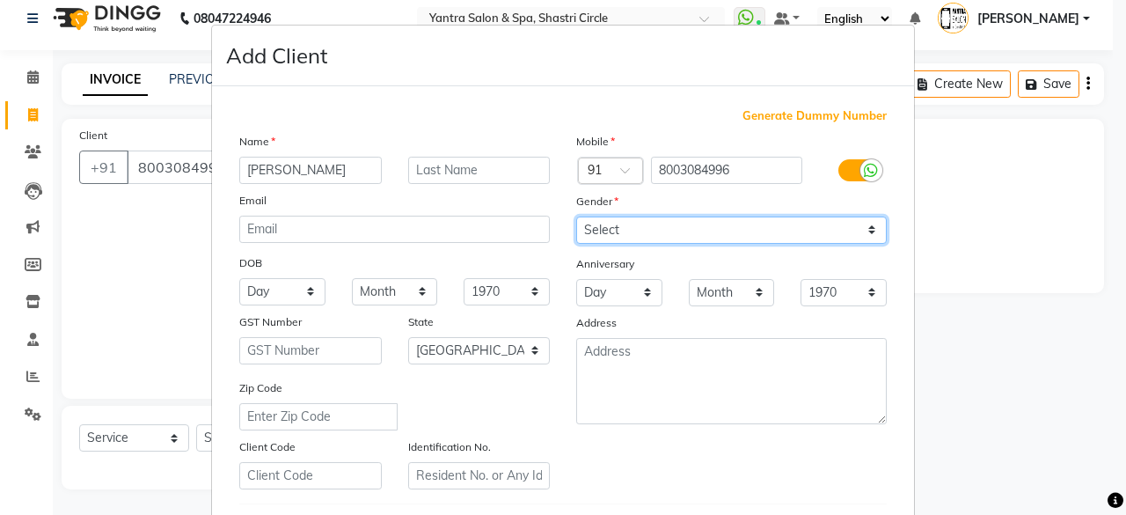
click at [648, 231] on select "Select Male Female Other Prefer Not To Say" at bounding box center [731, 229] width 310 height 27
select select "[DEMOGRAPHIC_DATA]"
click at [576, 216] on select "Select Male Female Other Prefer Not To Say" at bounding box center [731, 229] width 310 height 27
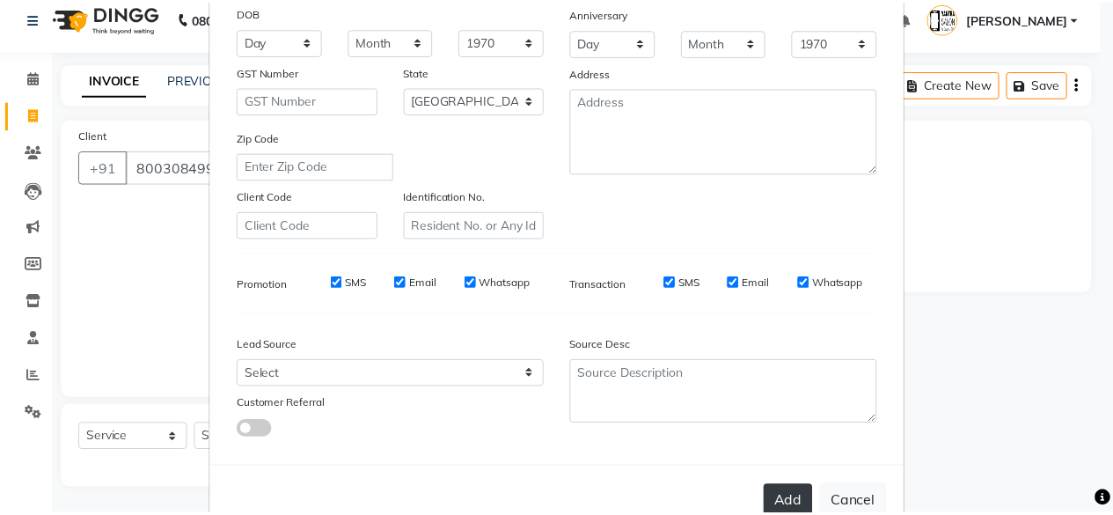
scroll to position [294, 0]
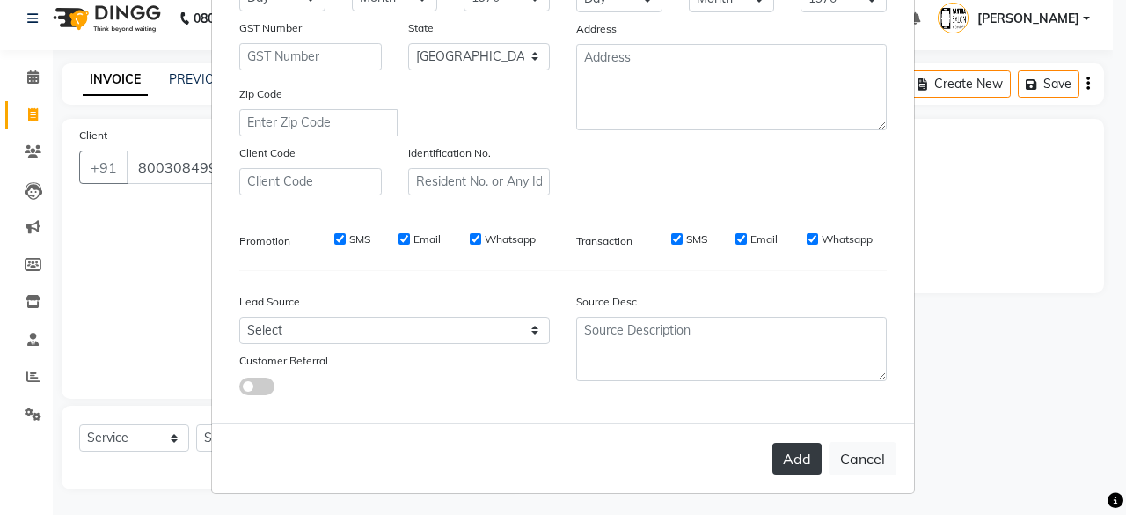
click at [774, 445] on button "Add" at bounding box center [796, 458] width 49 height 32
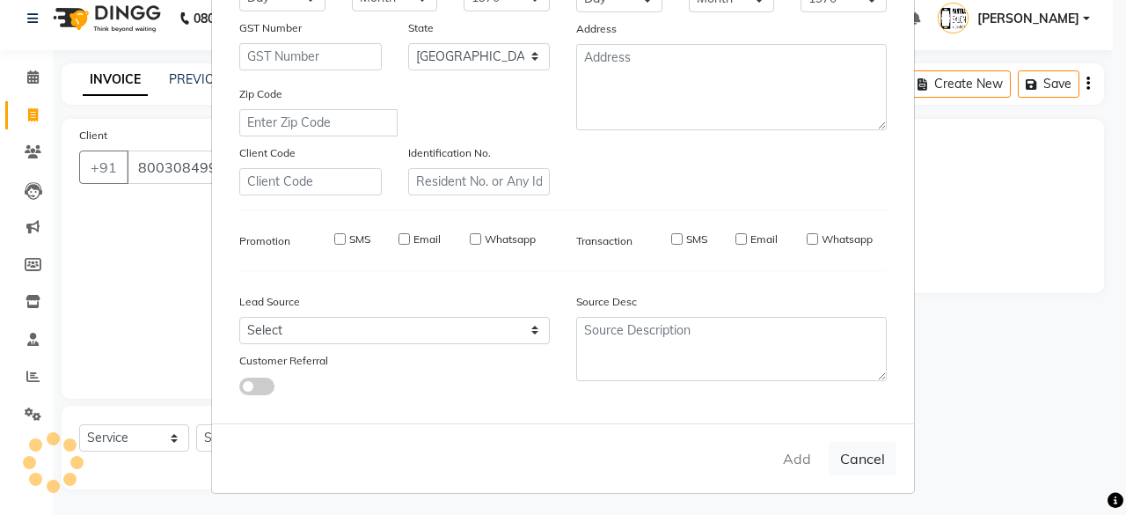
select select
select select "null"
select select
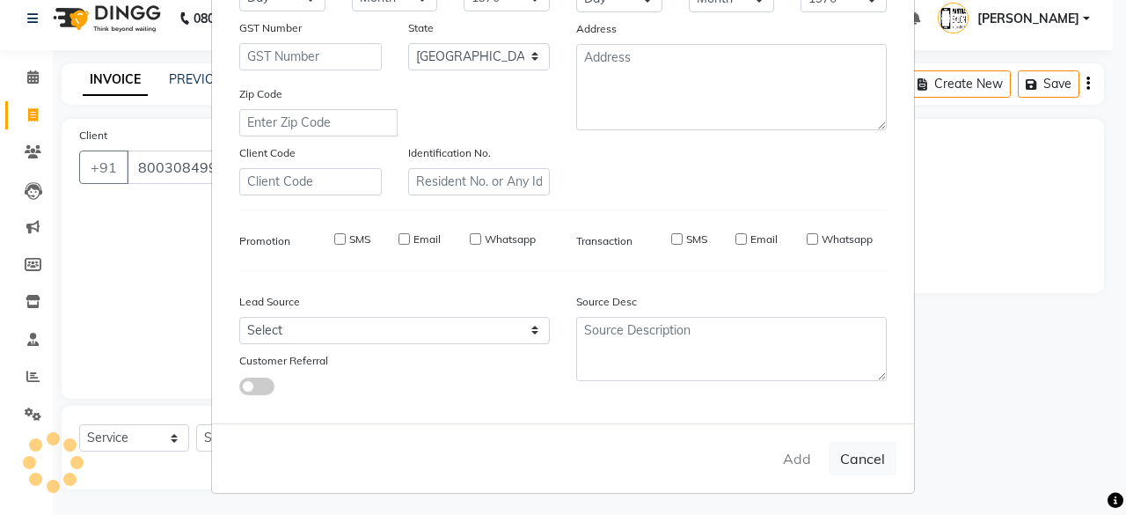
select select
checkbox input "false"
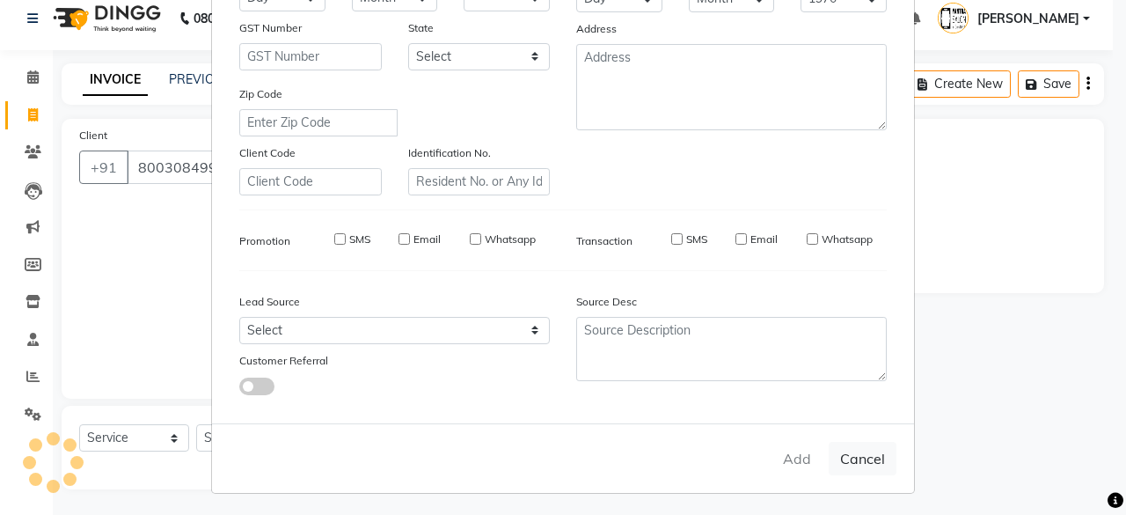
checkbox input "false"
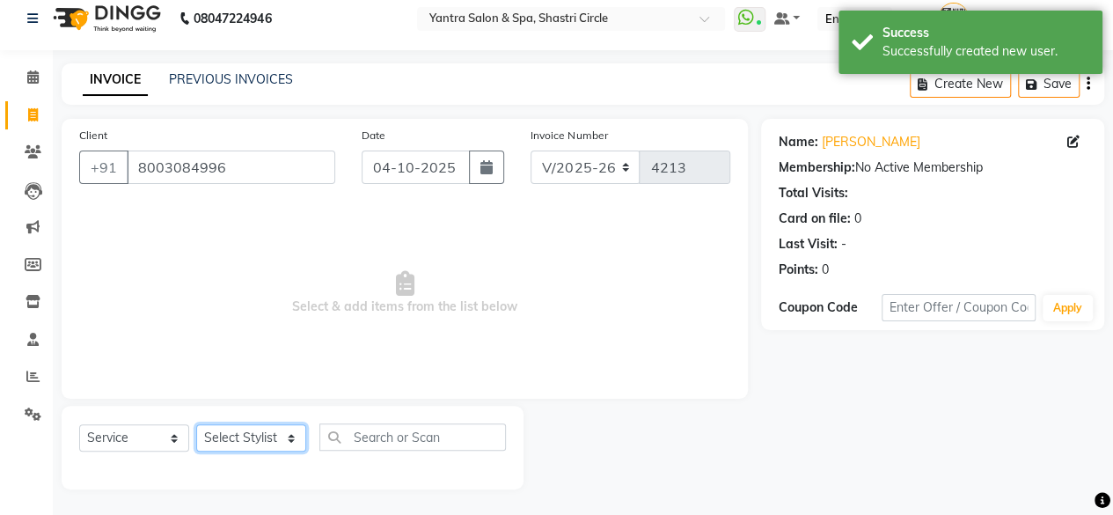
click at [252, 442] on select "Select Stylist Afsana Ajay Arvind ASHA Dimple Harsha Hemlata Latika lucky Manag…" at bounding box center [251, 437] width 110 height 27
select select "44024"
click at [196, 424] on select "Select Stylist Afsana Ajay Arvind ASHA Dimple Harsha Hemlata Latika lucky Manag…" at bounding box center [251, 437] width 110 height 27
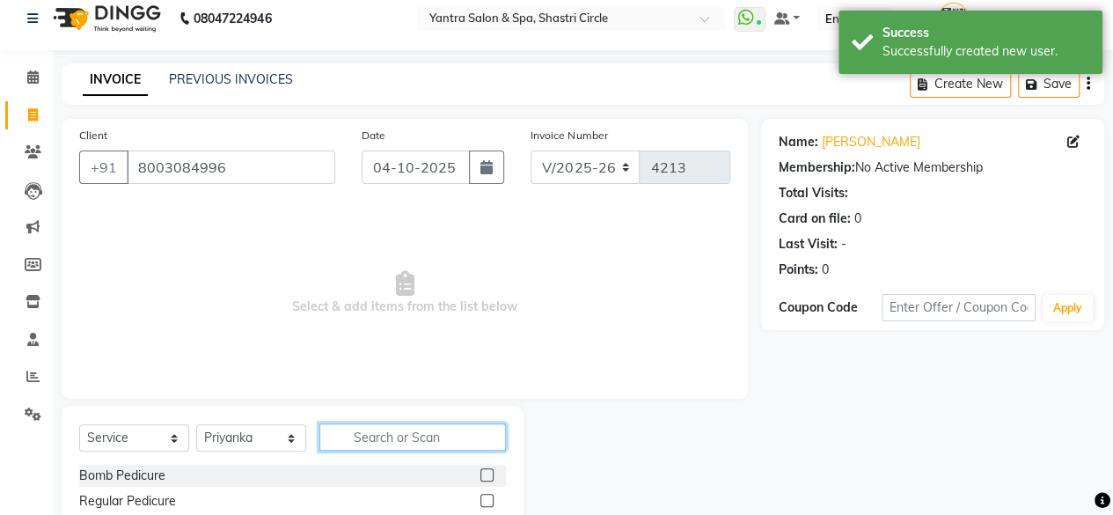
click at [389, 436] on input "text" at bounding box center [412, 436] width 186 height 27
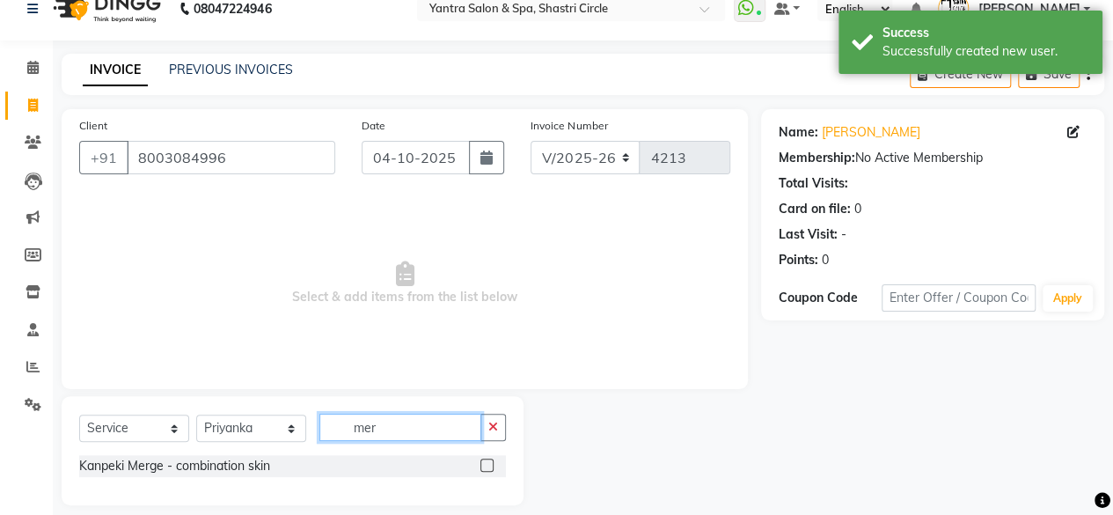
scroll to position [39, 0]
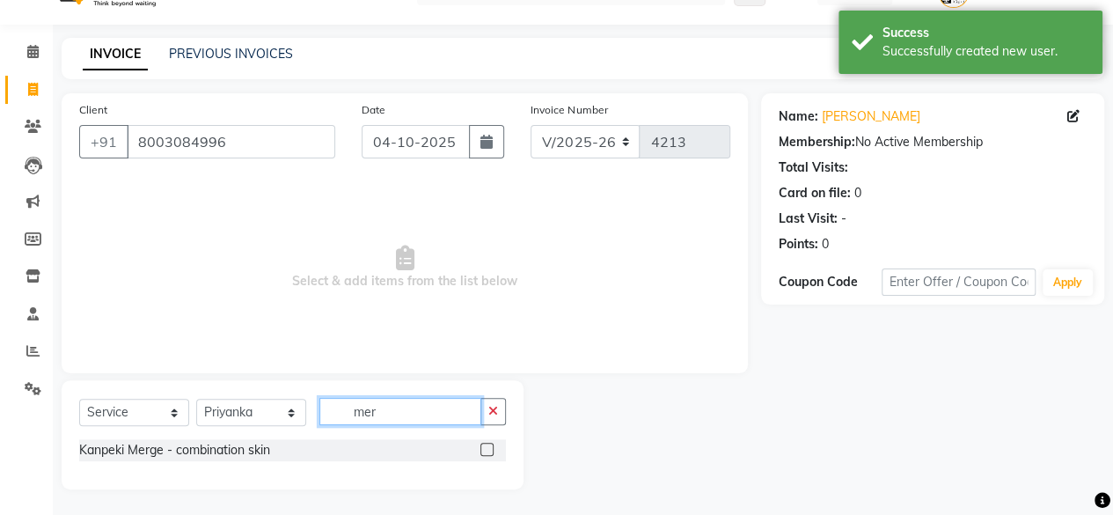
type input "mer"
click at [491, 448] on label at bounding box center [486, 448] width 13 height 13
click at [491, 448] on input "checkbox" at bounding box center [485, 449] width 11 height 11
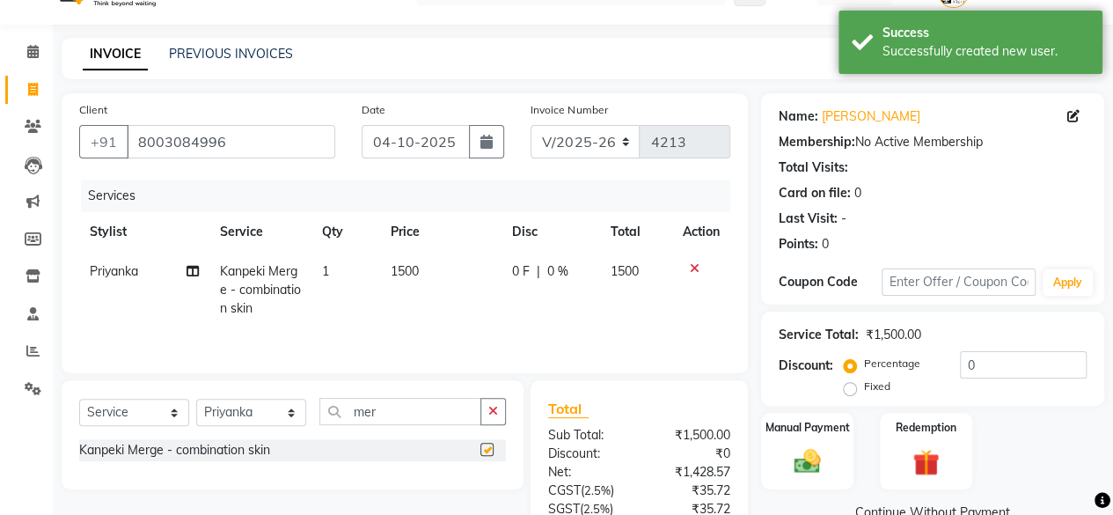
checkbox input "false"
click at [455, 287] on td "1500" at bounding box center [440, 290] width 121 height 77
select select "44024"
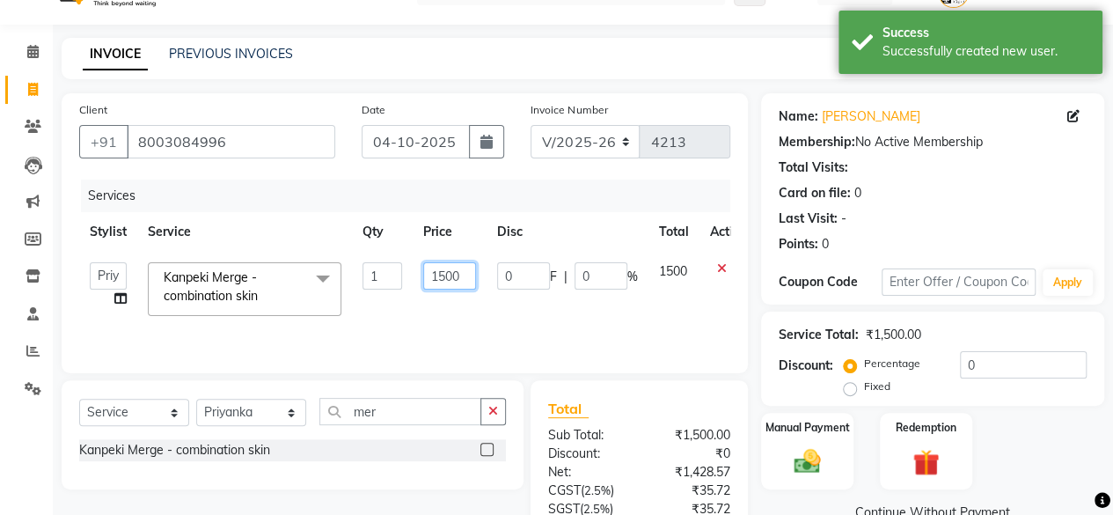
click at [455, 287] on input "1500" at bounding box center [449, 275] width 53 height 27
type input "1800"
click at [457, 299] on td "1800" at bounding box center [450, 289] width 74 height 75
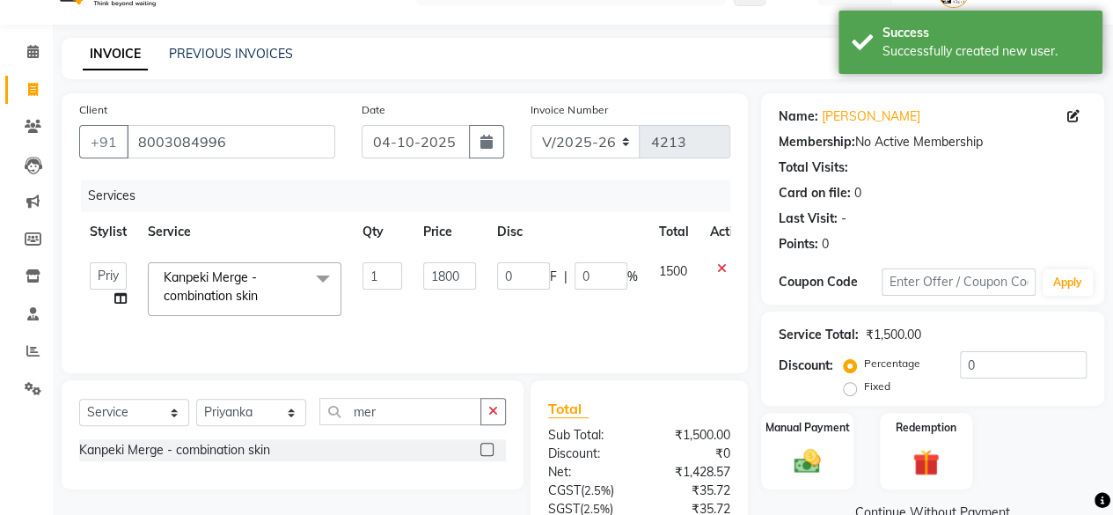
select select "44024"
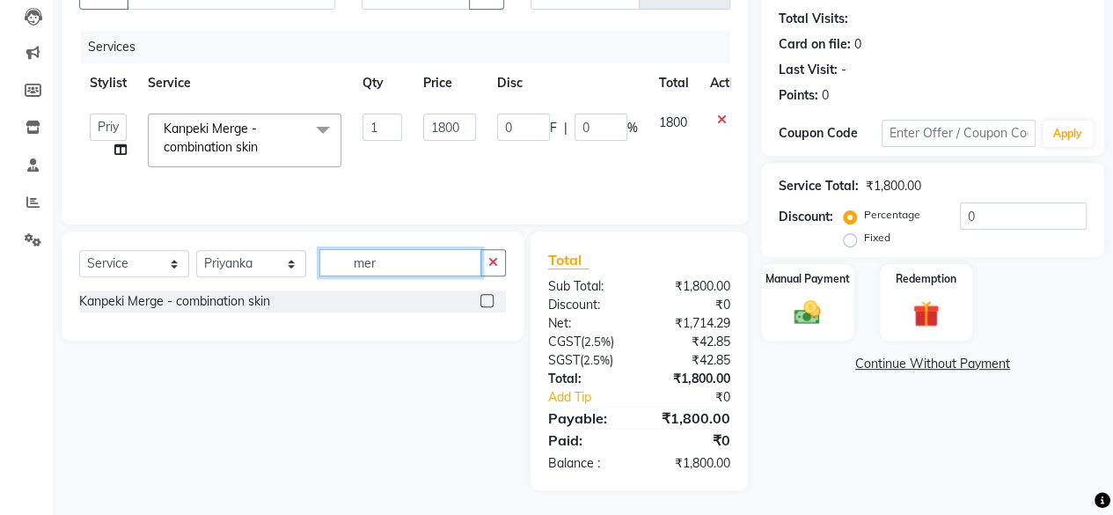
click at [414, 270] on input "mer" at bounding box center [400, 262] width 162 height 27
type input "d-ta"
click at [486, 298] on label at bounding box center [486, 300] width 13 height 13
click at [486, 298] on input "checkbox" at bounding box center [485, 301] width 11 height 11
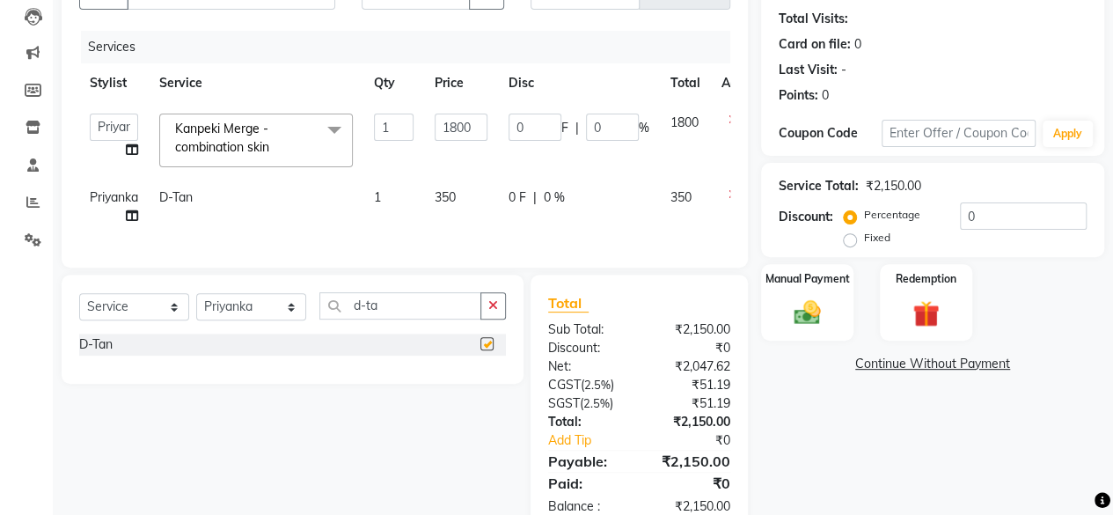
checkbox input "false"
click at [476, 194] on td "350" at bounding box center [461, 207] width 74 height 58
select select "44024"
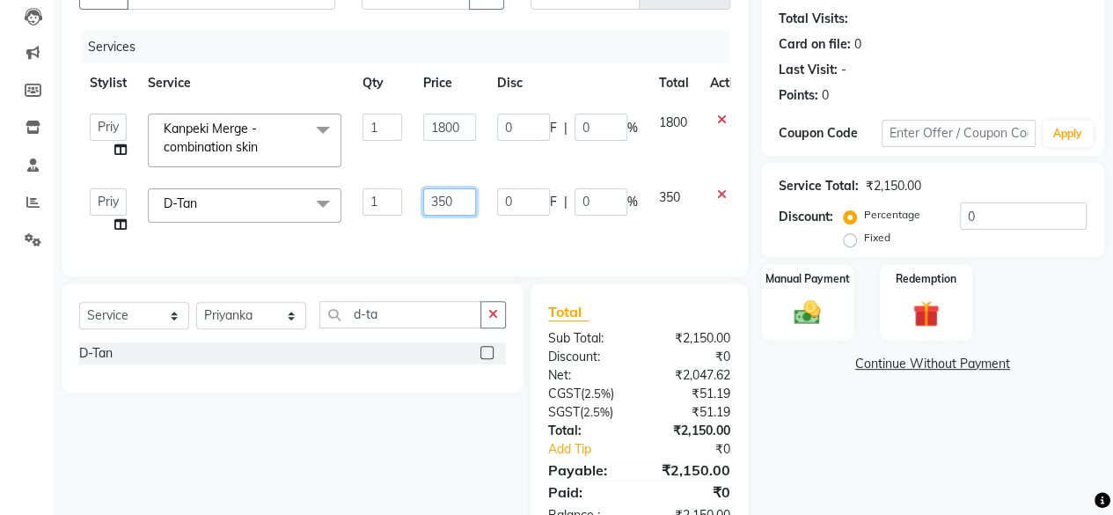
click at [476, 194] on td "350" at bounding box center [450, 211] width 74 height 67
click at [458, 201] on input "350" at bounding box center [449, 201] width 53 height 27
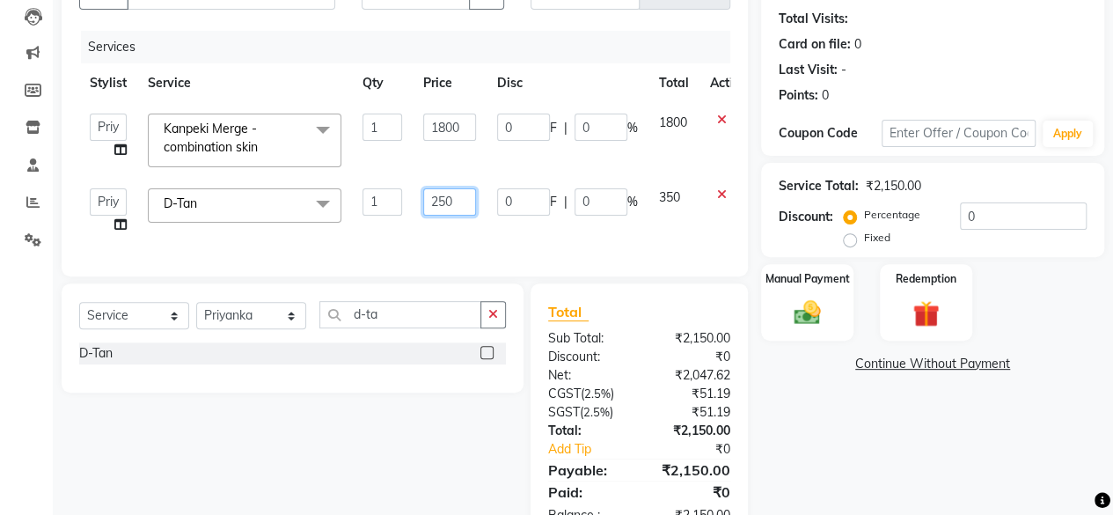
type input "2500"
click at [465, 228] on td "2500" at bounding box center [450, 211] width 74 height 67
select select "44024"
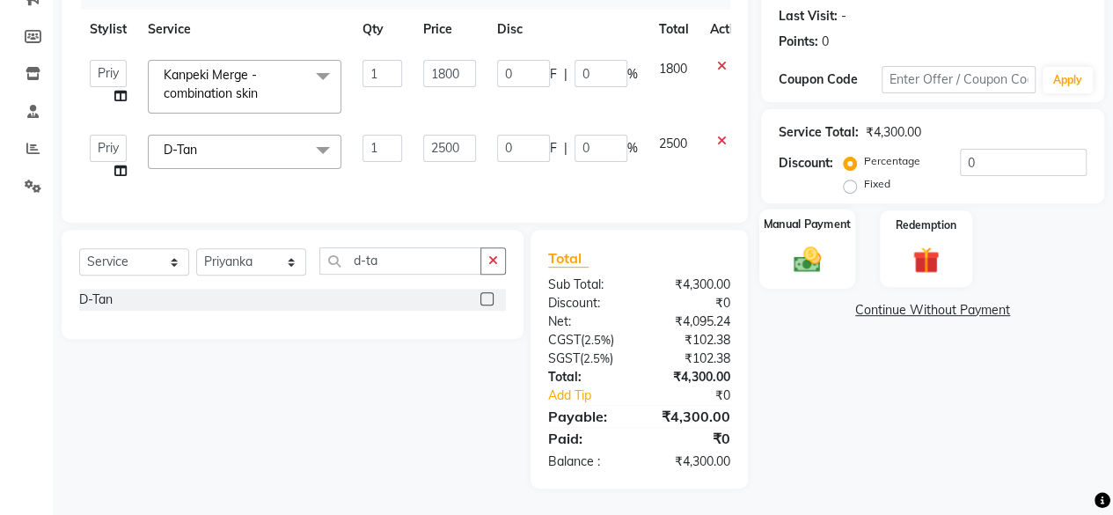
click at [809, 246] on img at bounding box center [807, 259] width 45 height 32
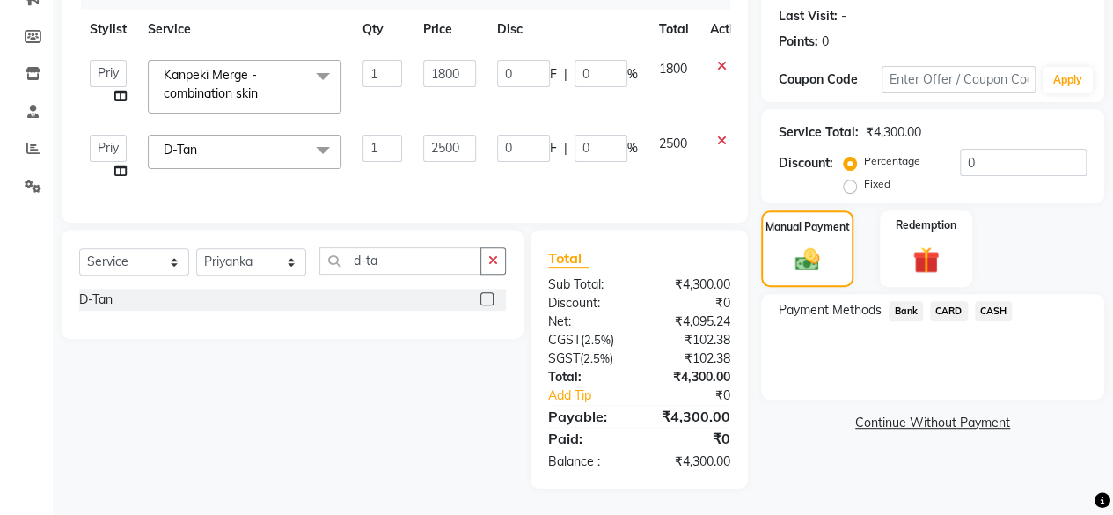
click at [899, 304] on span "Bank" at bounding box center [905, 311] width 34 height 20
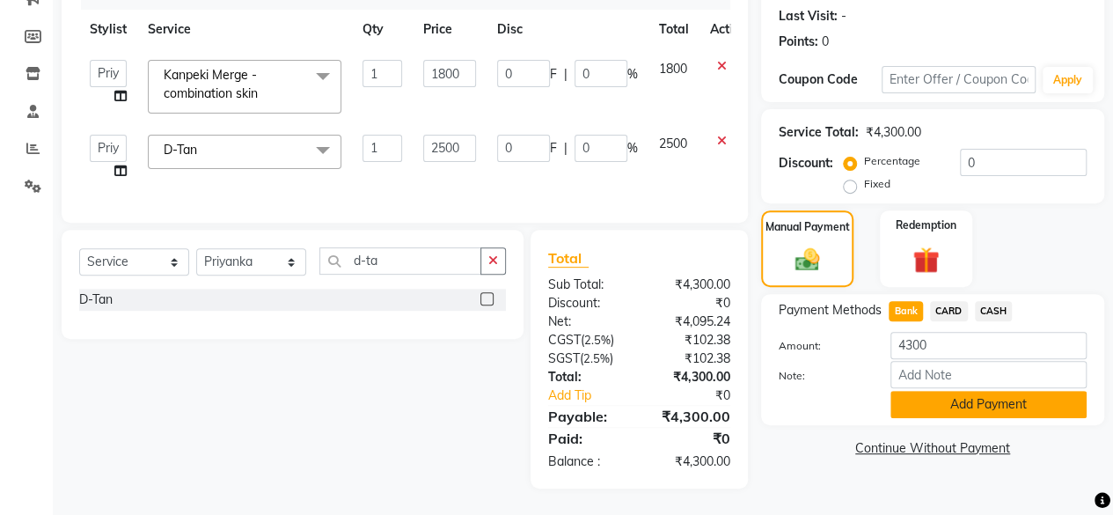
click at [932, 393] on button "Add Payment" at bounding box center [988, 404] width 196 height 27
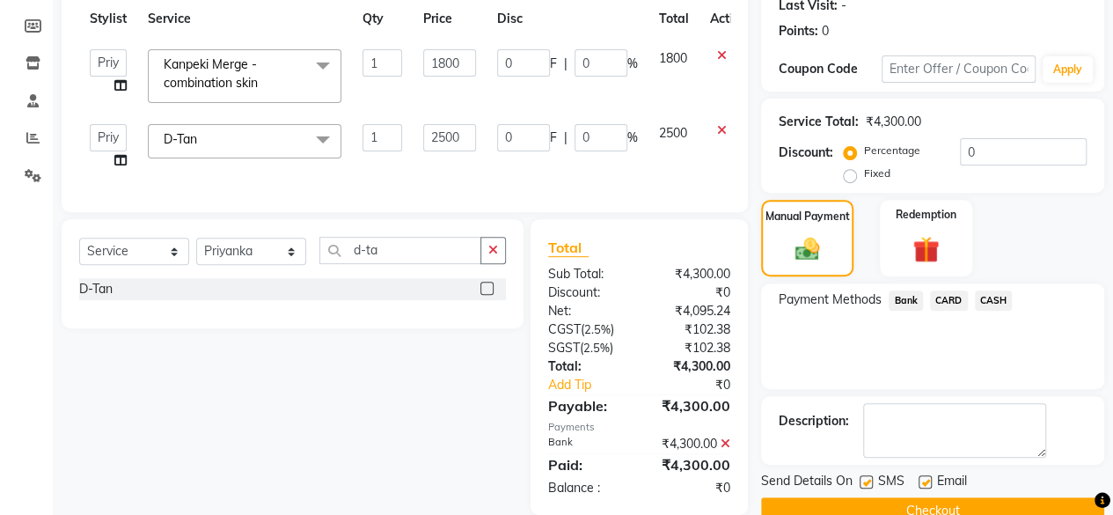
scroll to position [288, 0]
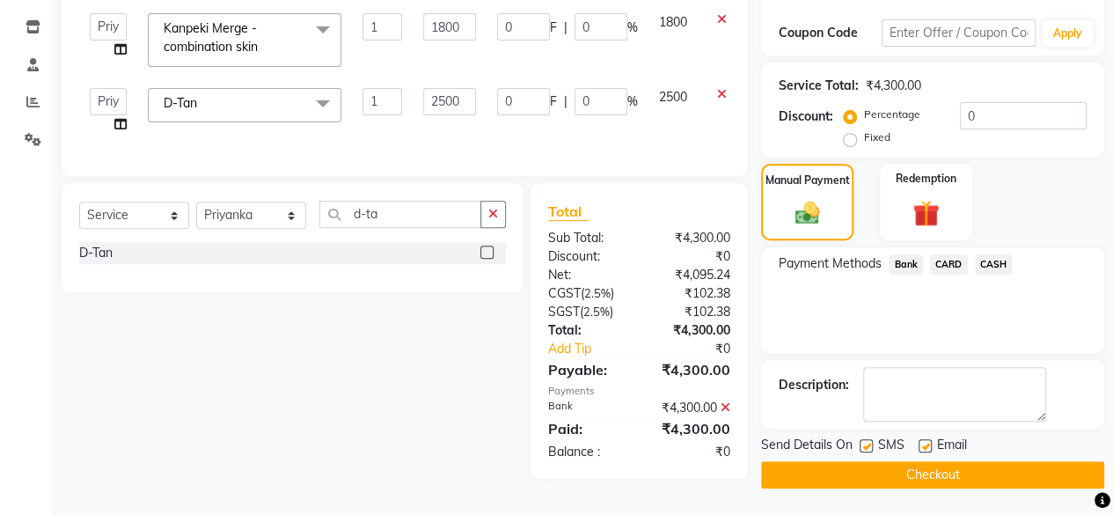
click at [943, 467] on button "Checkout" at bounding box center [932, 474] width 343 height 27
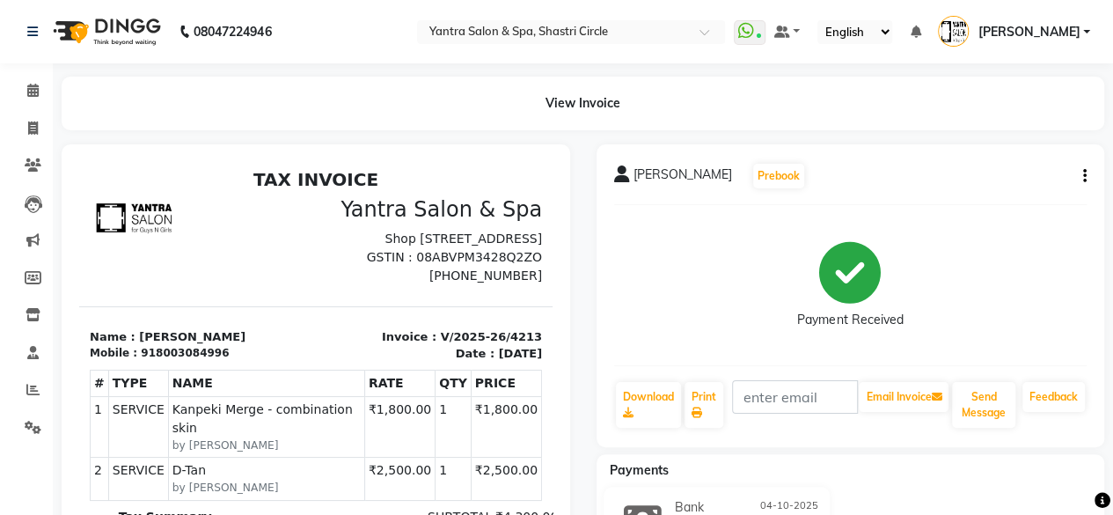
scroll to position [88, 0]
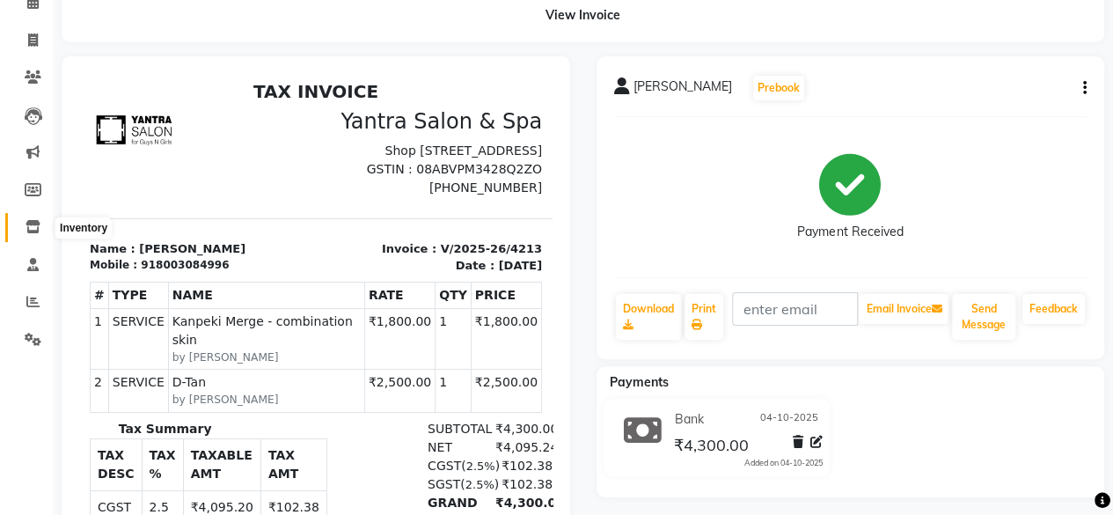
click at [33, 230] on icon at bounding box center [33, 226] width 15 height 13
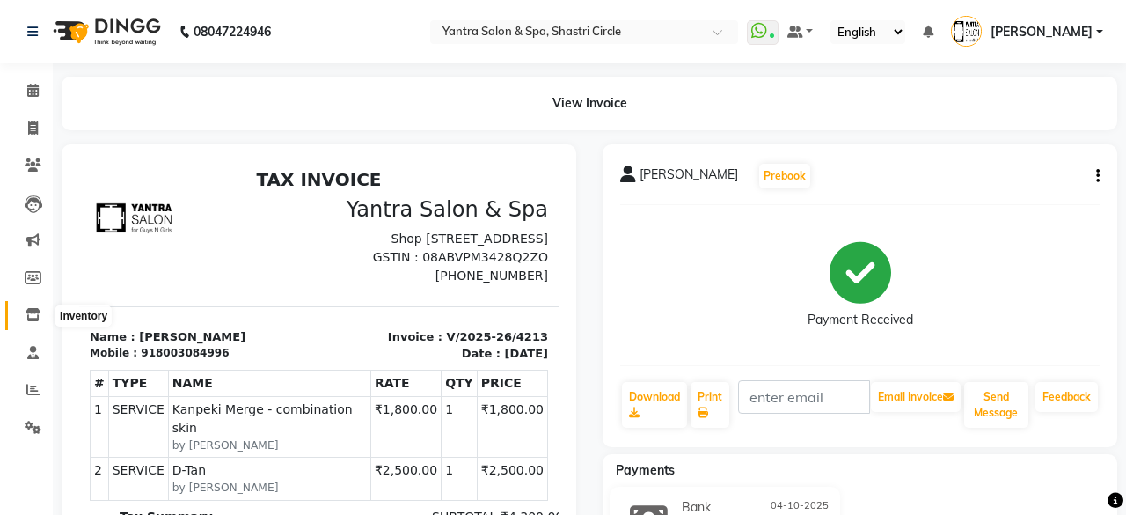
select select
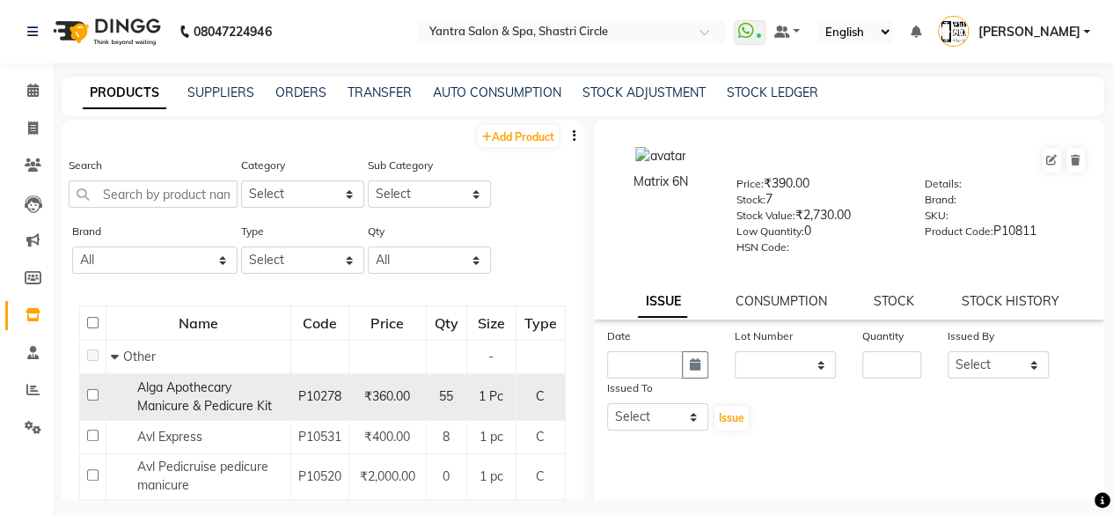
click at [235, 398] on span "Alga Apothecary Manicure & Pedicure Kit" at bounding box center [204, 396] width 135 height 34
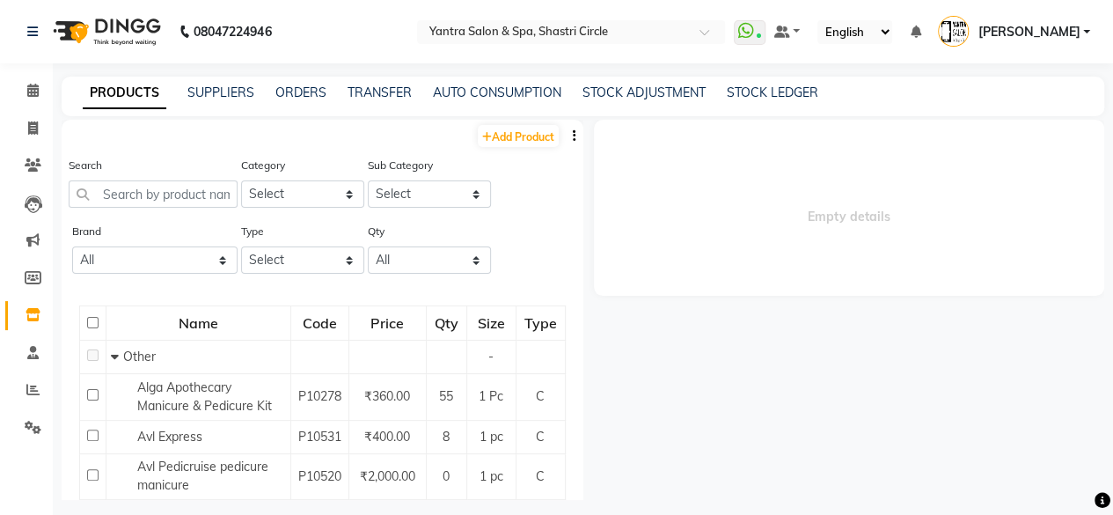
select select
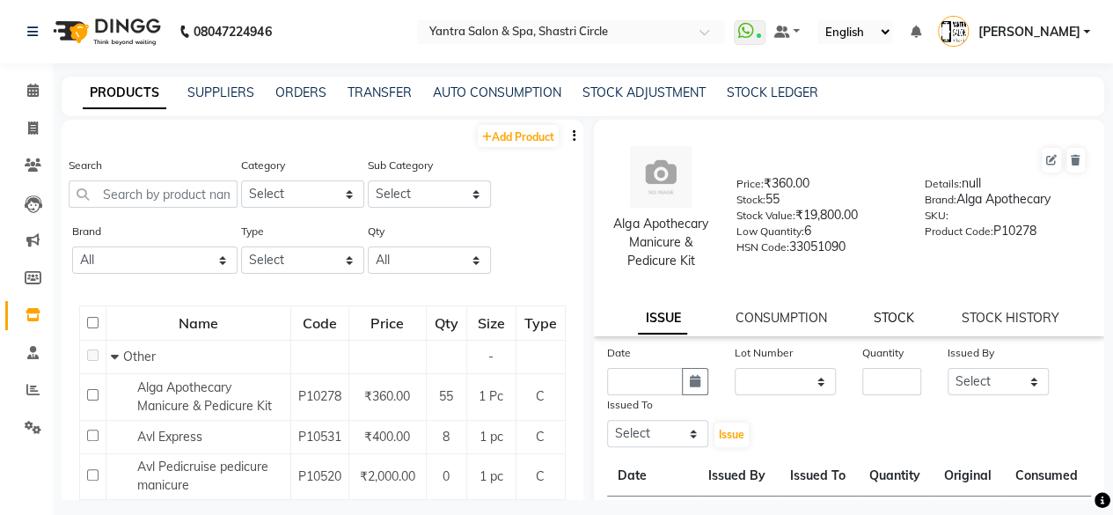
click at [894, 325] on link "STOCK" at bounding box center [893, 318] width 40 height 16
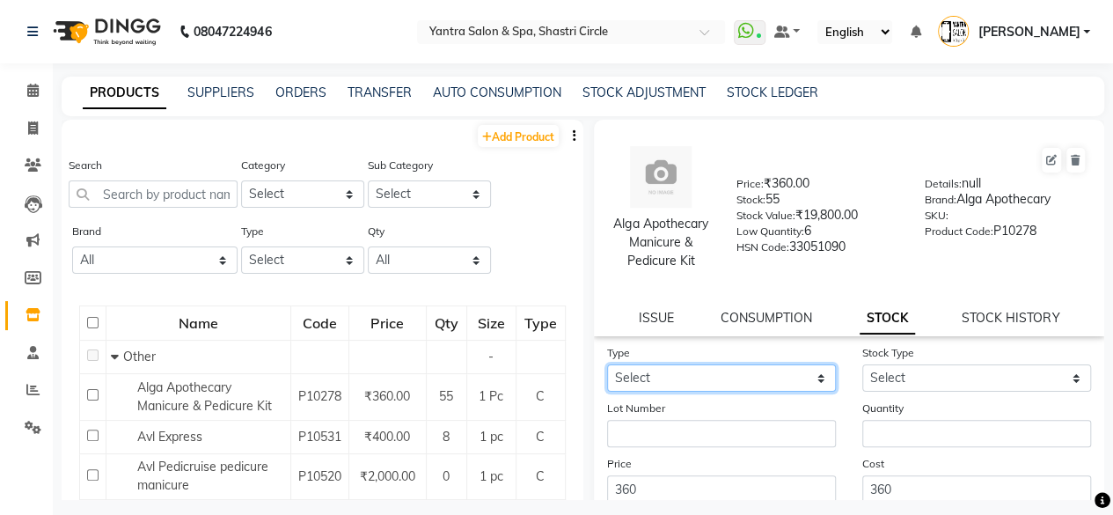
drag, startPoint x: 672, startPoint y: 400, endPoint x: 664, endPoint y: 409, distance: 11.8
click at [672, 391] on select "Select In Out" at bounding box center [721, 377] width 229 height 27
select select "out"
click at [607, 383] on select "Select In Out" at bounding box center [721, 377] width 229 height 27
select select
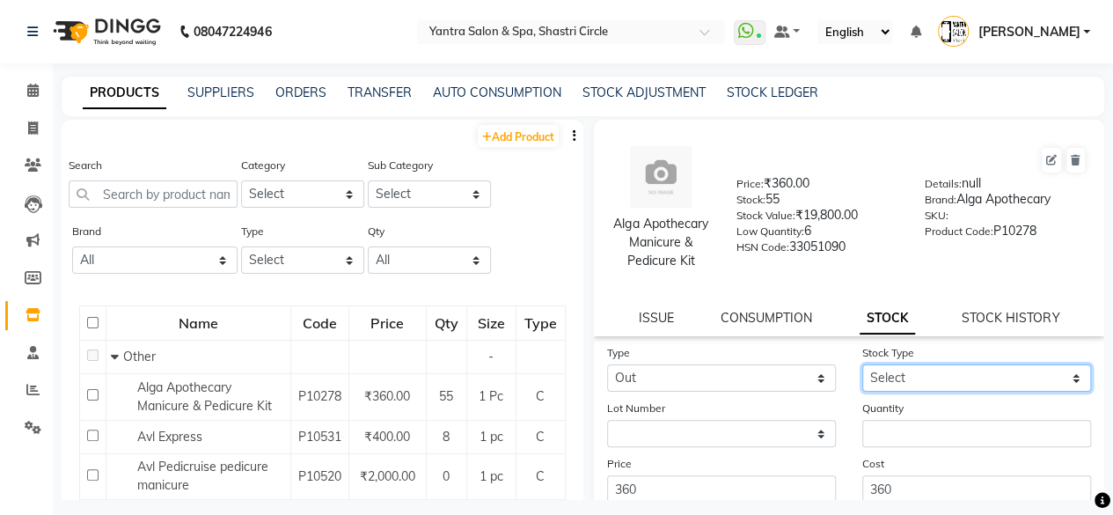
click at [875, 391] on select "Select Internal Use Damaged Expired Adjustment Return Other" at bounding box center [976, 377] width 229 height 27
select select "other"
click at [862, 383] on select "Select Internal Use Damaged Expired Adjustment Return Other" at bounding box center [976, 377] width 229 height 27
click at [875, 469] on form "Type Select In Out Stock Type Select Internal Use Damaged Expired Adjustment Re…" at bounding box center [849, 468] width 485 height 250
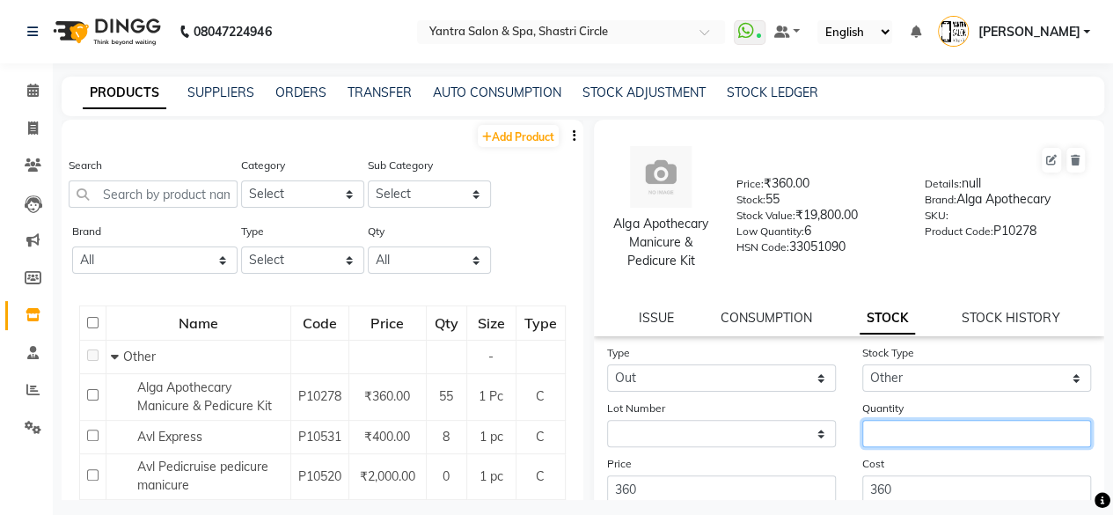
click at [875, 447] on input "number" at bounding box center [976, 433] width 229 height 27
type input "35"
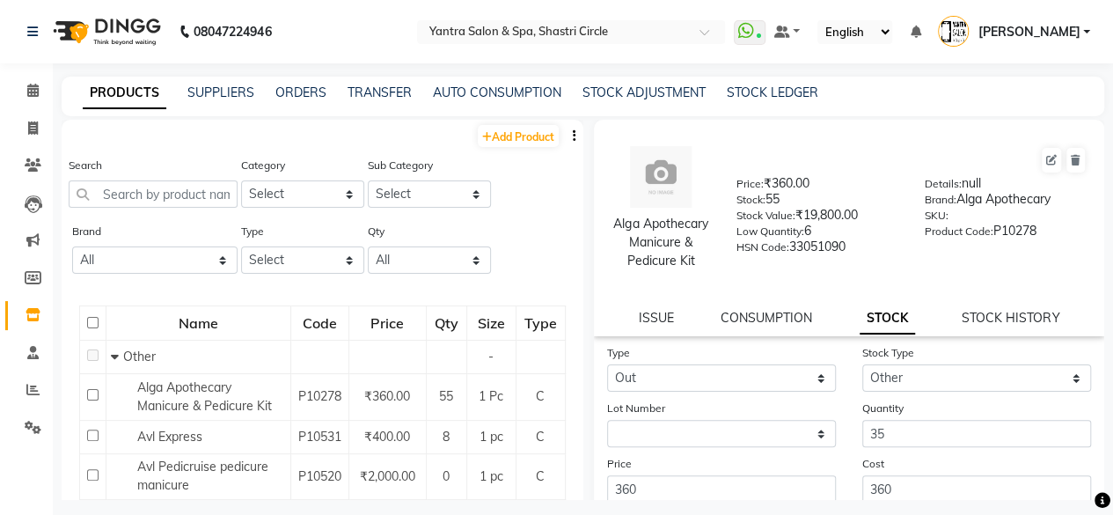
click at [883, 467] on form "Type Select In Out Stock Type Select Internal Use Damaged Expired Adjustment Re…" at bounding box center [849, 468] width 485 height 250
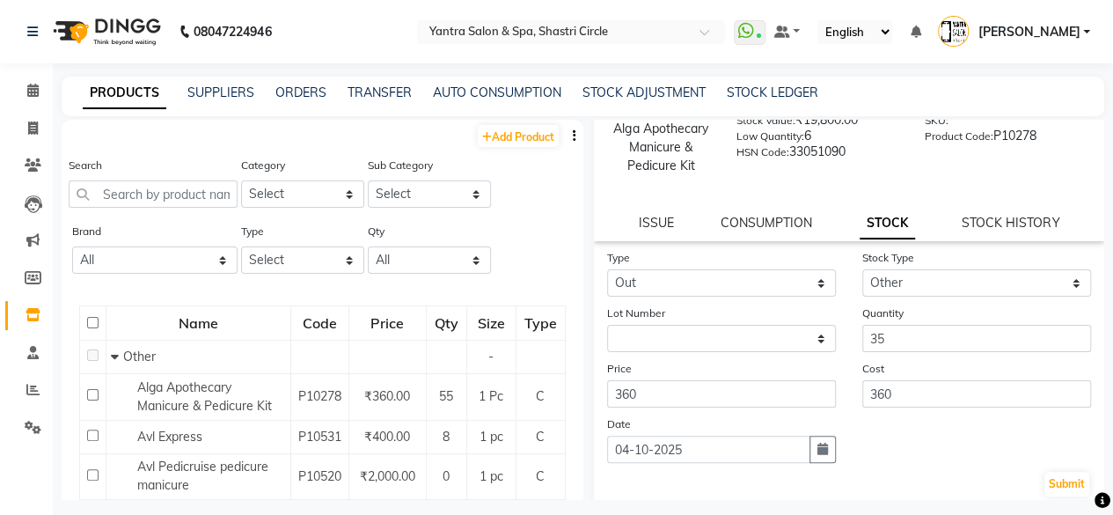
scroll to position [214, 0]
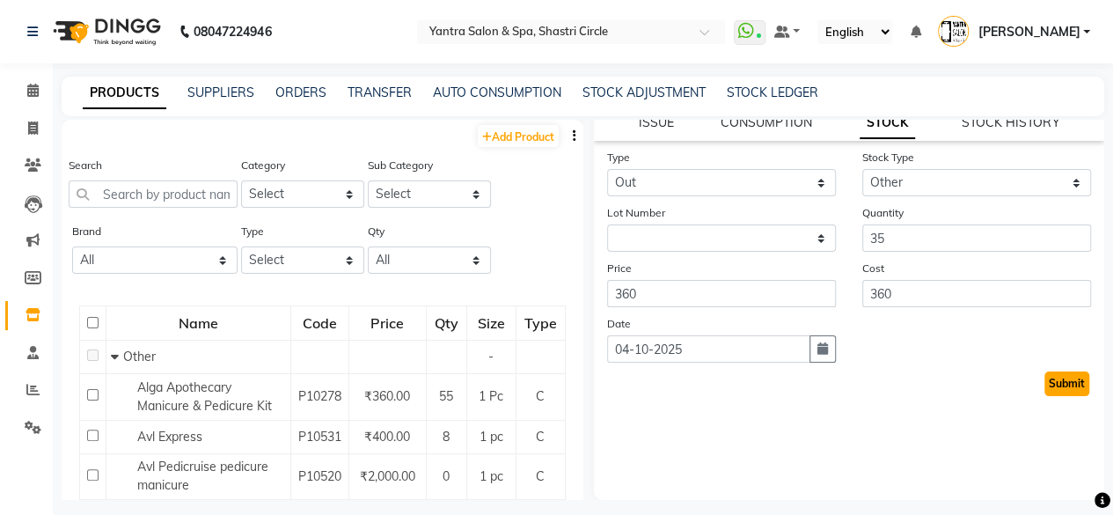
click at [1044, 375] on button "Submit" at bounding box center [1066, 383] width 45 height 25
select select
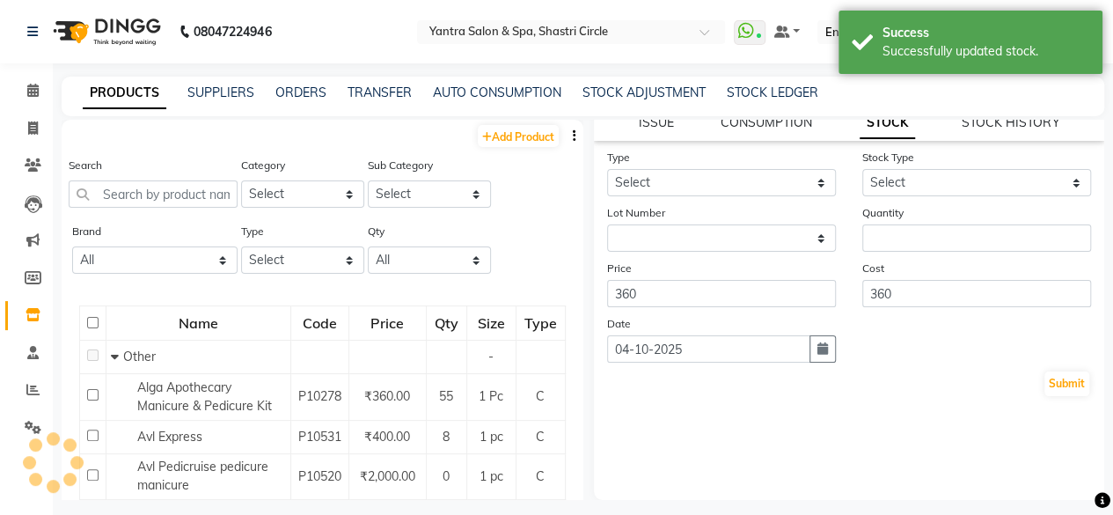
scroll to position [0, 0]
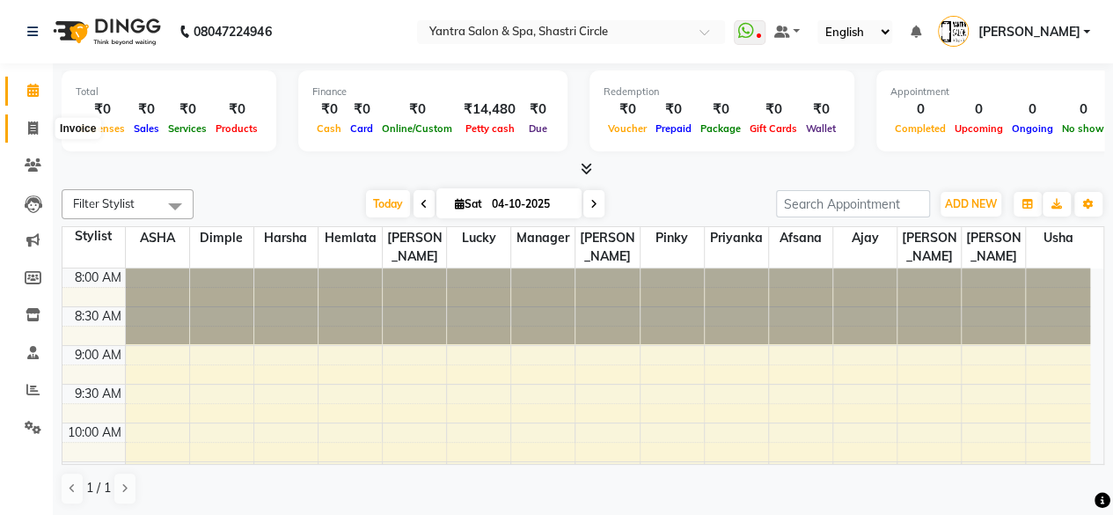
click at [37, 125] on icon at bounding box center [33, 127] width 10 height 13
select select "service"
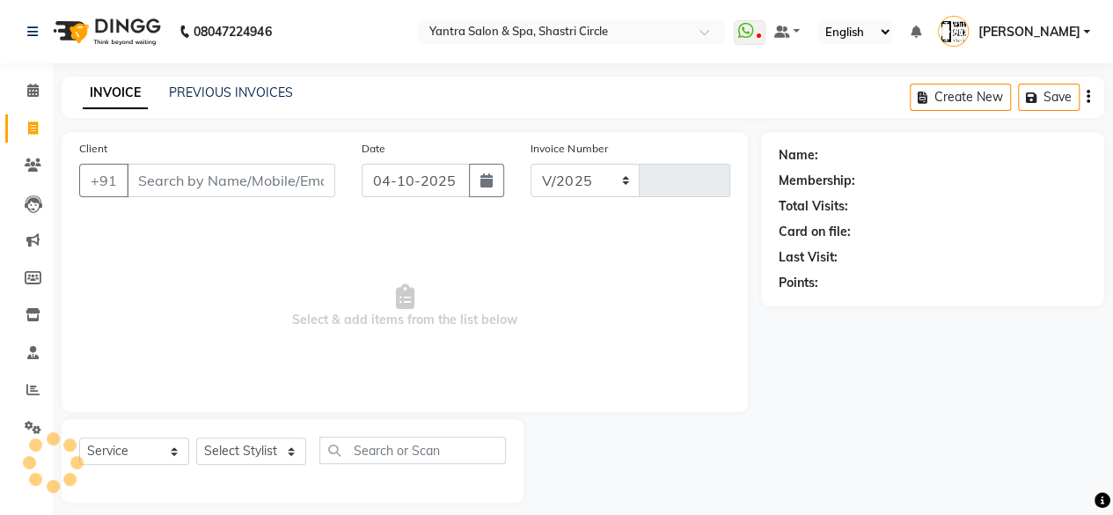
select select "154"
type input "4208"
click at [262, 178] on input "Client" at bounding box center [231, 180] width 208 height 33
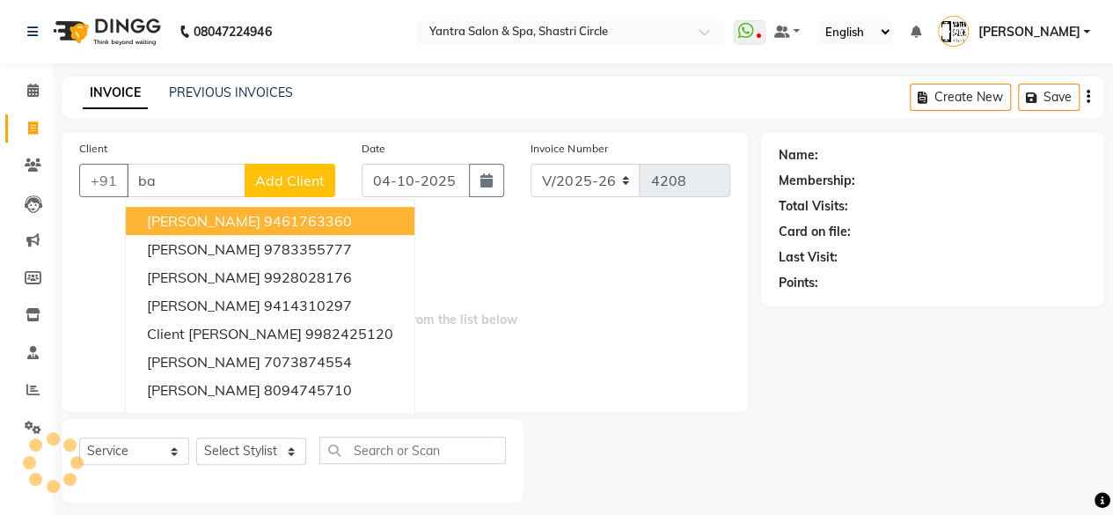
type input "b"
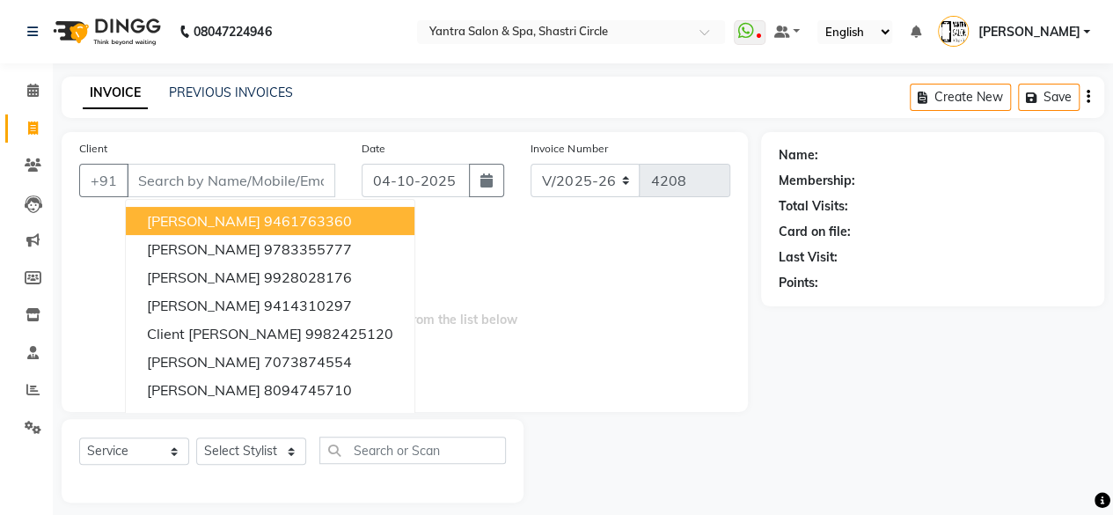
type input "s"
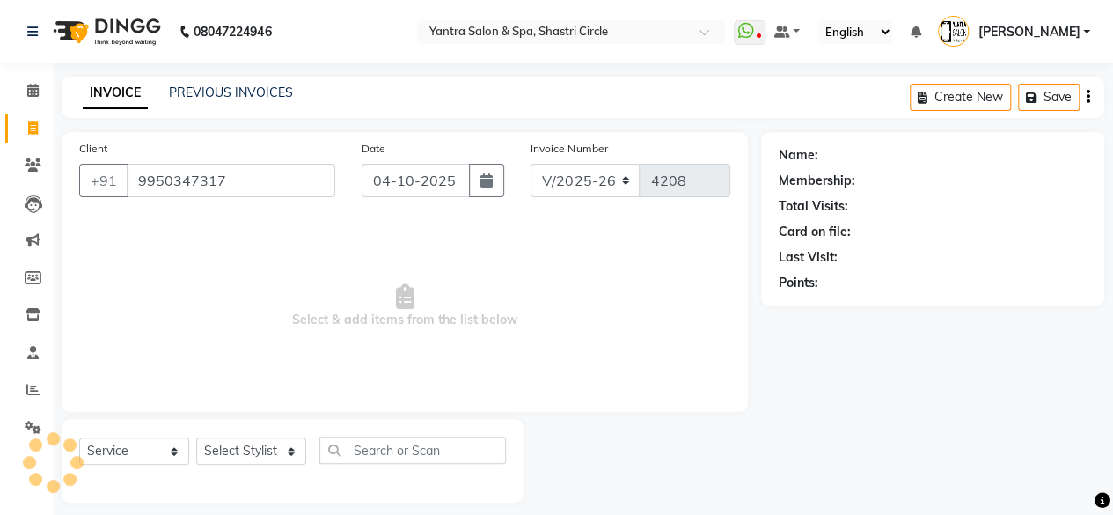
type input "9950347317"
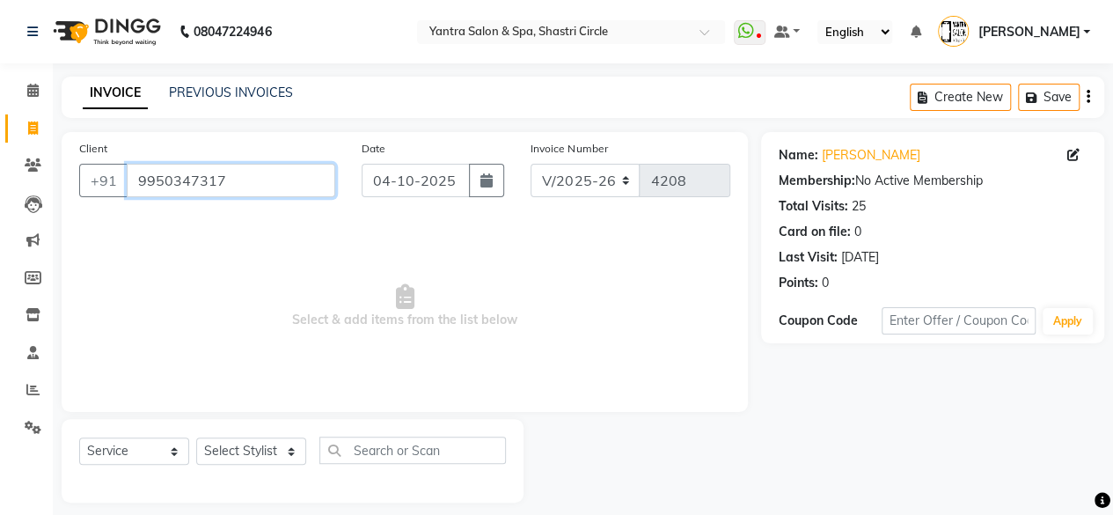
click at [259, 178] on input "9950347317" at bounding box center [231, 180] width 208 height 33
click at [38, 163] on icon at bounding box center [33, 164] width 17 height 13
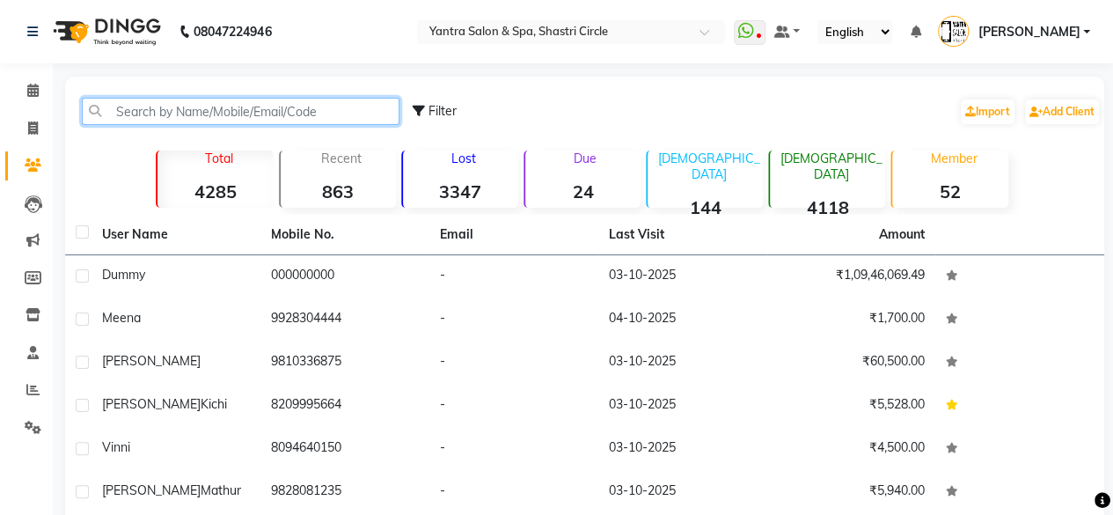
click at [295, 98] on input "text" at bounding box center [241, 111] width 318 height 27
paste input "9950347317"
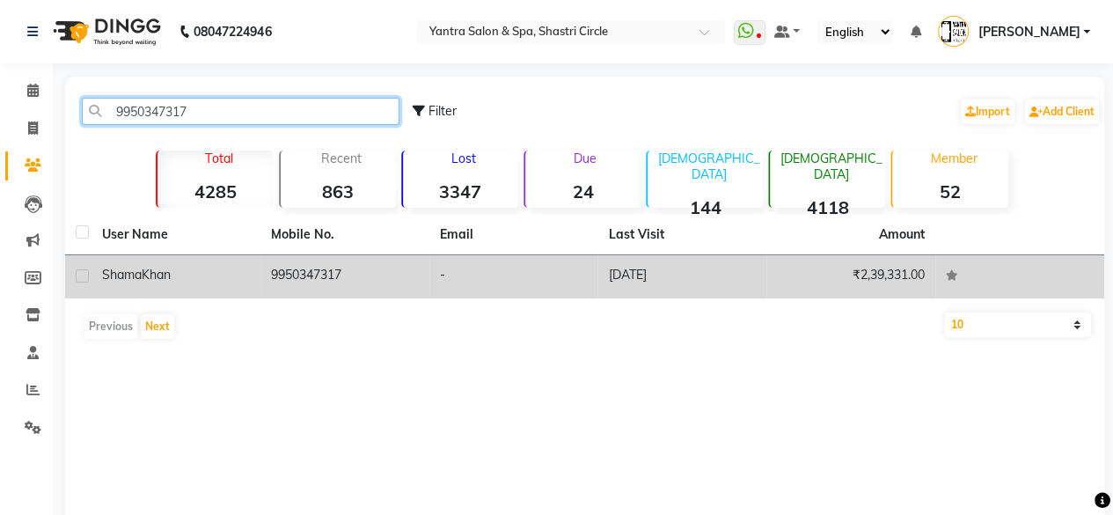
type input "9950347317"
click at [276, 284] on td "9950347317" at bounding box center [344, 276] width 169 height 43
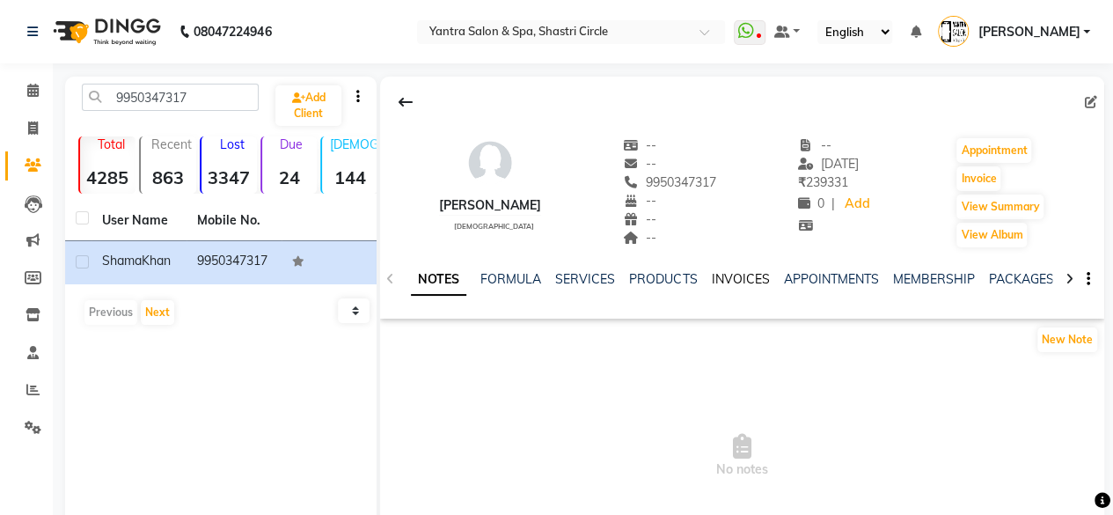
click at [707, 280] on ul "NOTES FORMULA SERVICES PRODUCTS INVOICES APPOINTMENTS MEMBERSHIP PACKAGES VOUCH…" at bounding box center [969, 279] width 1117 height 18
click at [724, 270] on div "INVOICES" at bounding box center [740, 279] width 58 height 18
click at [725, 281] on link "INVOICES" at bounding box center [740, 279] width 58 height 16
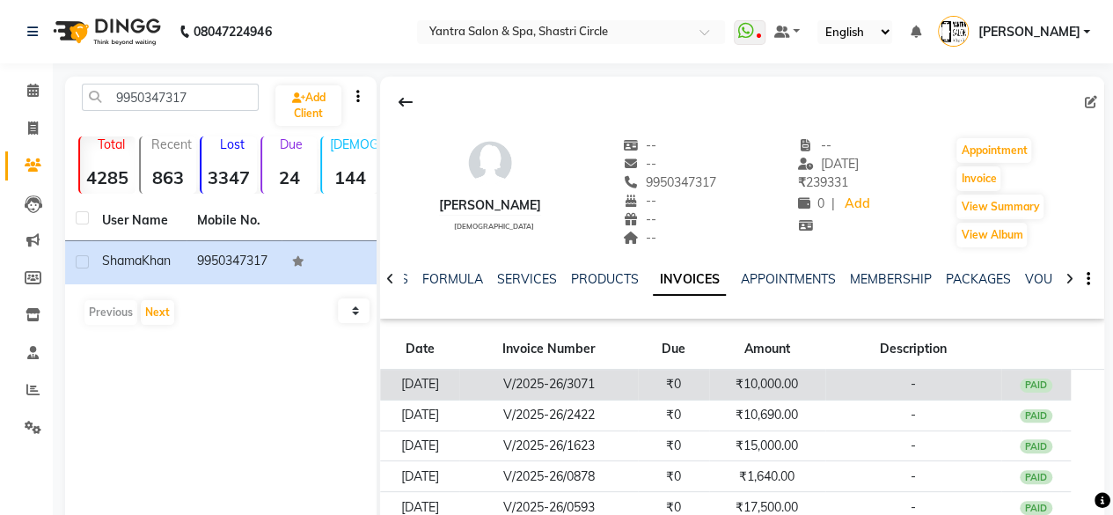
click at [809, 386] on td "₹10,000.00" at bounding box center [767, 384] width 116 height 31
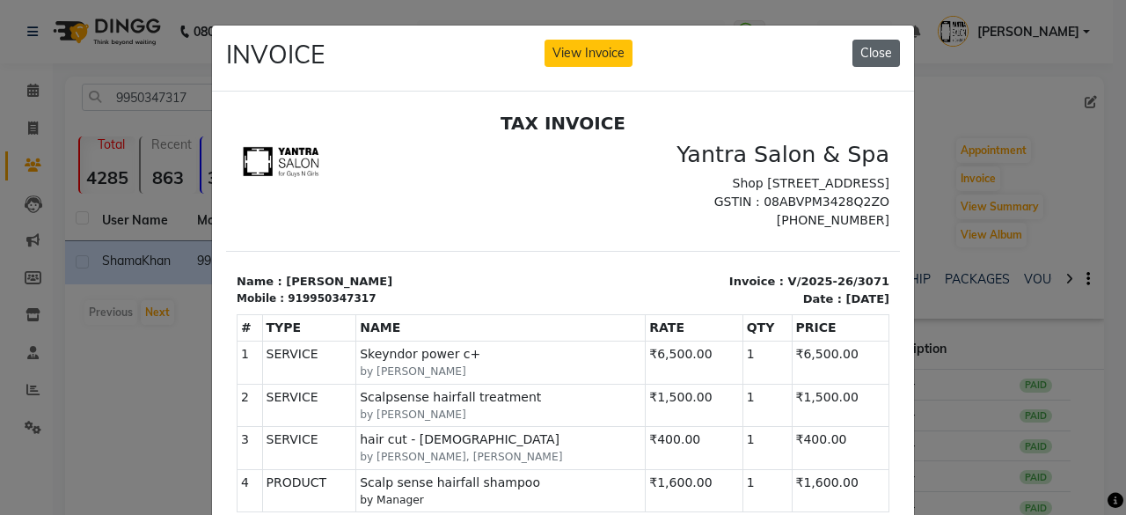
click at [874, 51] on button "Close" at bounding box center [875, 53] width 47 height 27
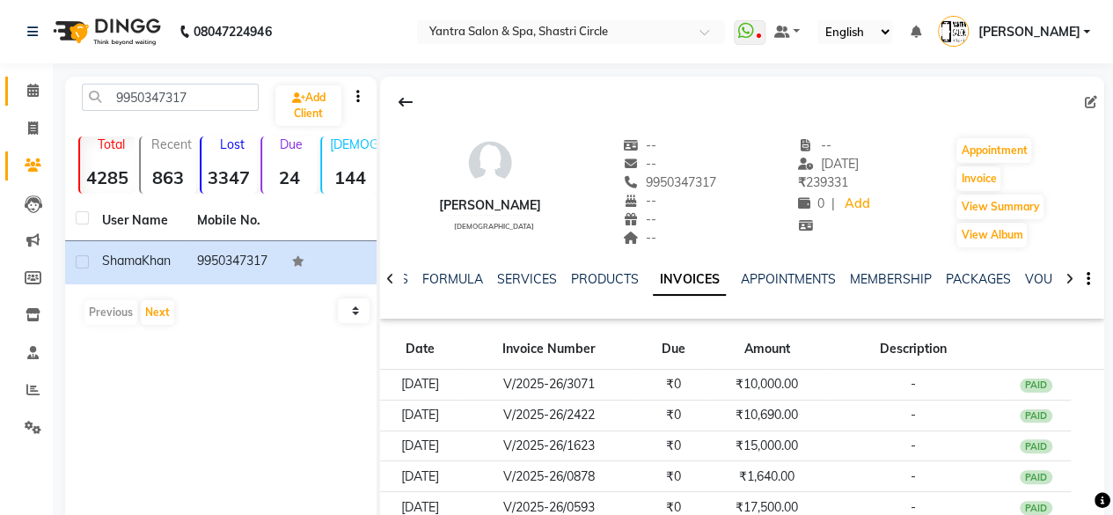
click at [9, 78] on link "Calendar" at bounding box center [26, 91] width 42 height 29
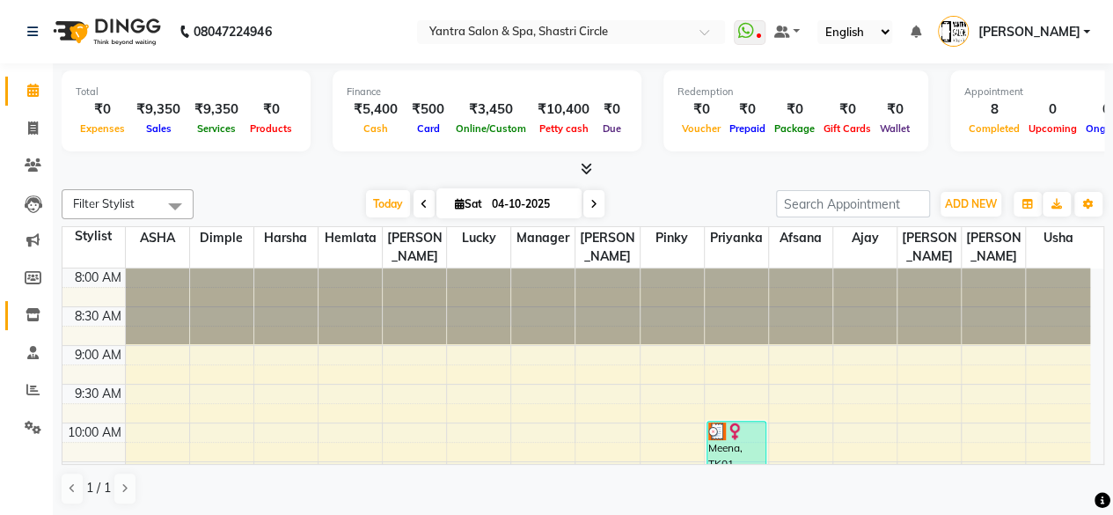
click at [36, 304] on link "Inventory" at bounding box center [26, 315] width 42 height 29
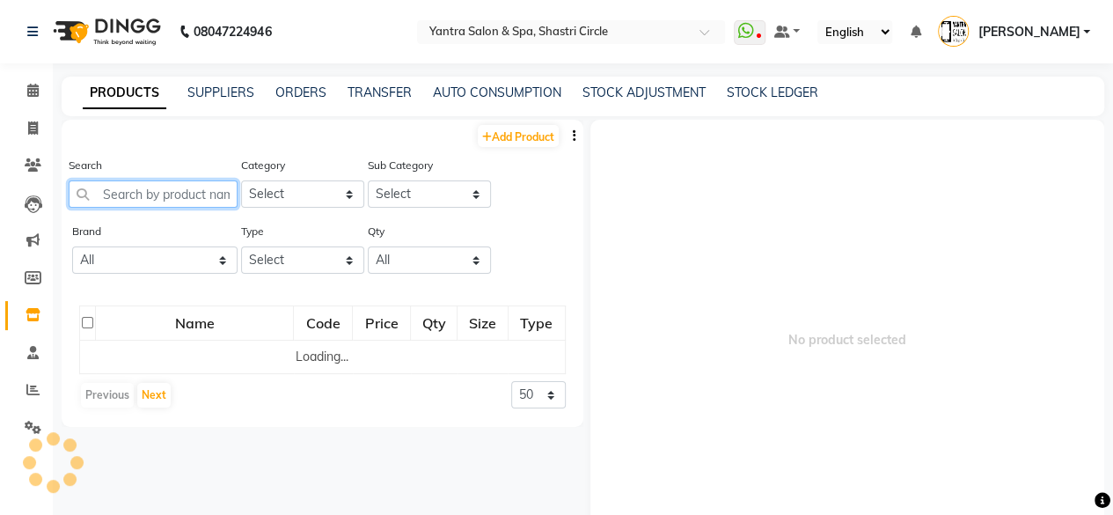
click at [217, 187] on input "text" at bounding box center [153, 193] width 169 height 27
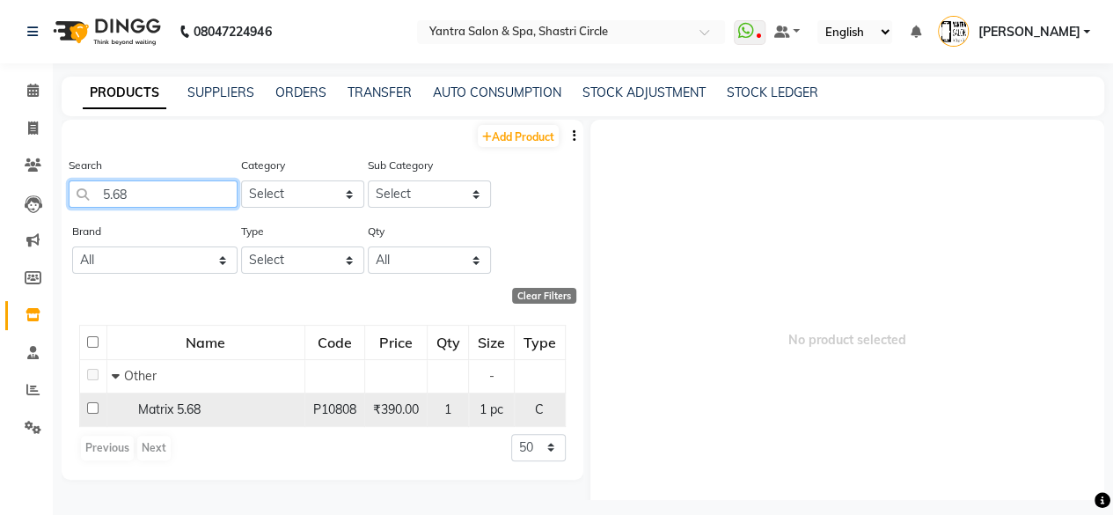
type input "5.68"
click at [176, 404] on span "Matrix 5.68" at bounding box center [169, 409] width 62 height 16
select select
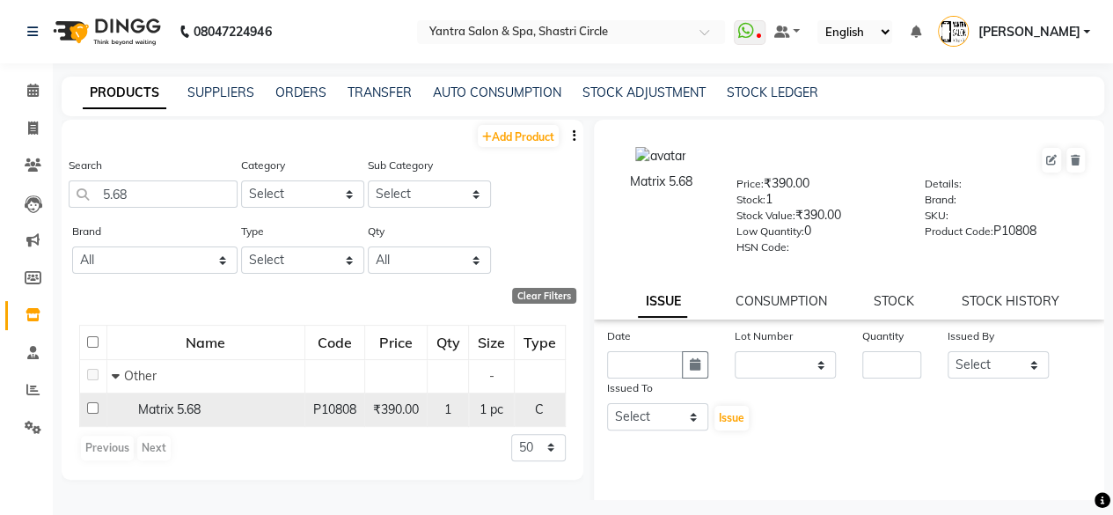
click at [176, 404] on span "Matrix 5.68" at bounding box center [169, 409] width 62 height 16
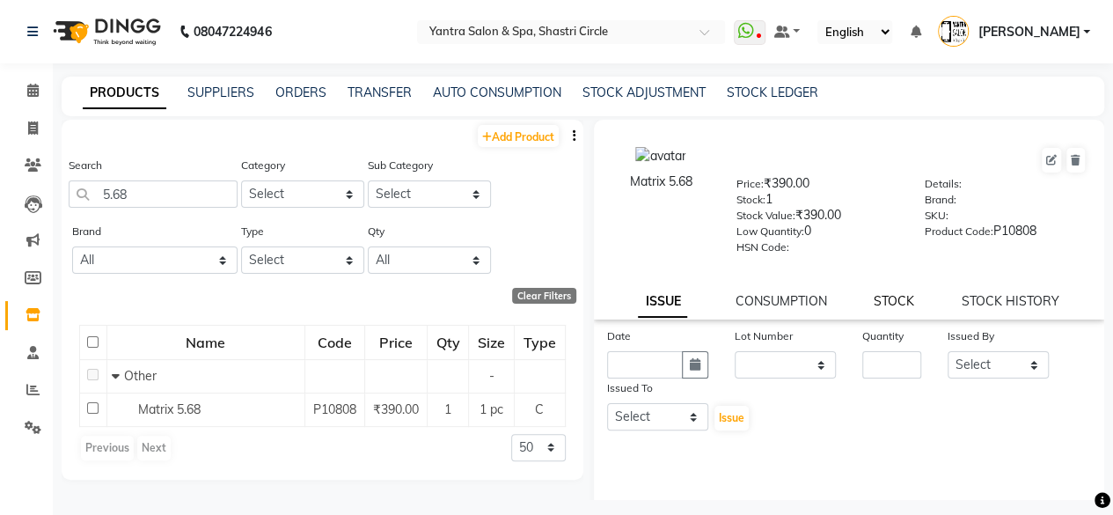
click at [883, 296] on link "STOCK" at bounding box center [893, 301] width 40 height 16
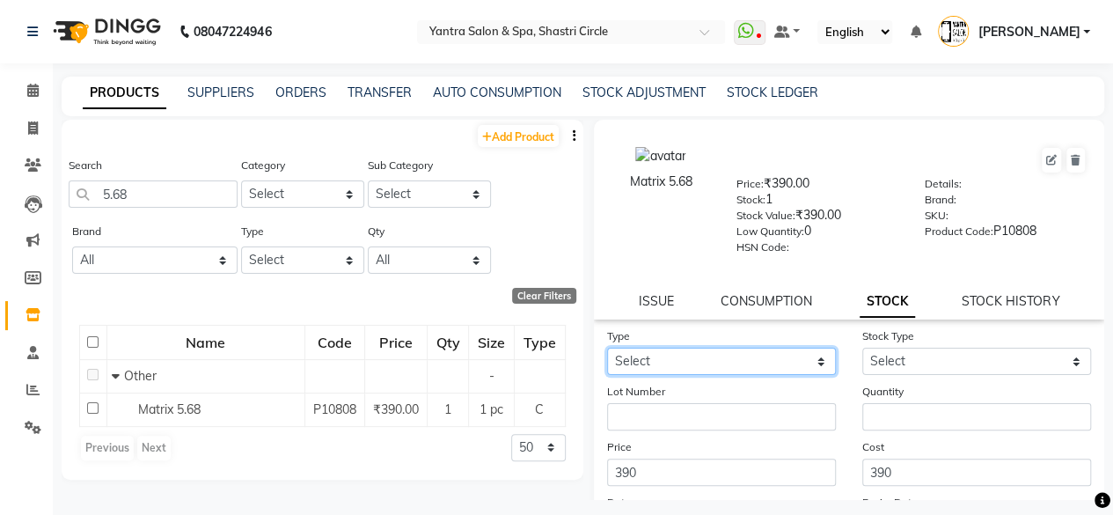
click at [643, 374] on select "Select In Out" at bounding box center [721, 360] width 229 height 27
select select "out"
click at [607, 347] on select "Select In Out" at bounding box center [721, 360] width 229 height 27
select select
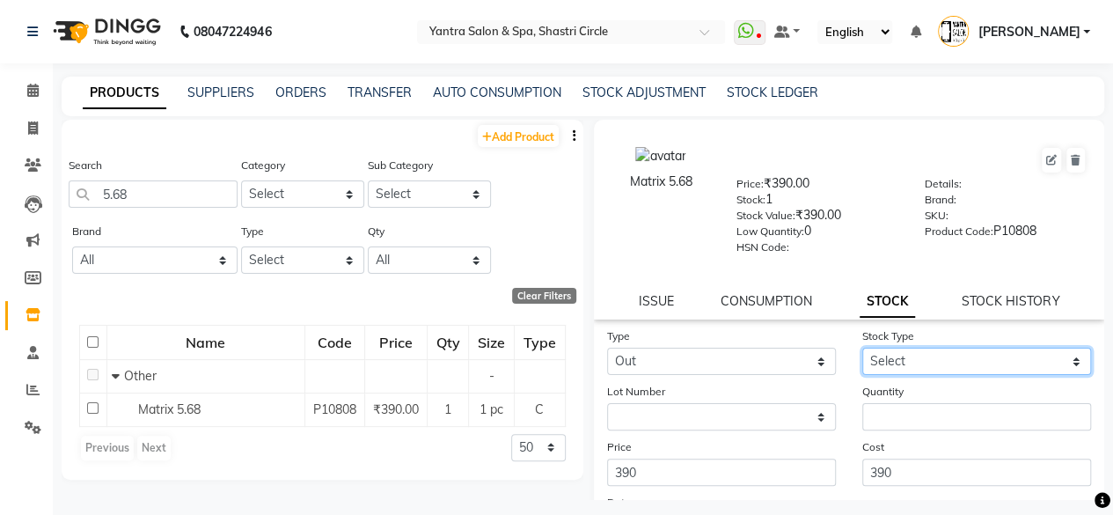
click at [871, 361] on select "Select Internal Use Damaged Expired Adjustment Return Other" at bounding box center [976, 360] width 229 height 27
select select "internal use"
click at [862, 347] on select "Select Internal Use Damaged Expired Adjustment Return Other" at bounding box center [976, 360] width 229 height 27
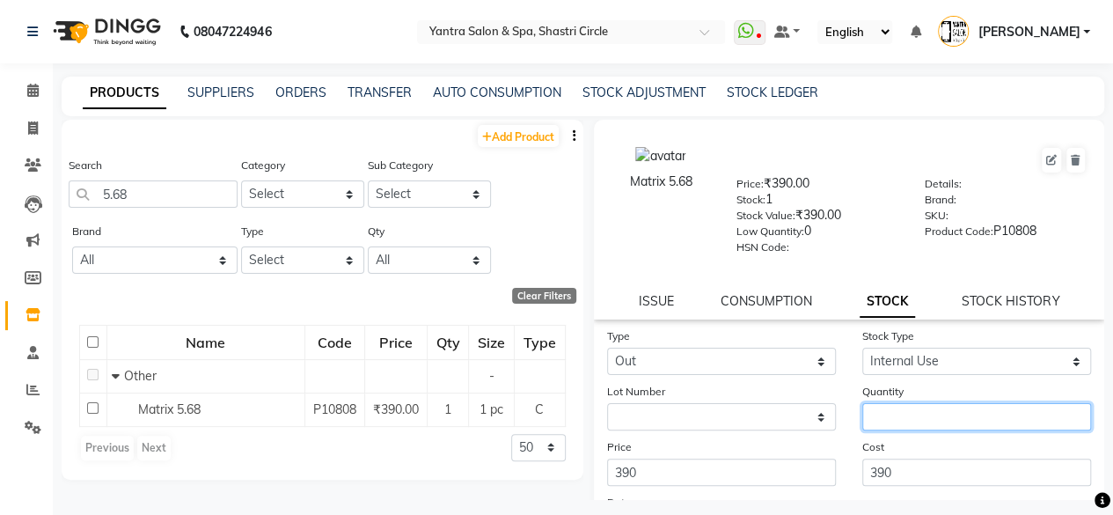
click at [880, 414] on input "number" at bounding box center [976, 416] width 229 height 27
type input "1"
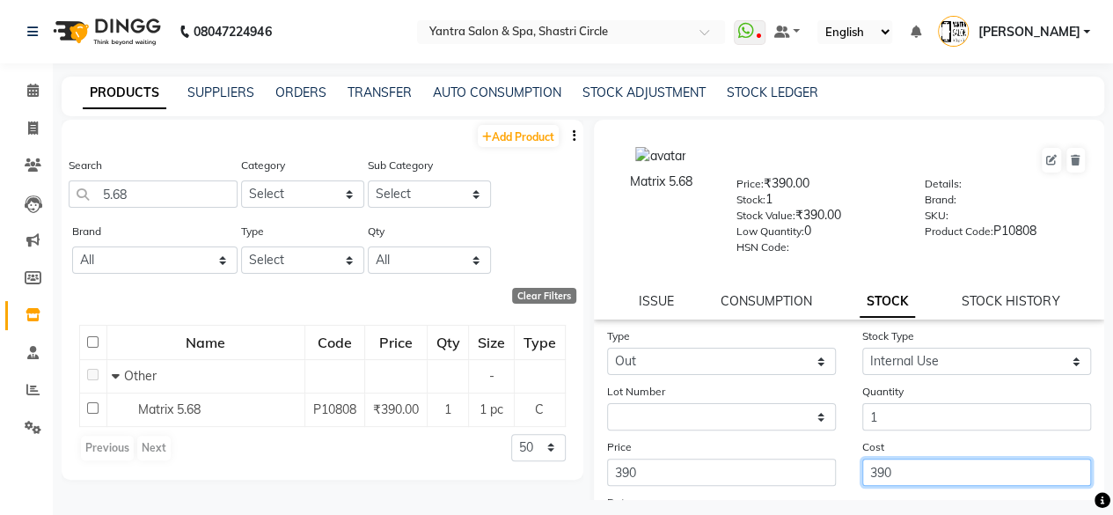
click at [914, 459] on input "390" at bounding box center [976, 471] width 229 height 27
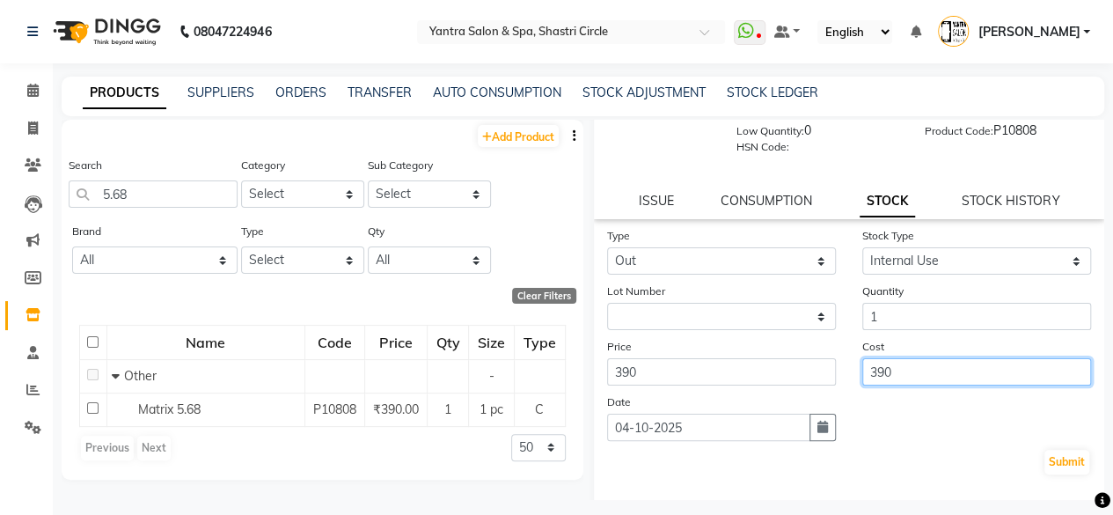
scroll to position [179, 0]
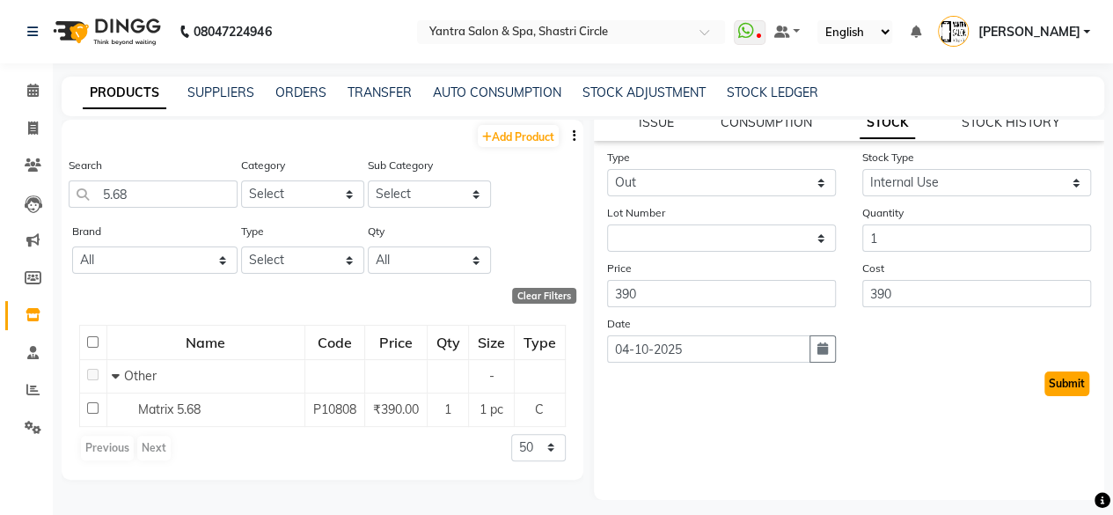
click at [1057, 384] on button "Submit" at bounding box center [1066, 383] width 45 height 25
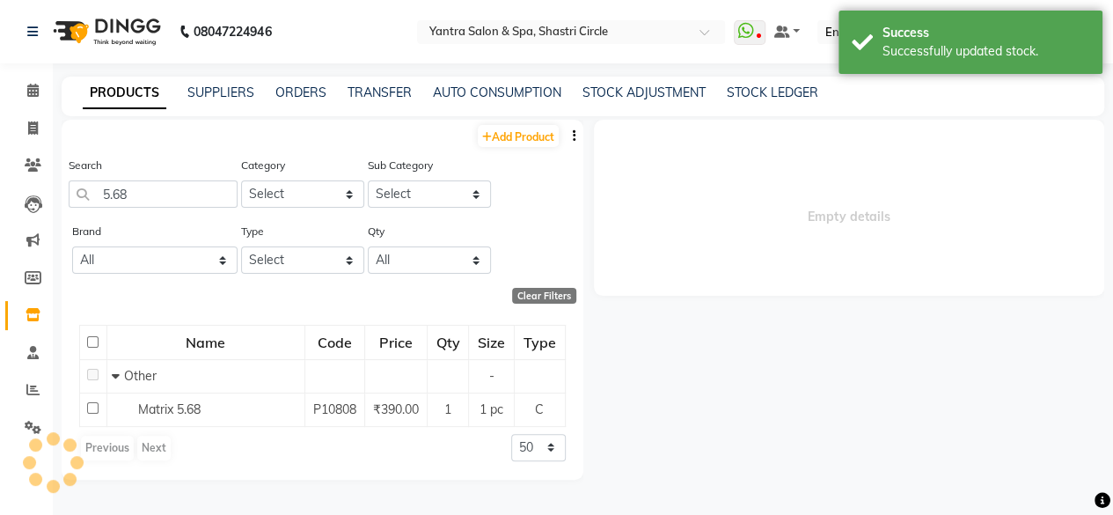
scroll to position [0, 0]
select select
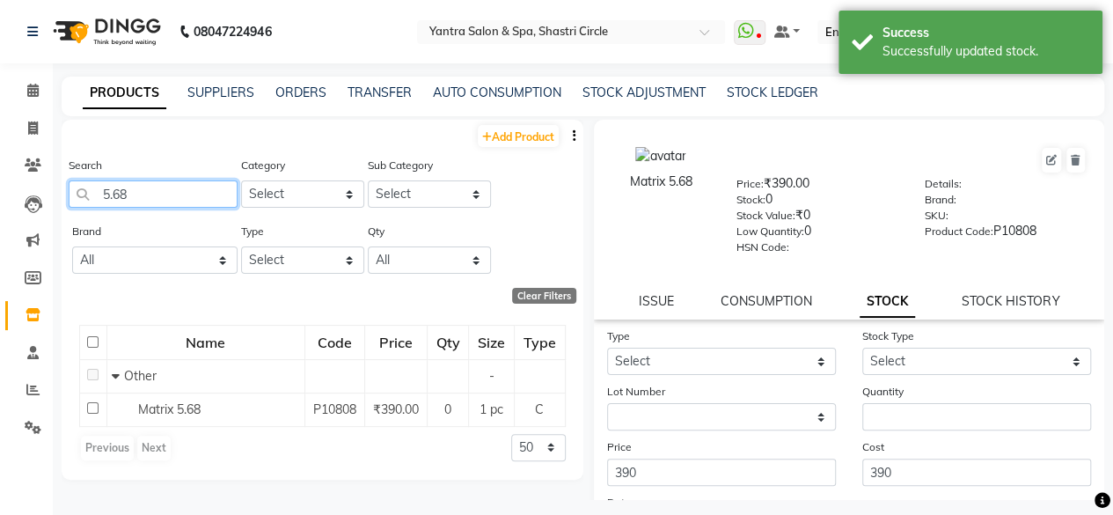
click at [180, 186] on input "5.68" at bounding box center [153, 193] width 169 height 27
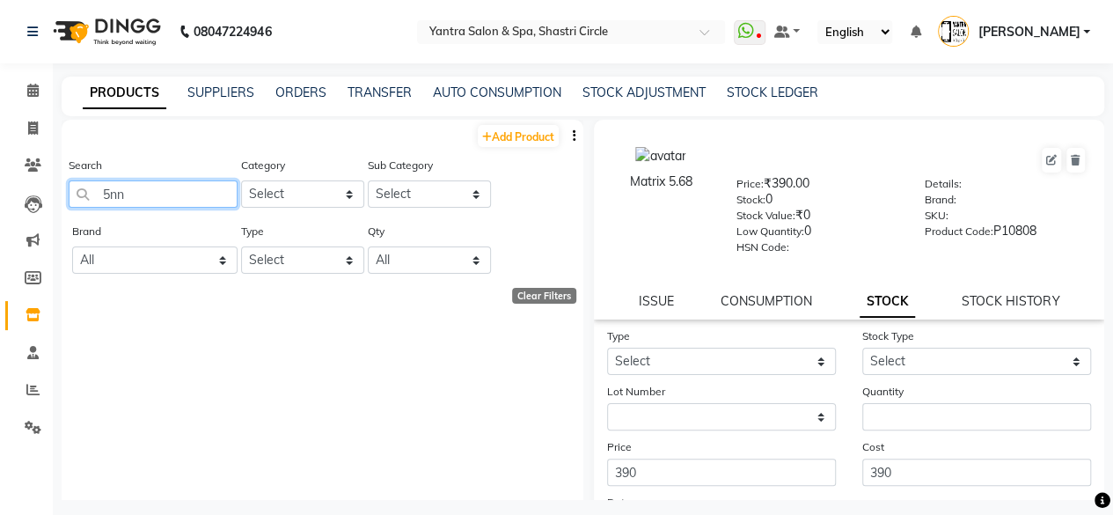
click at [165, 200] on input "5nn" at bounding box center [153, 193] width 169 height 27
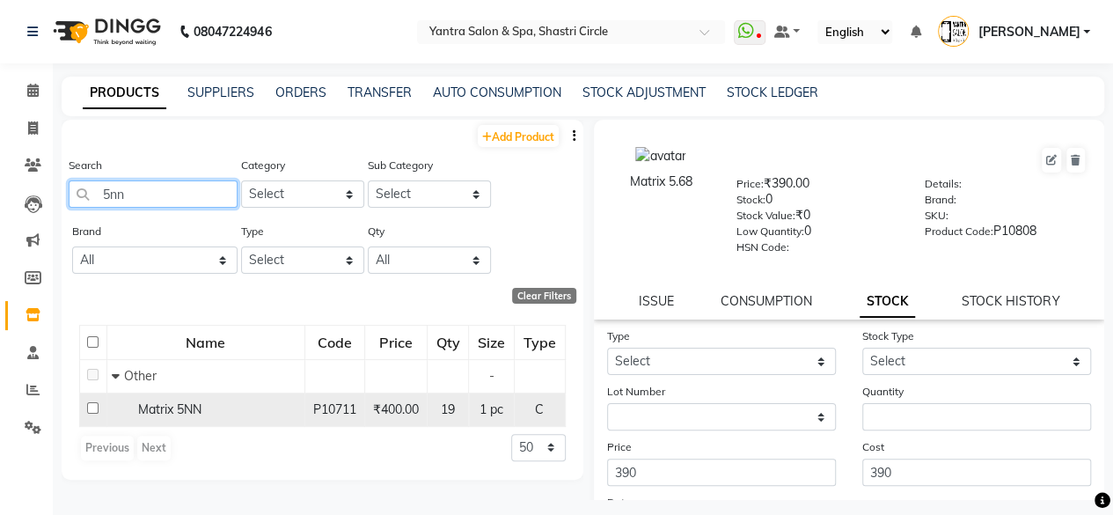
type input "5nn"
click at [199, 405] on span "Matrix 5NN" at bounding box center [169, 409] width 63 height 16
select select
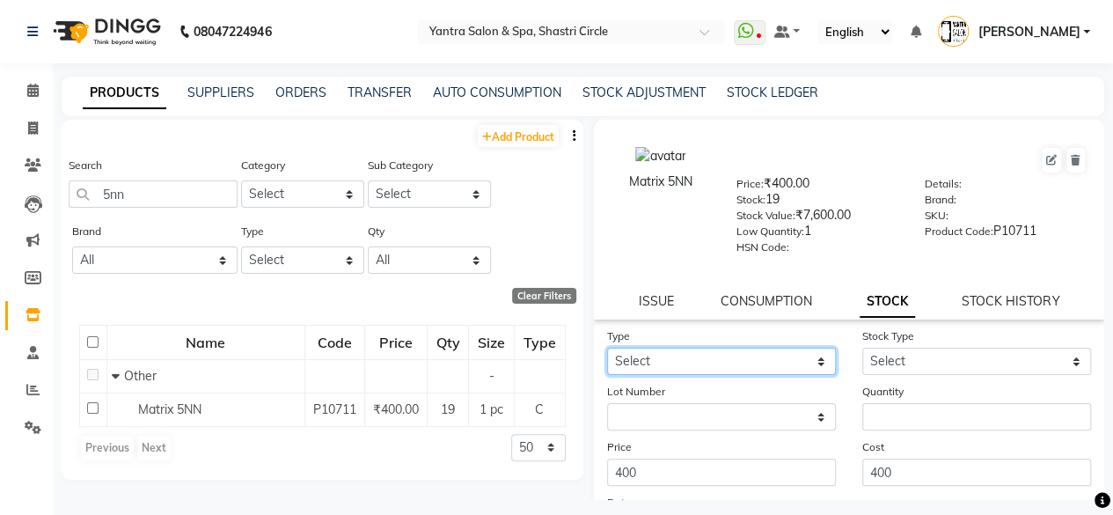
drag, startPoint x: 675, startPoint y: 361, endPoint x: 668, endPoint y: 372, distance: 12.7
click at [675, 361] on select "Select In Out" at bounding box center [721, 360] width 229 height 27
select select "out"
click at [607, 347] on select "Select In Out" at bounding box center [721, 360] width 229 height 27
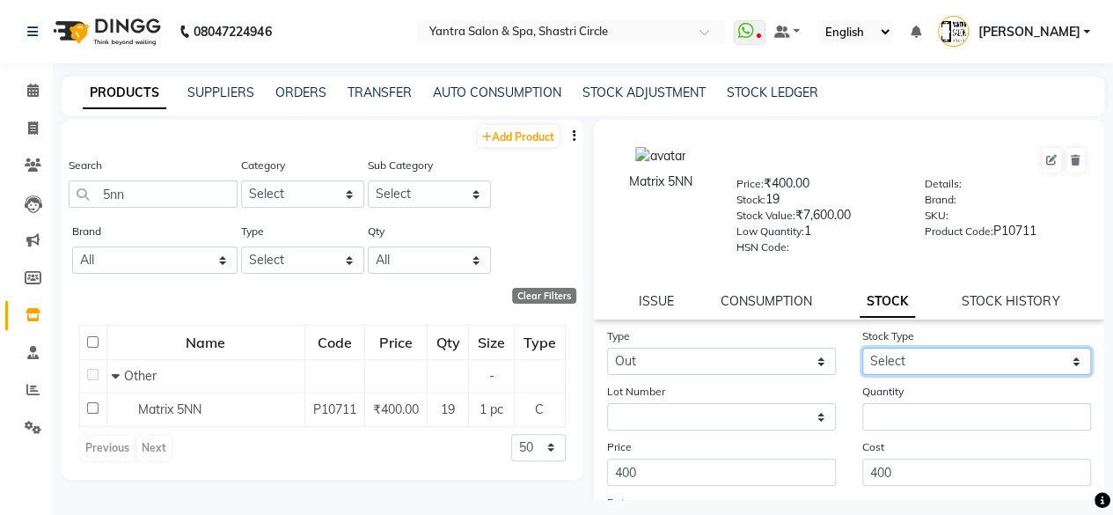
click at [880, 358] on select "Select Internal Use Damaged Expired Adjustment Return Other" at bounding box center [976, 360] width 229 height 27
select select "internal use"
click at [862, 347] on select "Select Internal Use Damaged Expired Adjustment Return Other" at bounding box center [976, 360] width 229 height 27
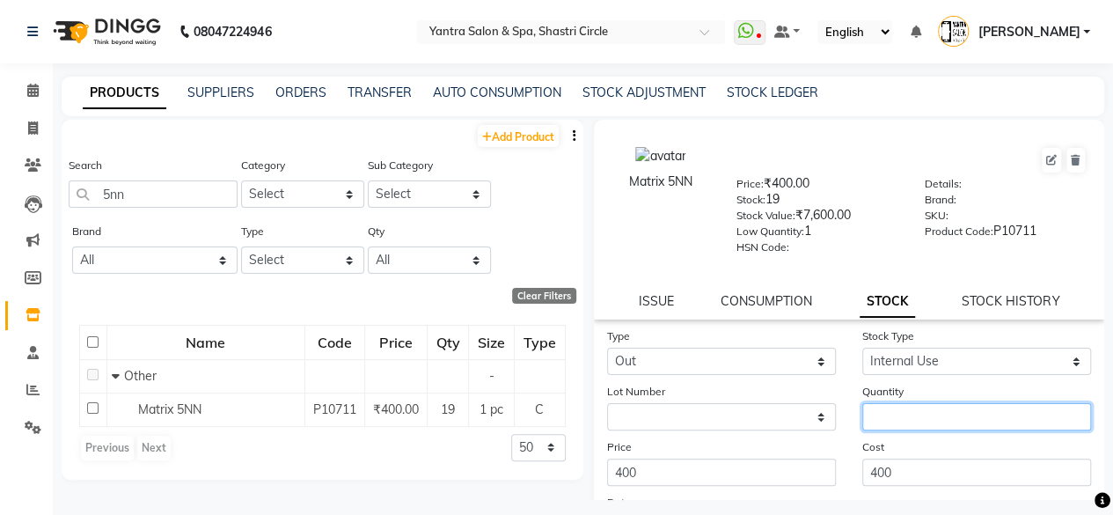
click at [883, 414] on input "number" at bounding box center [976, 416] width 229 height 27
type input "1"
click at [890, 449] on div "Cost 400" at bounding box center [976, 461] width 255 height 48
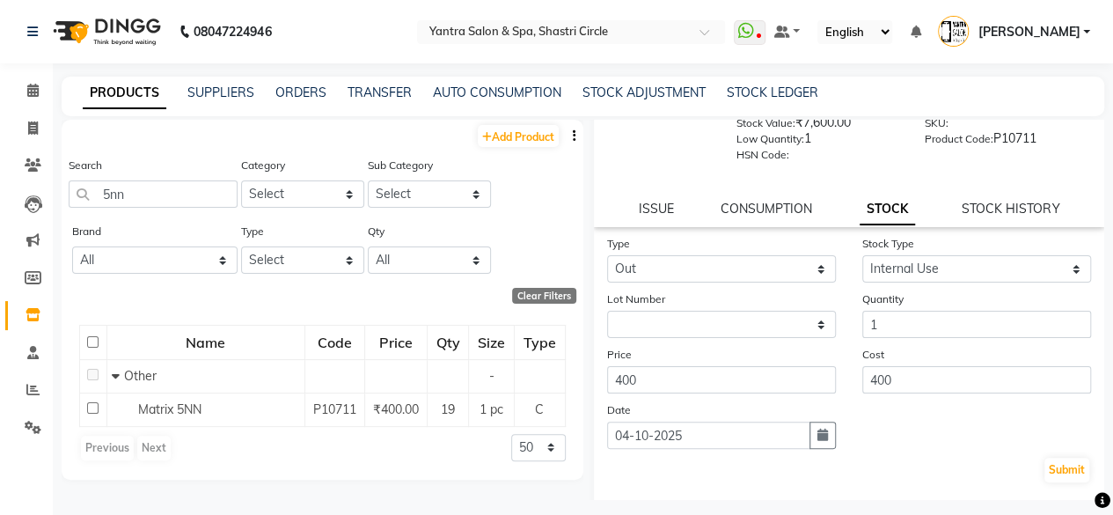
scroll to position [179, 0]
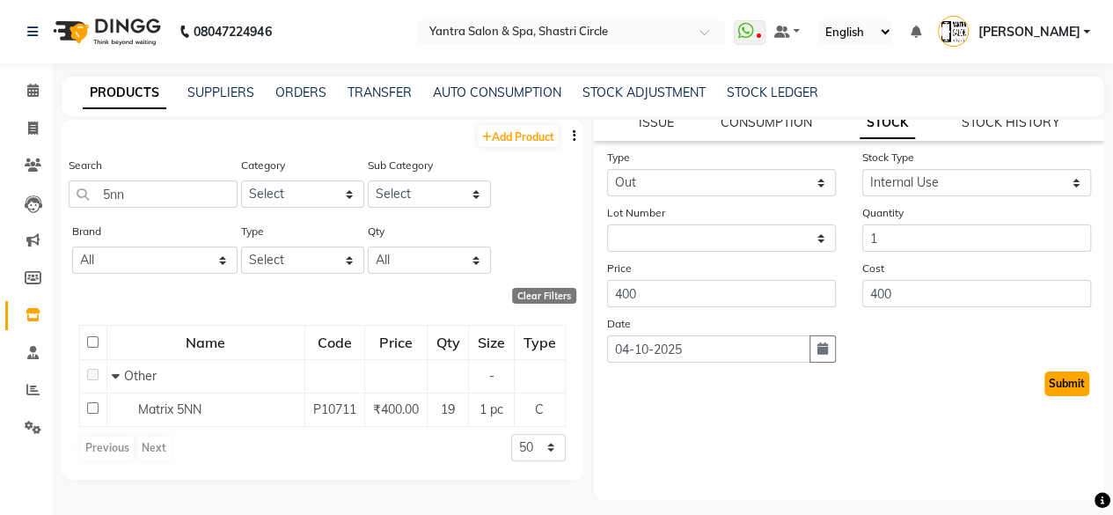
click at [1062, 386] on button "Submit" at bounding box center [1066, 383] width 45 height 25
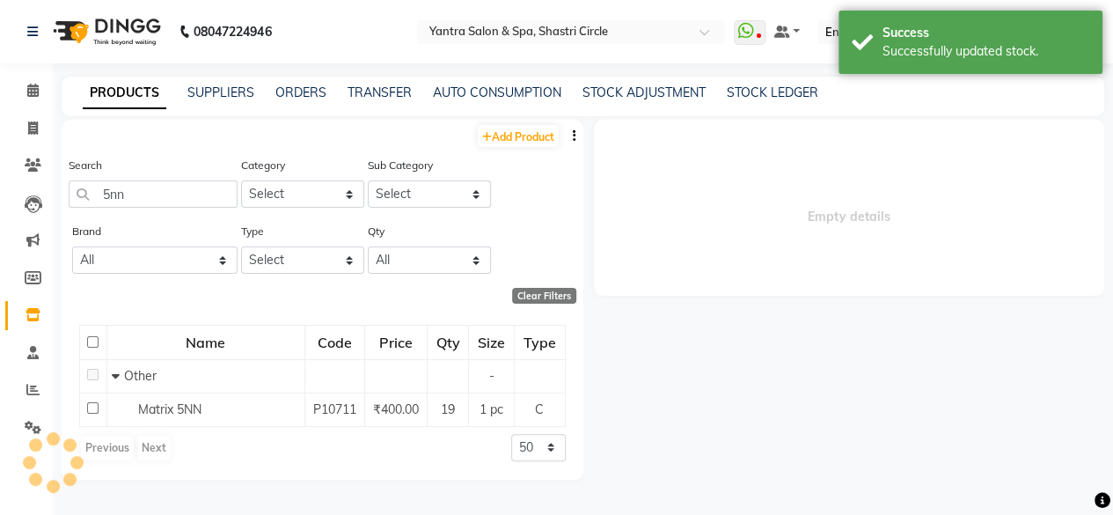
scroll to position [0, 0]
select select
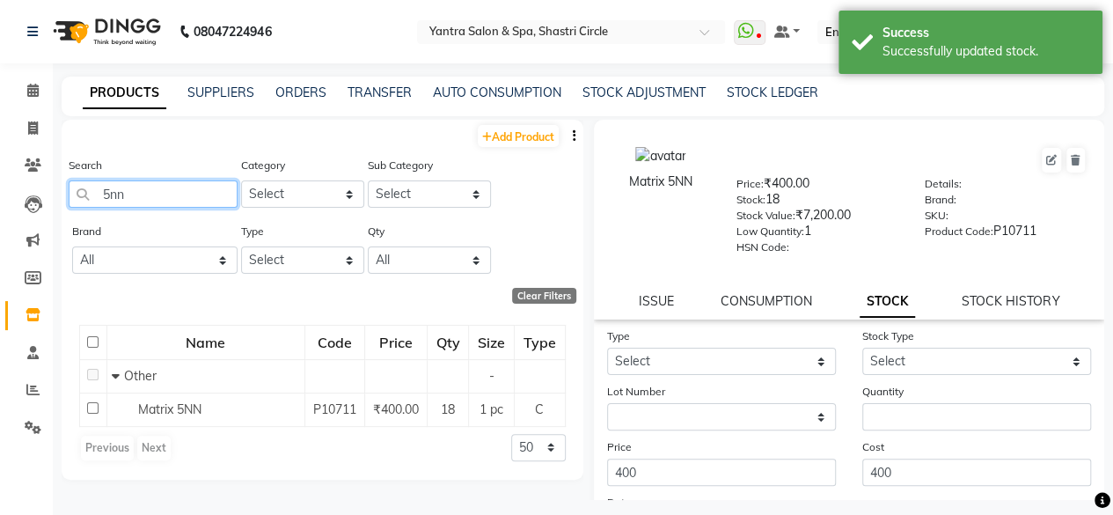
click at [161, 187] on input "5nn" at bounding box center [153, 193] width 169 height 27
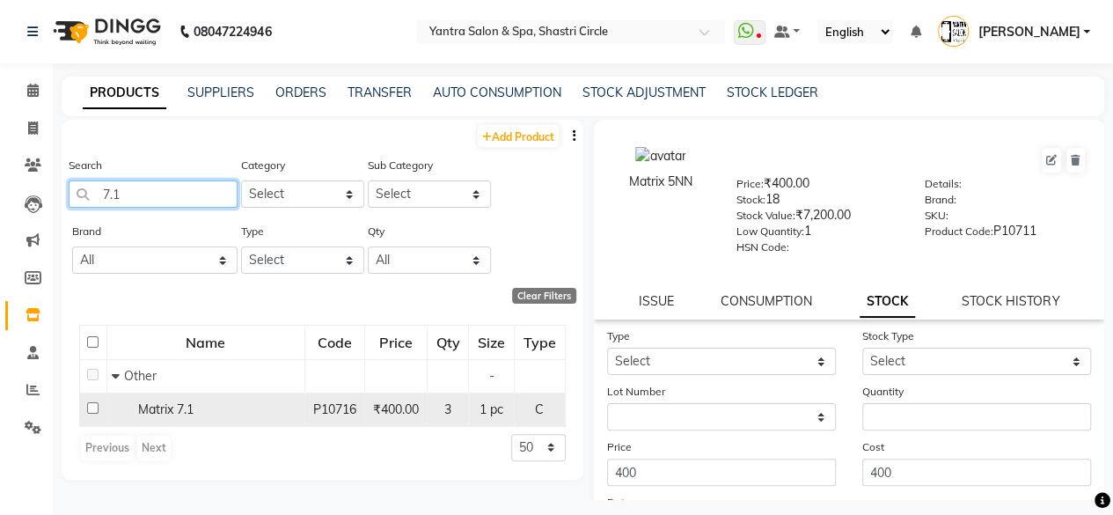
type input "7.1"
click at [201, 411] on div "Matrix 7.1" at bounding box center [206, 409] width 188 height 18
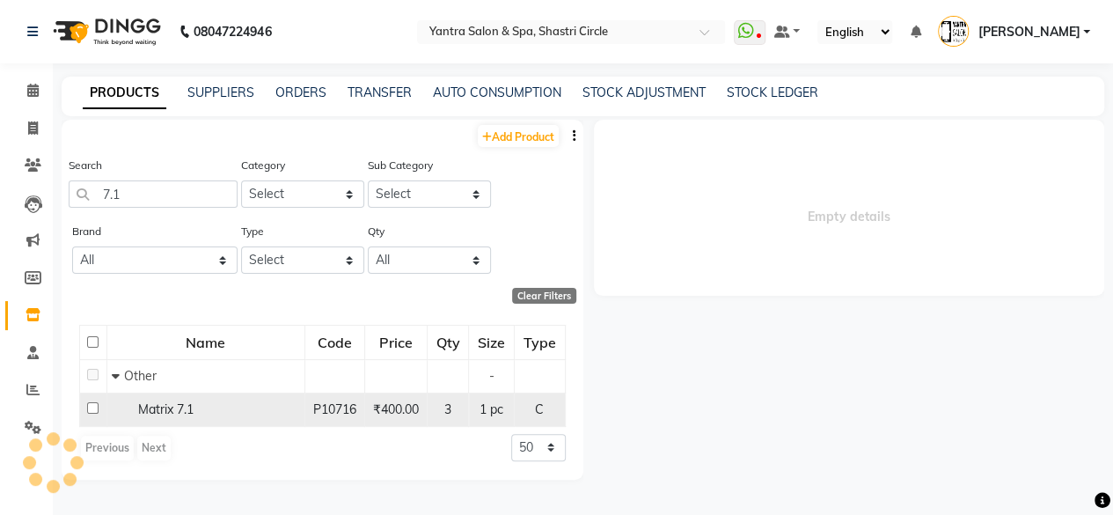
select select
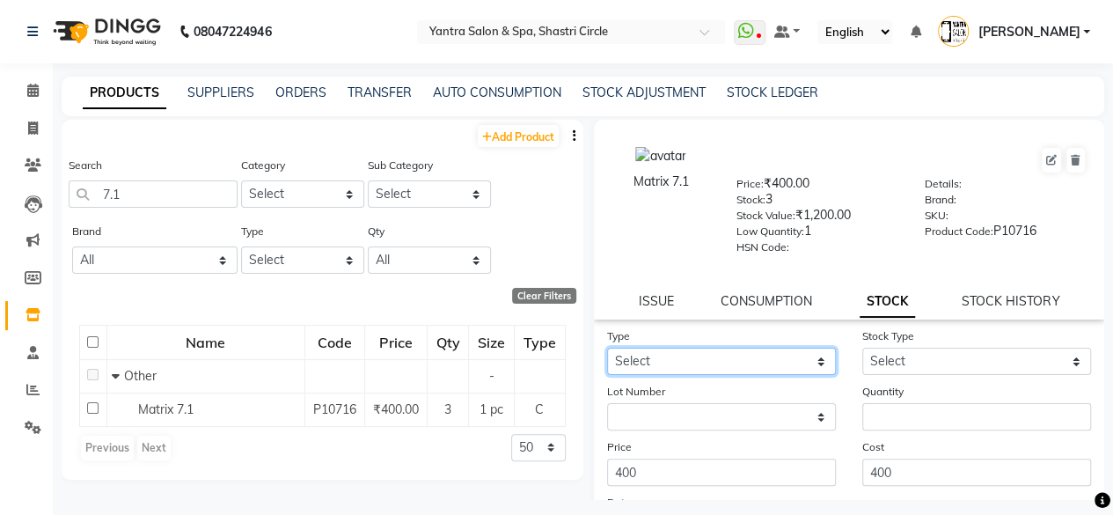
drag, startPoint x: 656, startPoint y: 361, endPoint x: 656, endPoint y: 373, distance: 12.3
click at [656, 361] on select "Select In Out" at bounding box center [721, 360] width 229 height 27
select select "out"
click at [607, 347] on select "Select In Out" at bounding box center [721, 360] width 229 height 27
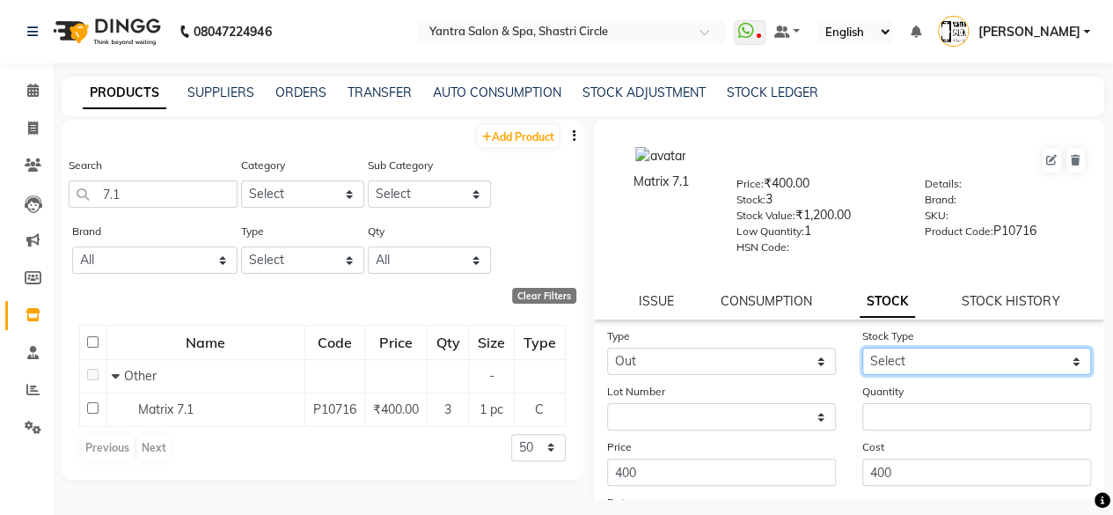
click at [871, 368] on select "Select Internal Use Damaged Expired Adjustment Return Other" at bounding box center [976, 360] width 229 height 27
select select "internal use"
click at [862, 347] on select "Select Internal Use Damaged Expired Adjustment Return Other" at bounding box center [976, 360] width 229 height 27
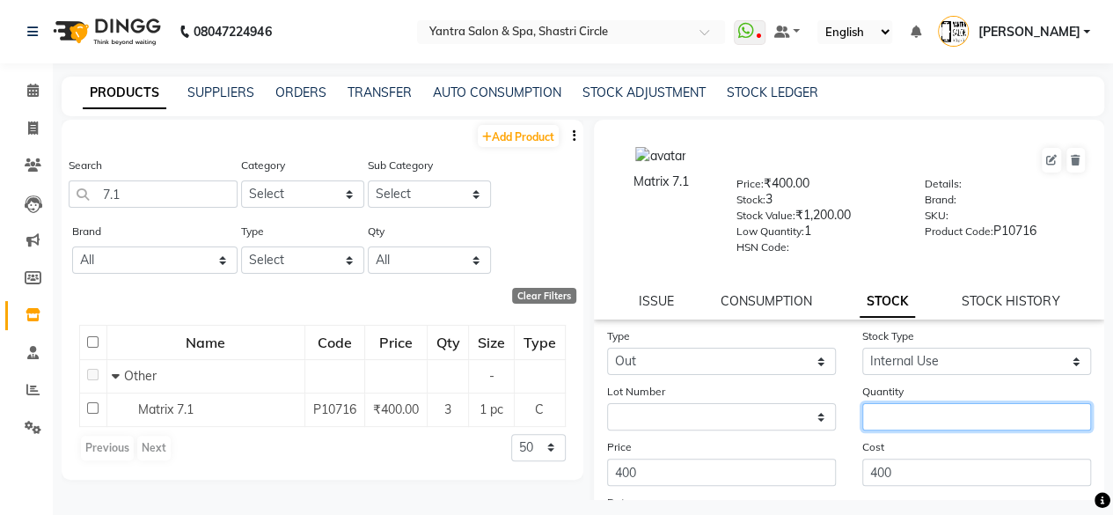
click at [904, 416] on input "number" at bounding box center [976, 416] width 229 height 27
type input "1"
click at [896, 442] on div "Cost 400" at bounding box center [976, 461] width 255 height 48
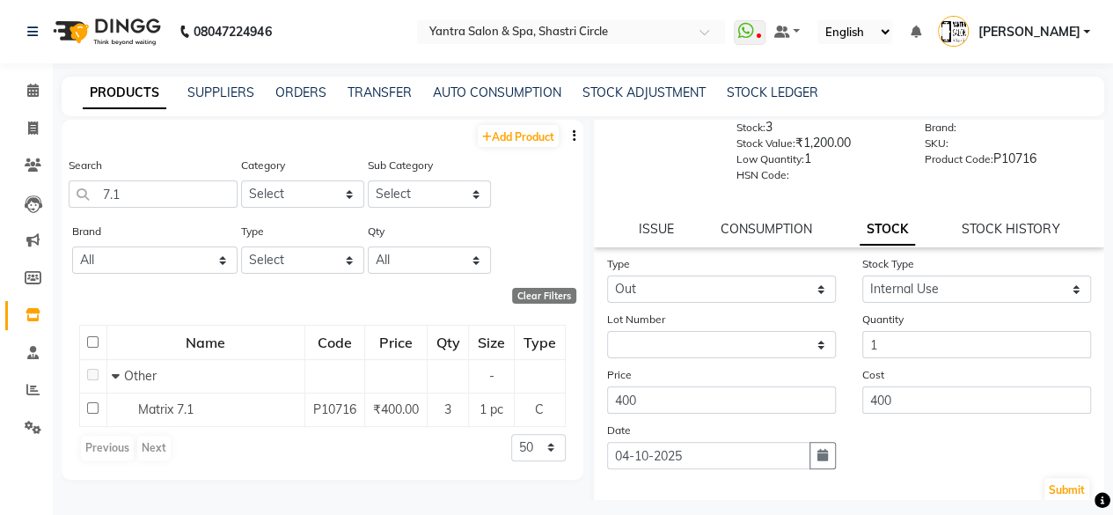
scroll to position [179, 0]
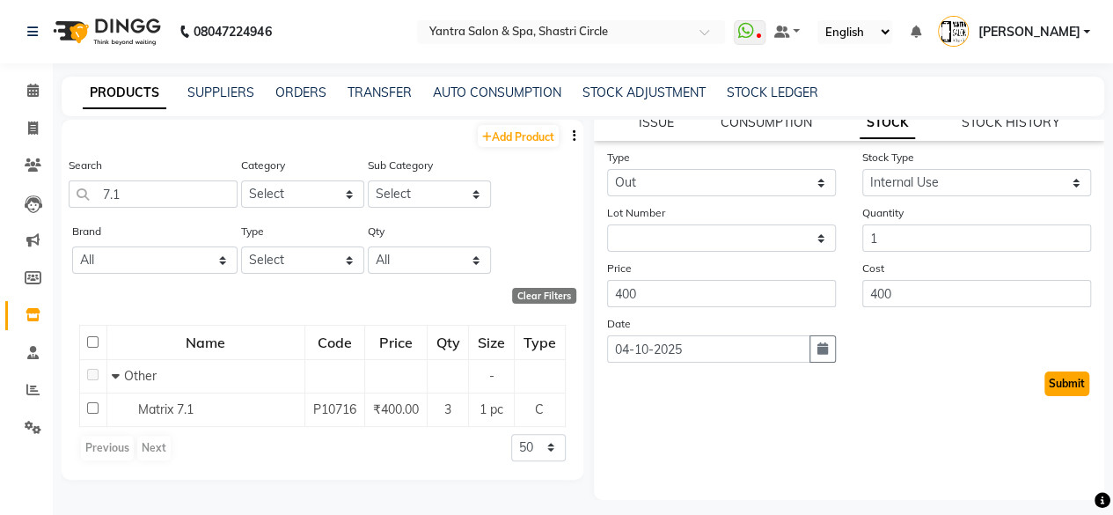
click at [1050, 383] on button "Submit" at bounding box center [1066, 383] width 45 height 25
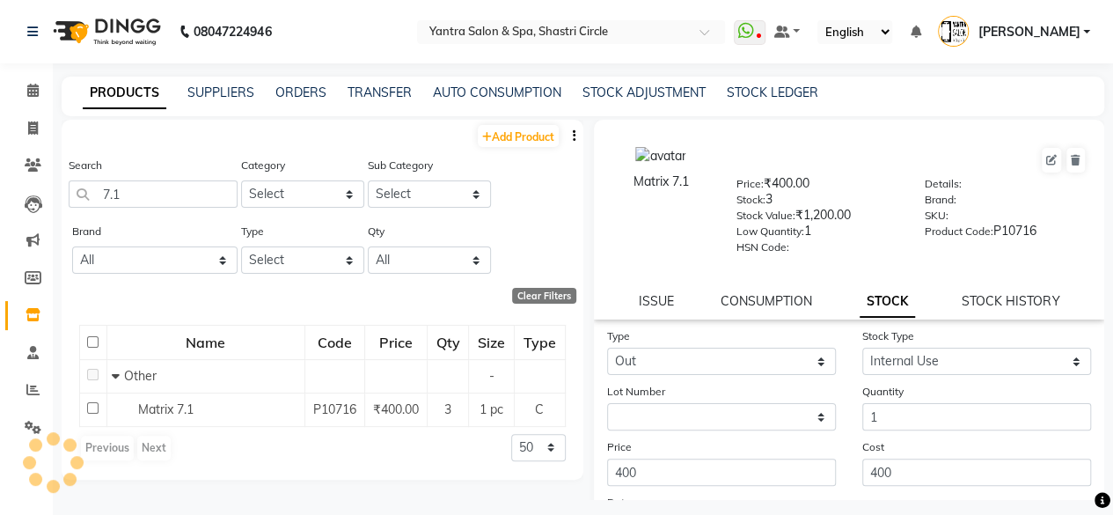
select select
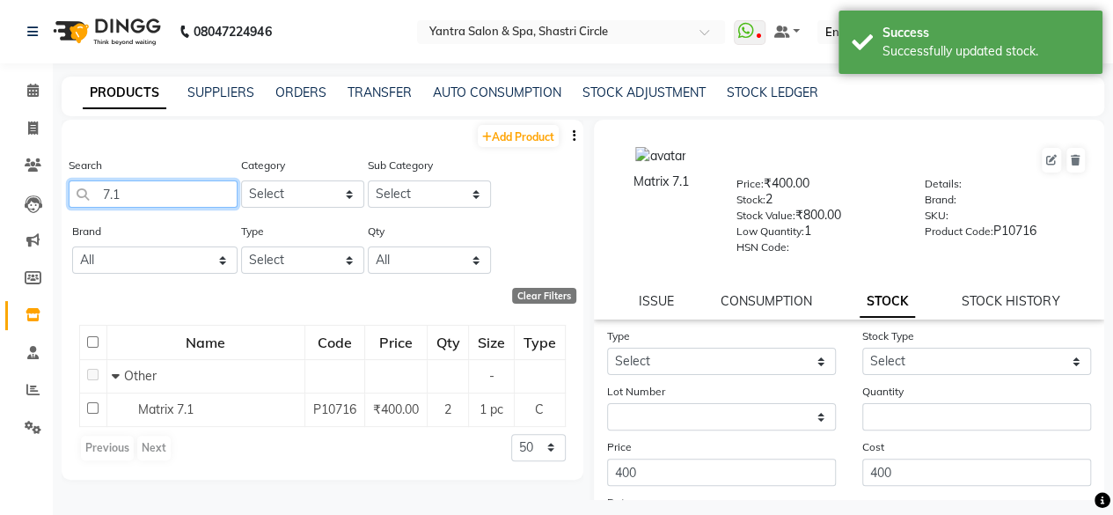
click at [184, 195] on input "7.1" at bounding box center [153, 193] width 169 height 27
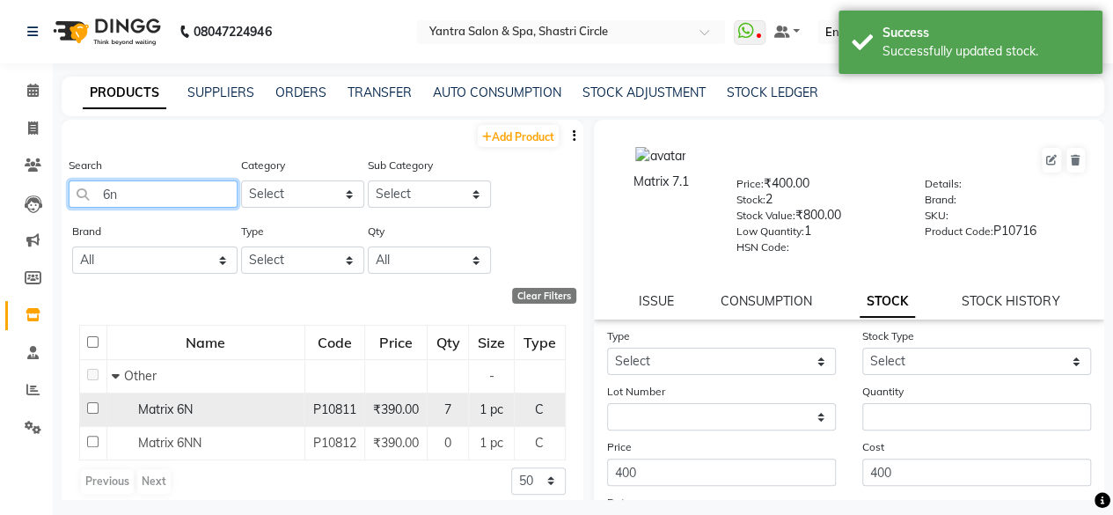
type input "6n"
click at [188, 414] on span "Matrix 6N" at bounding box center [165, 409] width 55 height 16
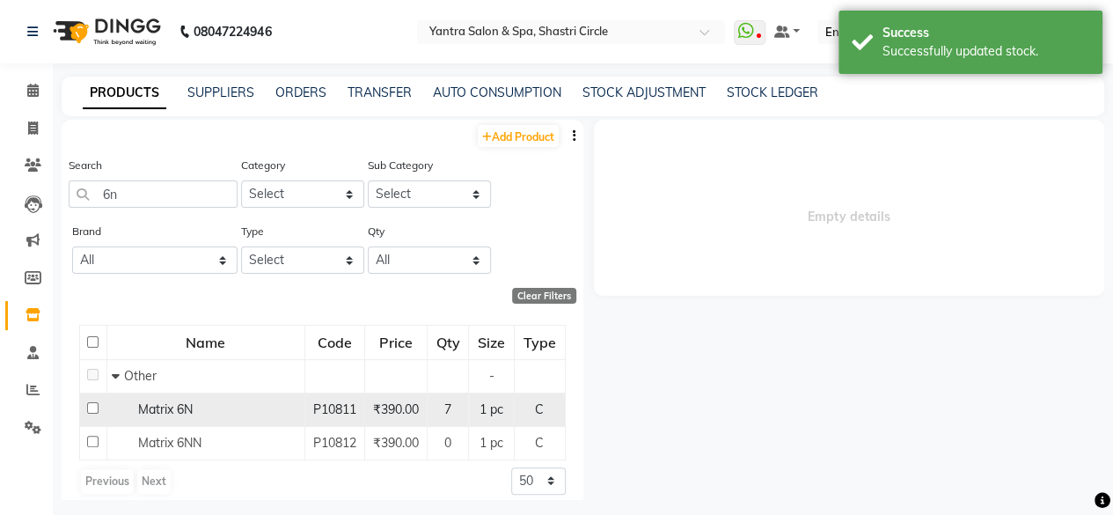
select select
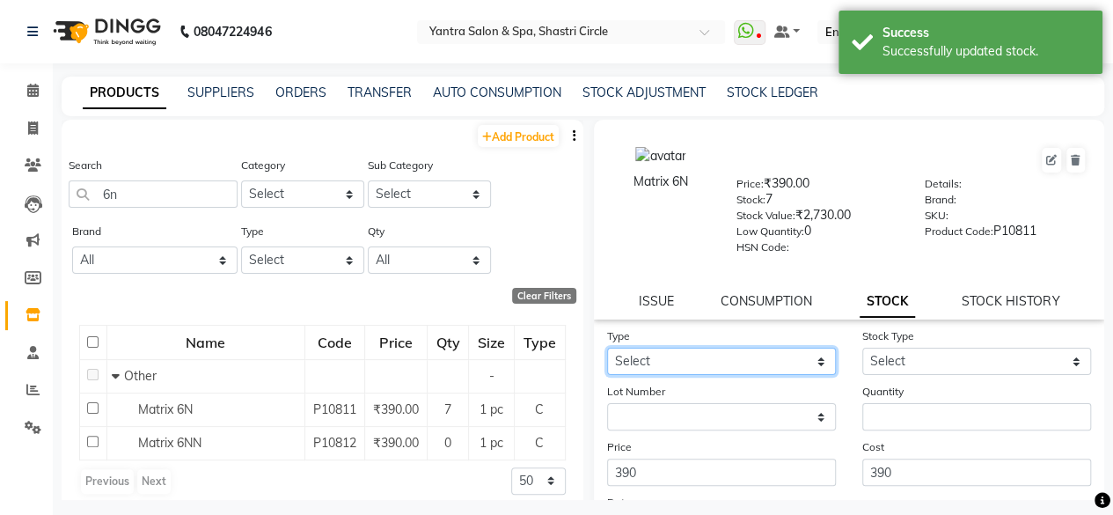
click at [667, 349] on select "Select In Out" at bounding box center [721, 360] width 229 height 27
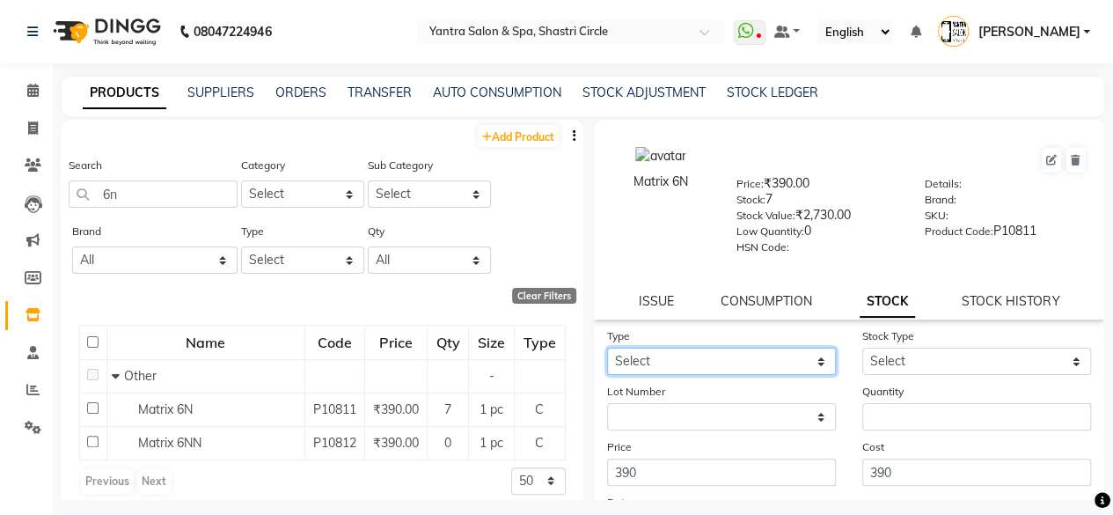
select select "out"
click at [607, 347] on select "Select In Out" at bounding box center [721, 360] width 229 height 27
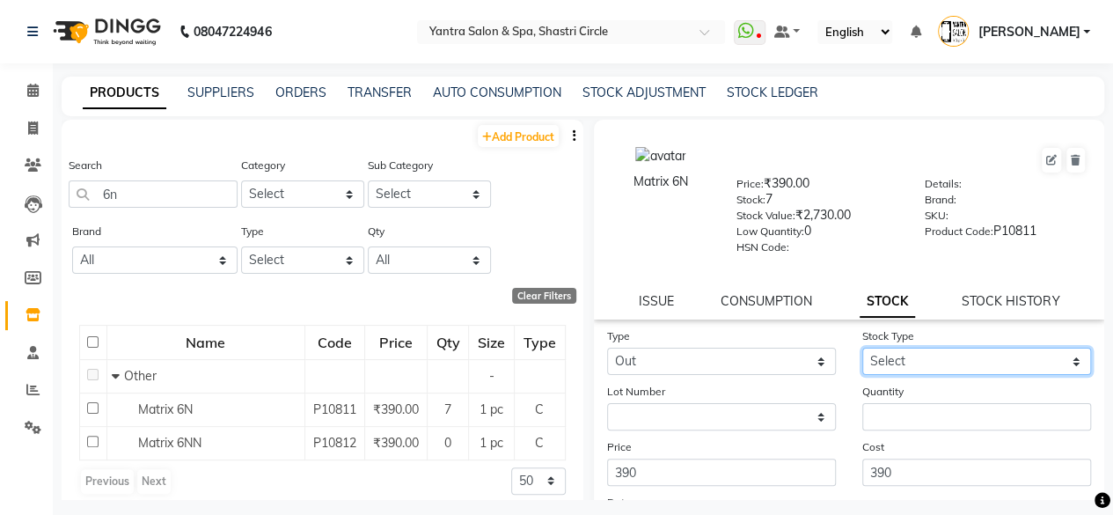
drag, startPoint x: 913, startPoint y: 358, endPoint x: 902, endPoint y: 369, distance: 15.6
click at [913, 358] on select "Select Internal Use Damaged Expired Adjustment Return Other" at bounding box center [976, 360] width 229 height 27
select select "internal use"
click at [862, 347] on select "Select Internal Use Damaged Expired Adjustment Return Other" at bounding box center [976, 360] width 229 height 27
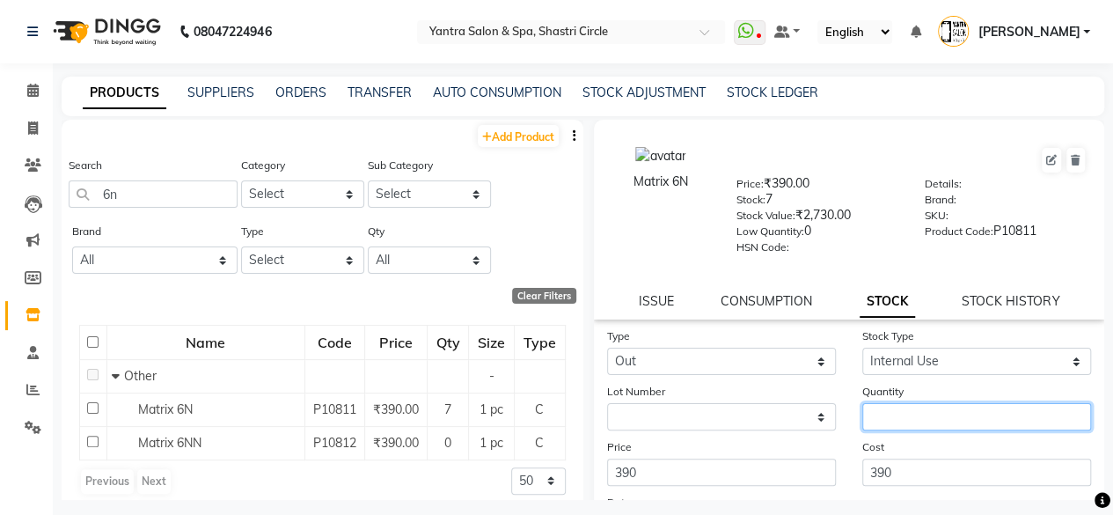
click at [914, 415] on input "number" at bounding box center [976, 416] width 229 height 27
type input "1"
drag, startPoint x: 911, startPoint y: 448, endPoint x: 929, endPoint y: 442, distance: 18.4
click at [911, 449] on div "Cost 390" at bounding box center [976, 461] width 255 height 48
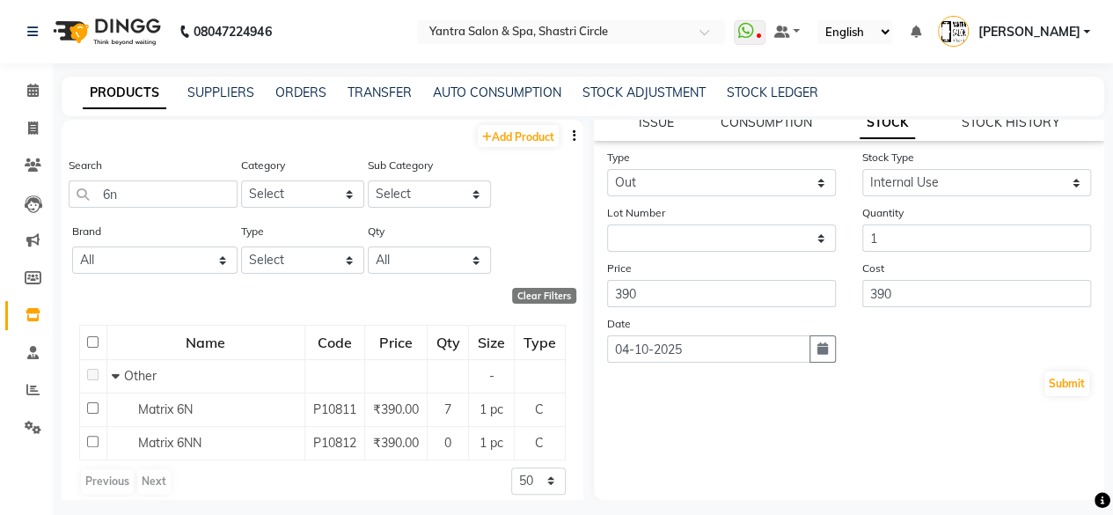
click at [1047, 370] on div "Submit" at bounding box center [849, 383] width 485 height 28
